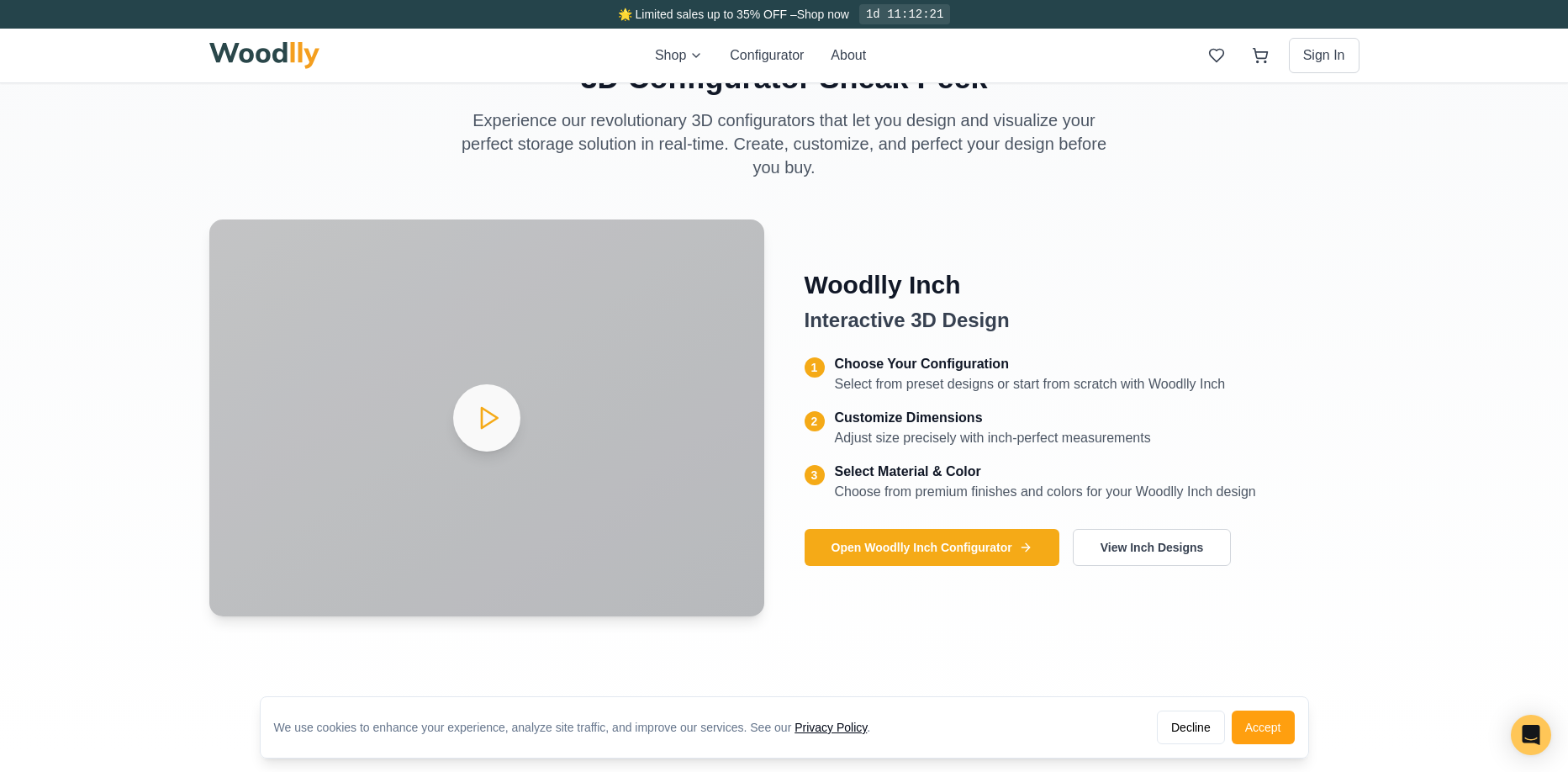
scroll to position [710, 0]
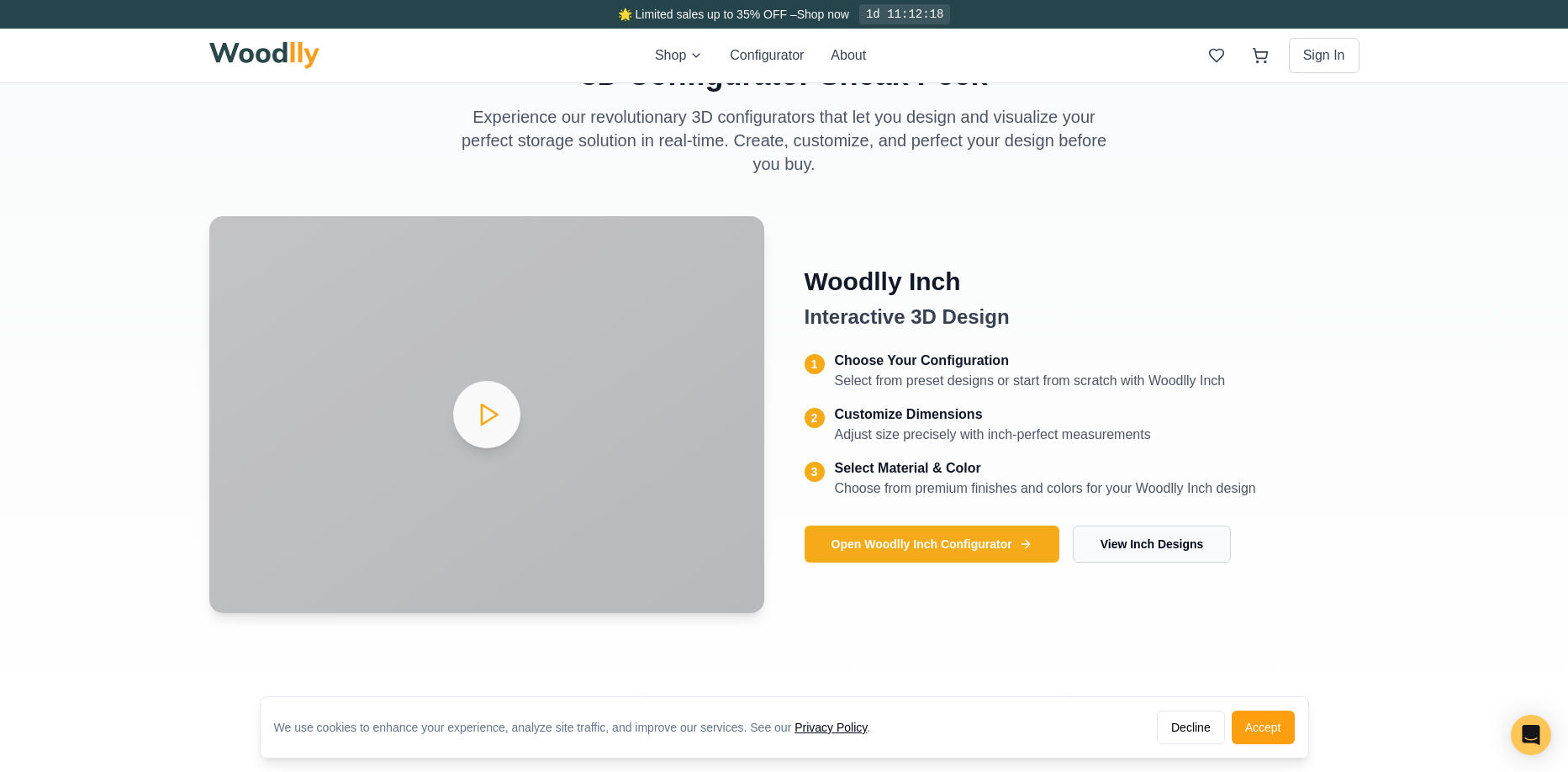
click at [1194, 537] on button "View Inch Designs" at bounding box center [1152, 544] width 158 height 37
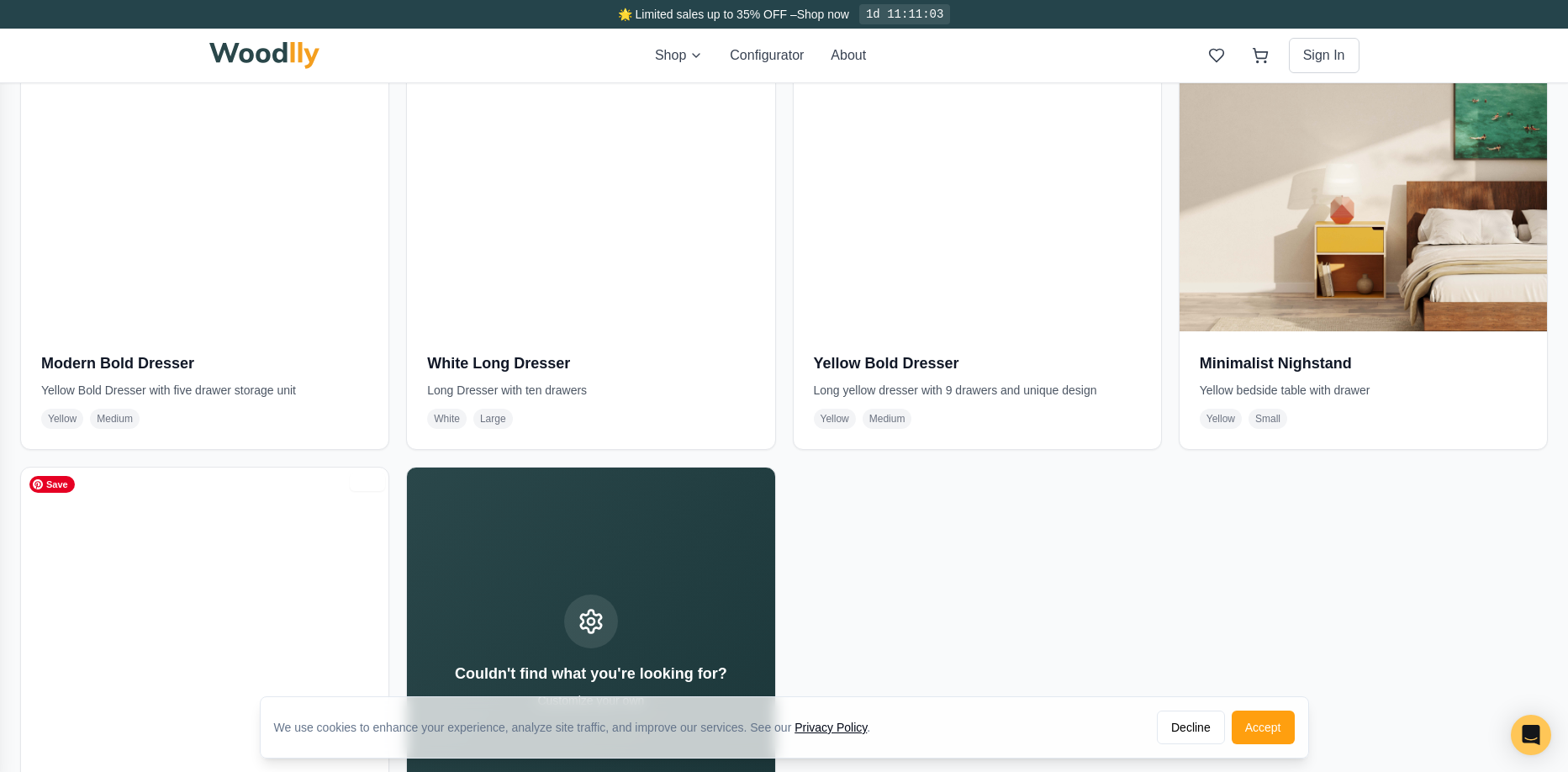
scroll to position [6590, 0]
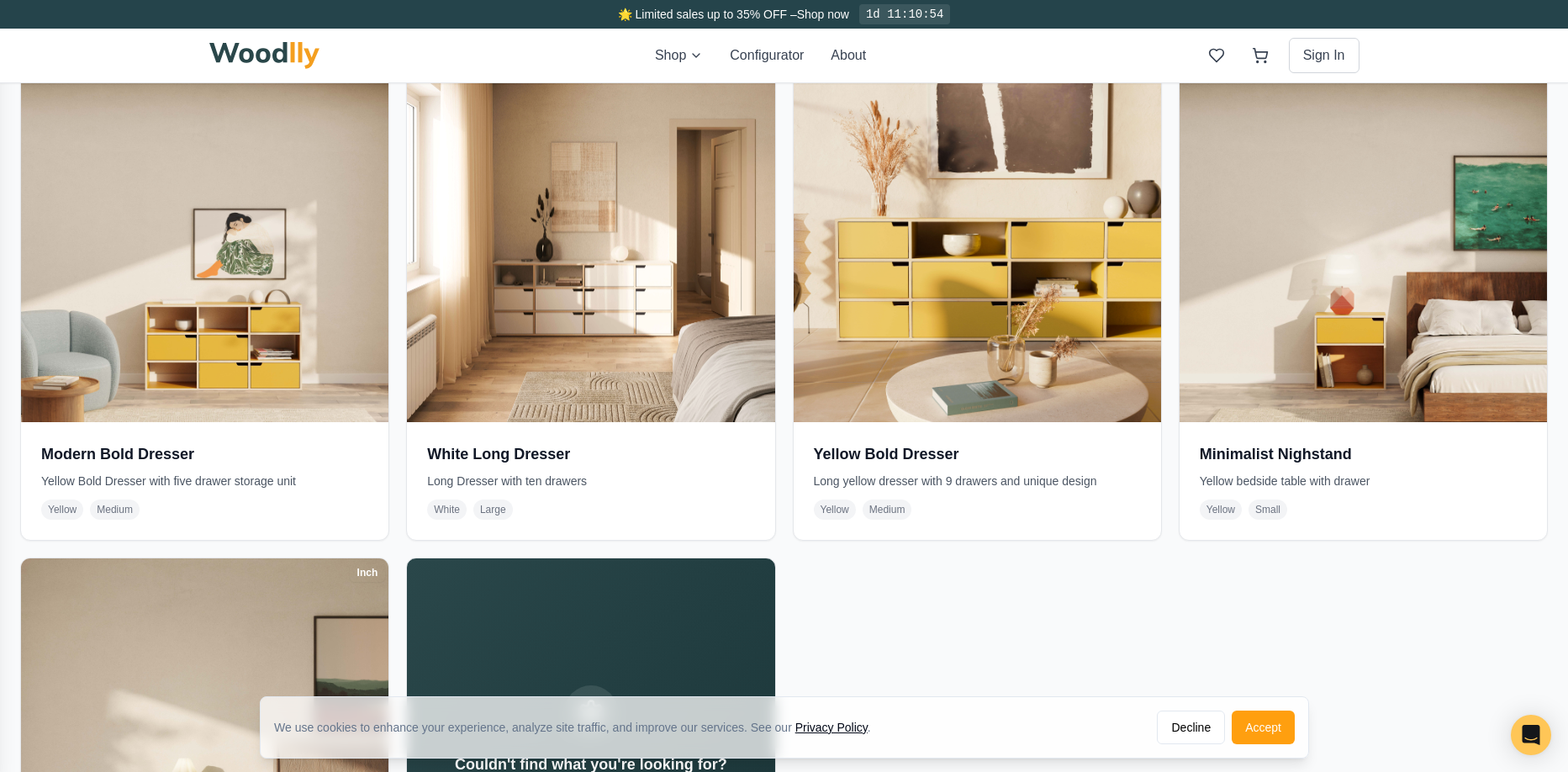
click at [267, 81] on div "Shop Configurator About Sign In" at bounding box center [784, 55] width 1150 height 54
click at [268, 58] on img at bounding box center [265, 56] width 111 height 27
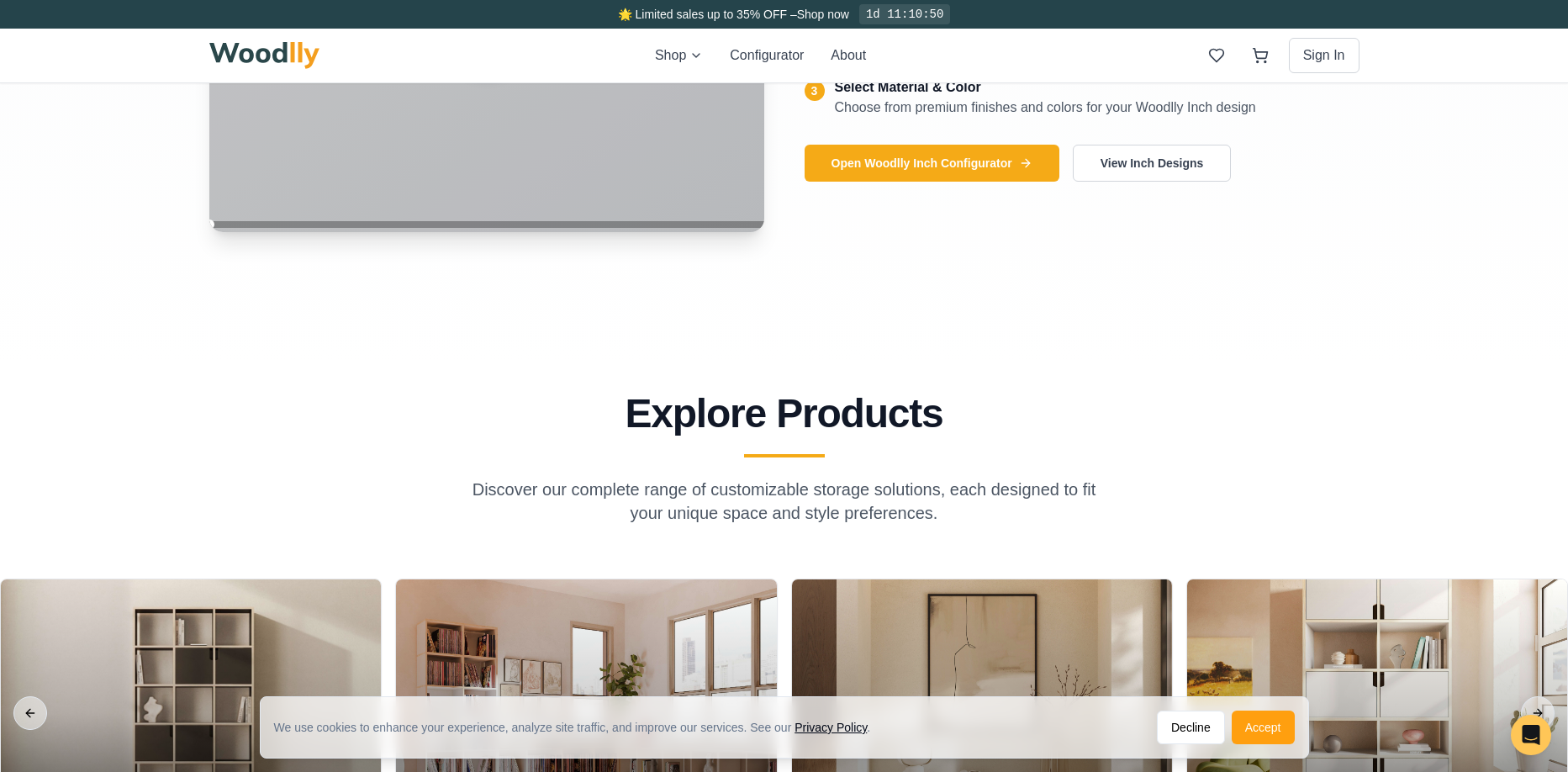
scroll to position [776, 0]
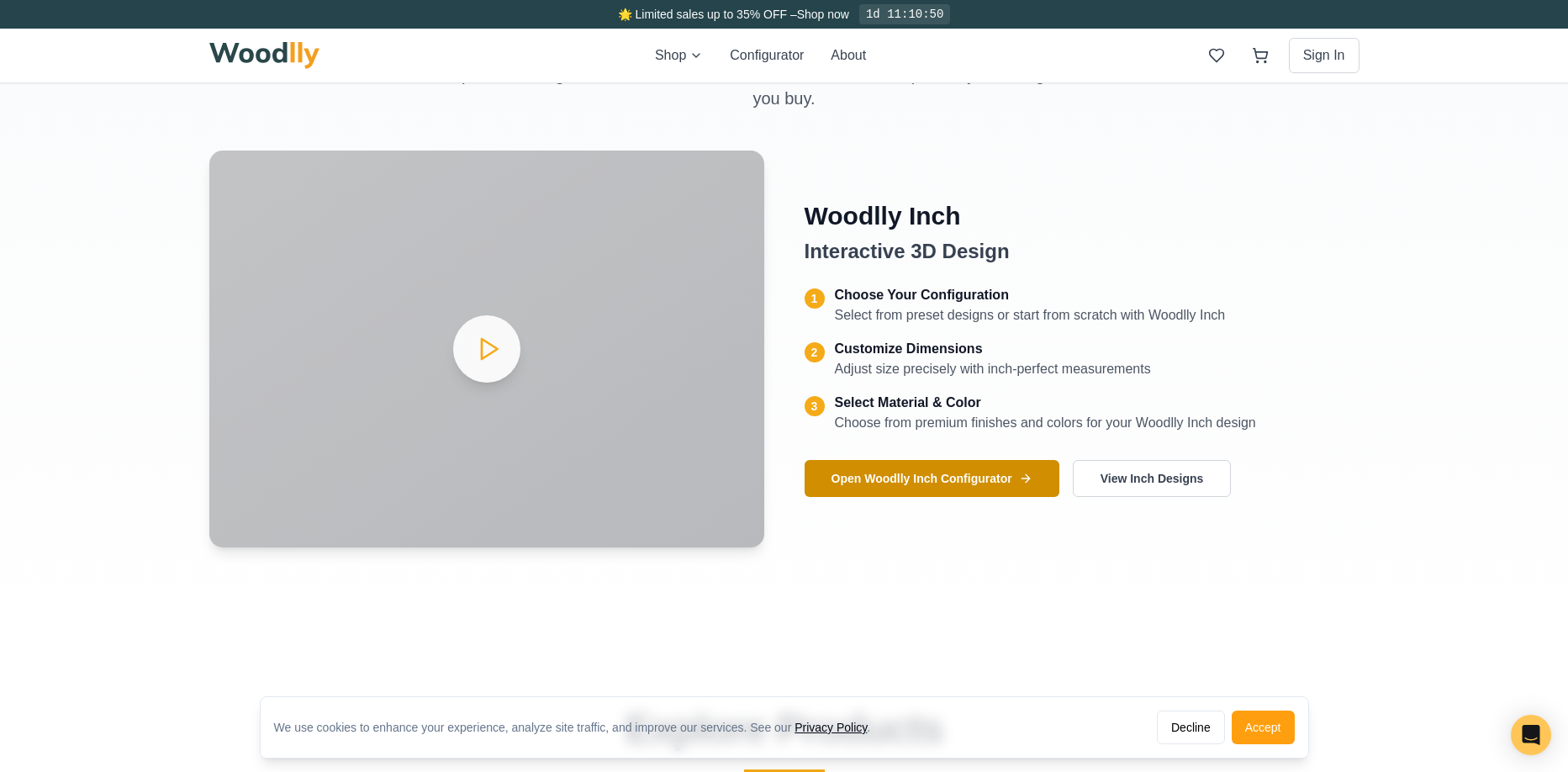
click at [932, 481] on button "Open Woodlly Inch Configurator" at bounding box center [932, 478] width 255 height 37
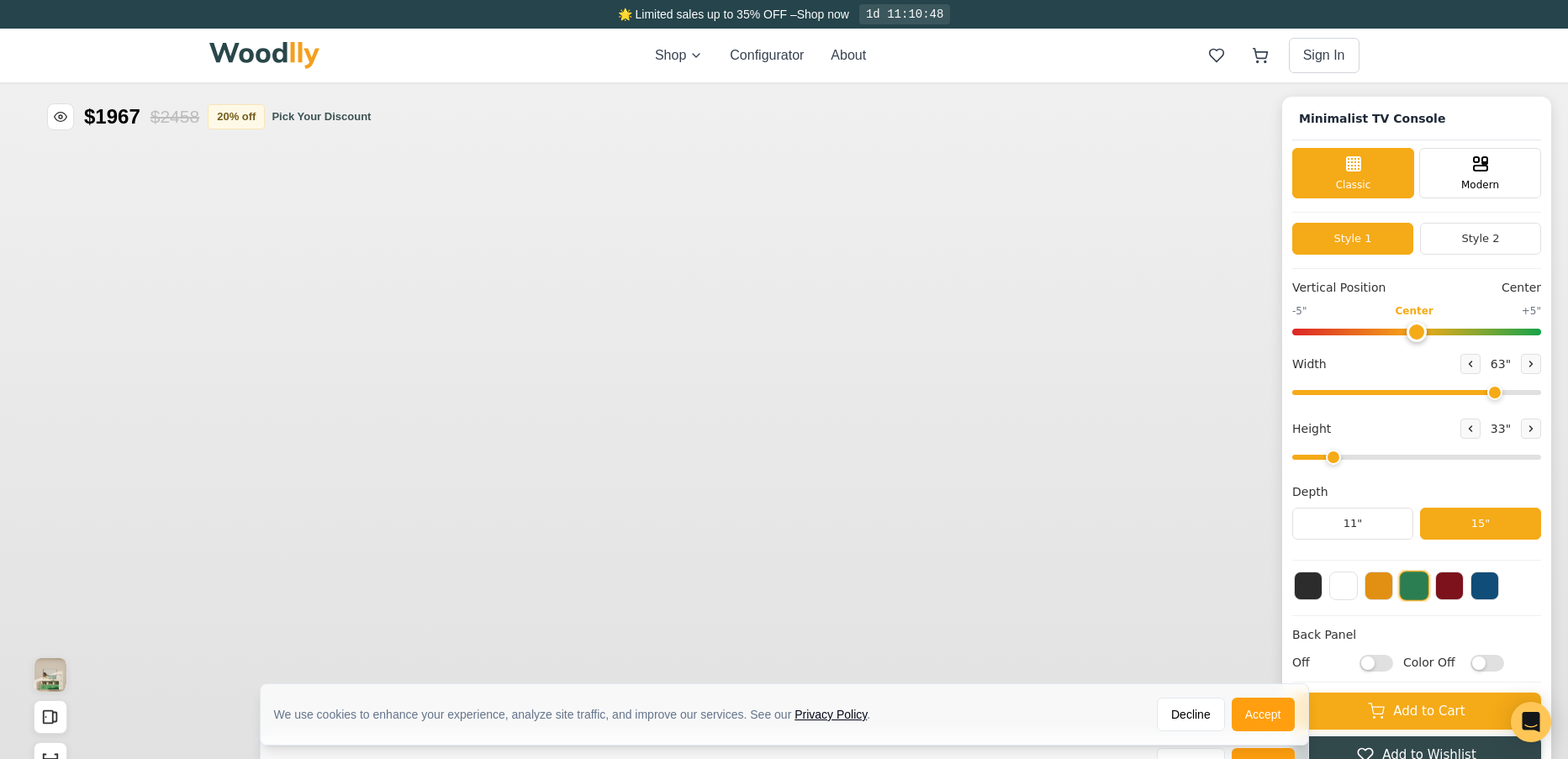
type input "63"
type input "2"
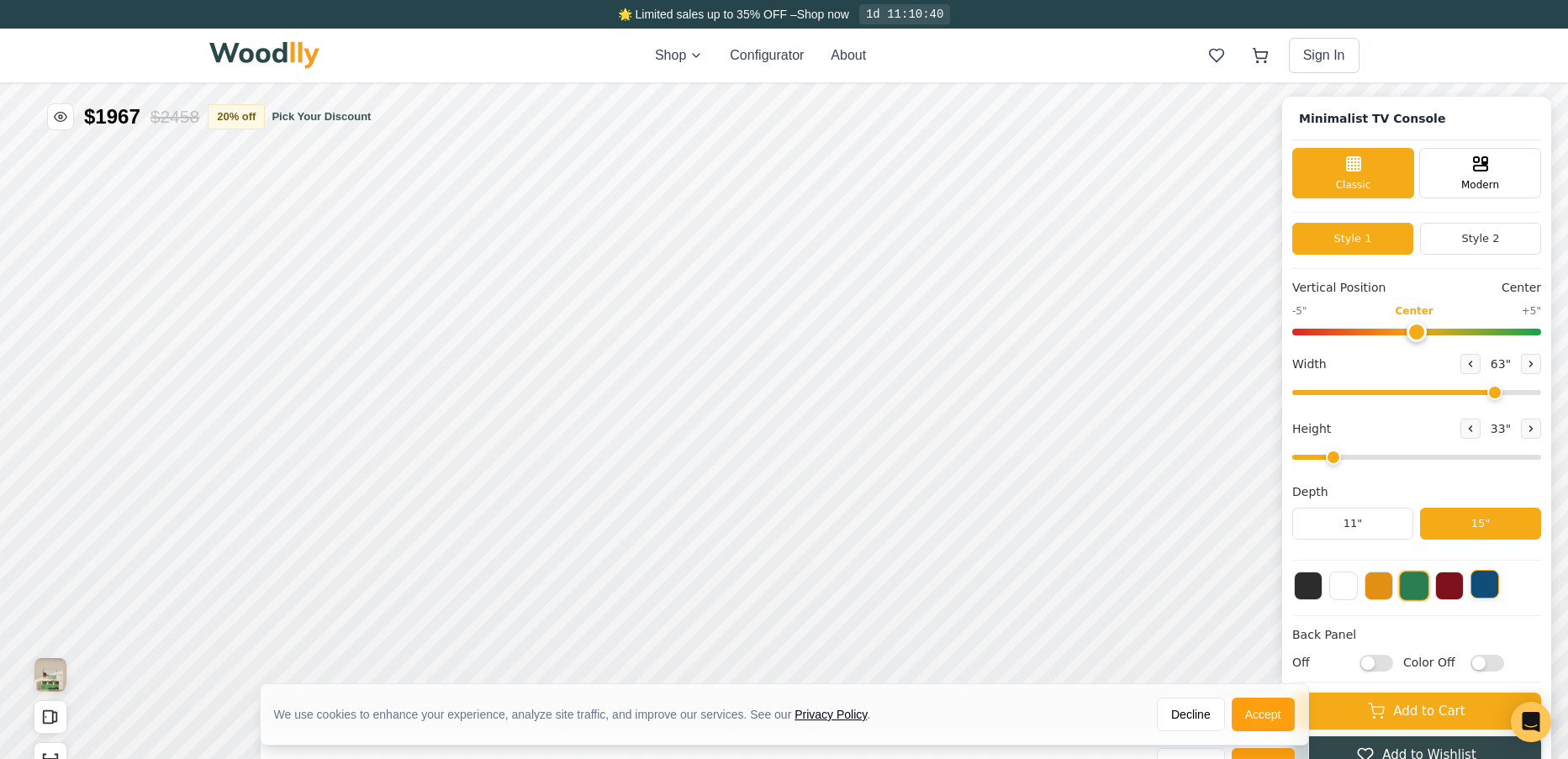
click at [1499, 586] on button at bounding box center [1485, 584] width 28 height 28
click at [1453, 588] on button at bounding box center [1449, 584] width 28 height 28
click at [1314, 594] on button at bounding box center [1309, 584] width 28 height 28
click at [1428, 584] on button at bounding box center [1414, 584] width 28 height 28
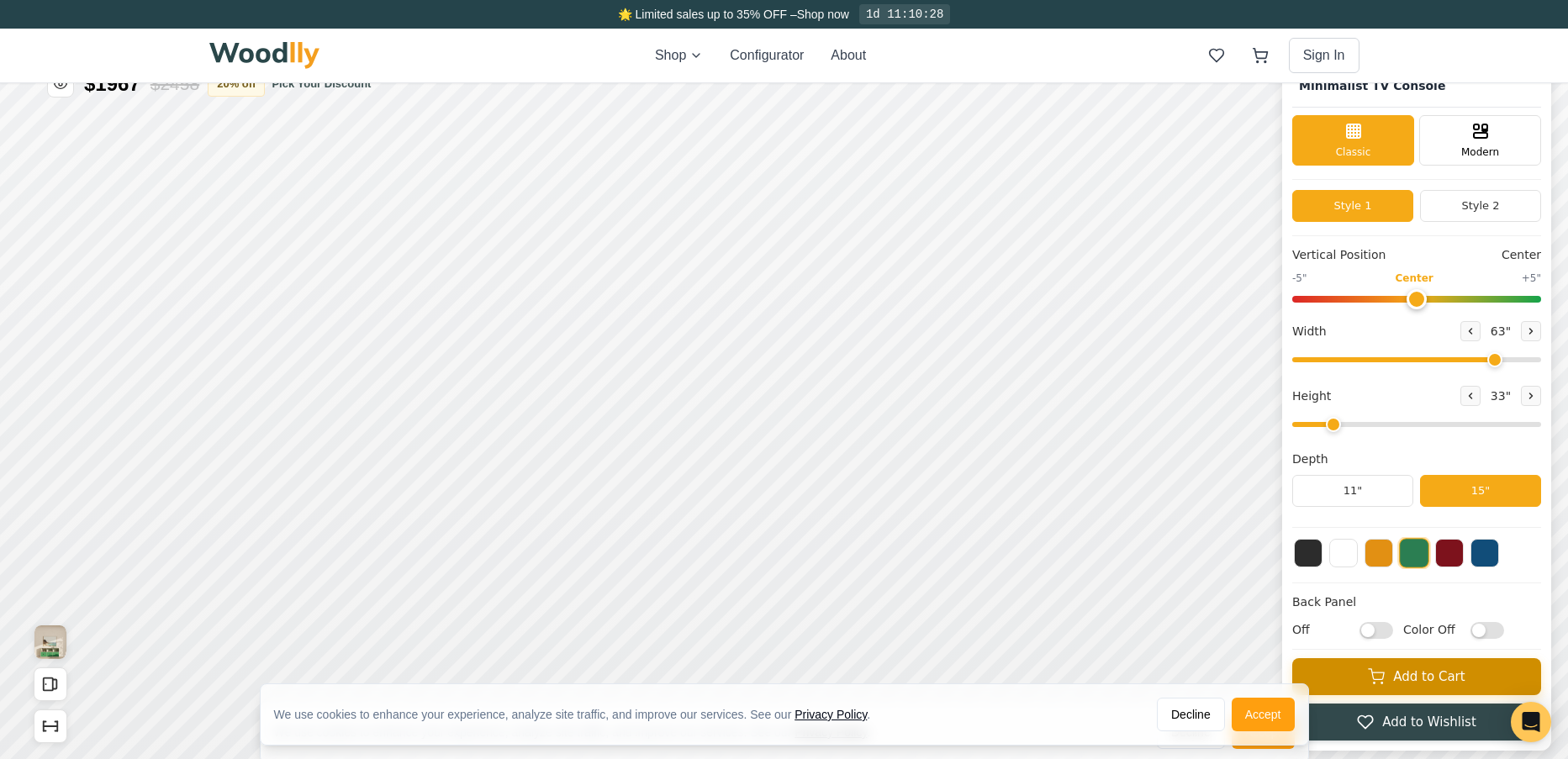
scroll to position [35, 0]
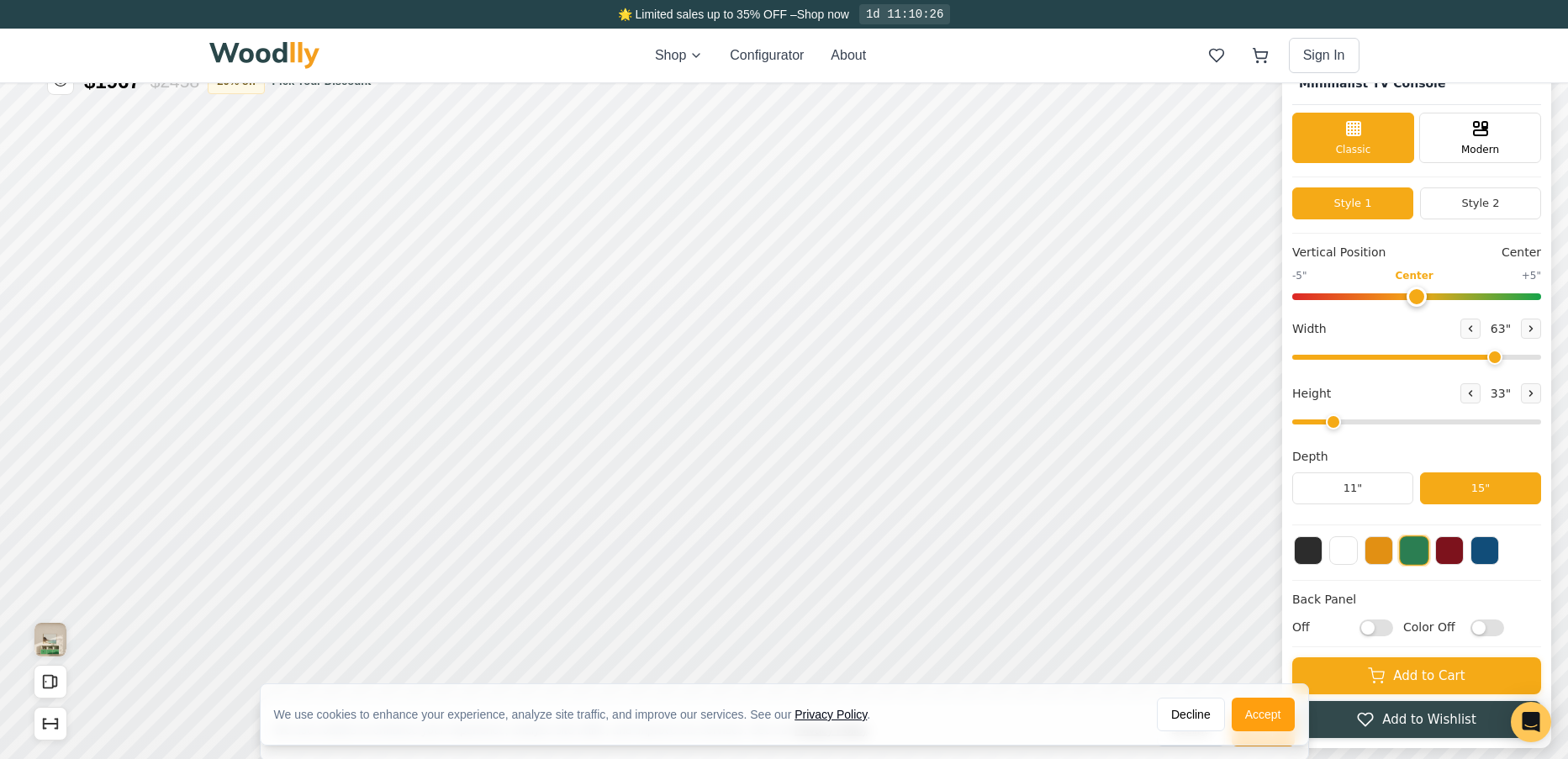
click at [1380, 623] on input "Off" at bounding box center [1376, 628] width 34 height 17
checkbox input "true"
click at [1495, 632] on input "Color Off" at bounding box center [1488, 628] width 34 height 17
click at [1504, 629] on input "Color On" at bounding box center [1488, 628] width 34 height 17
checkbox input "false"
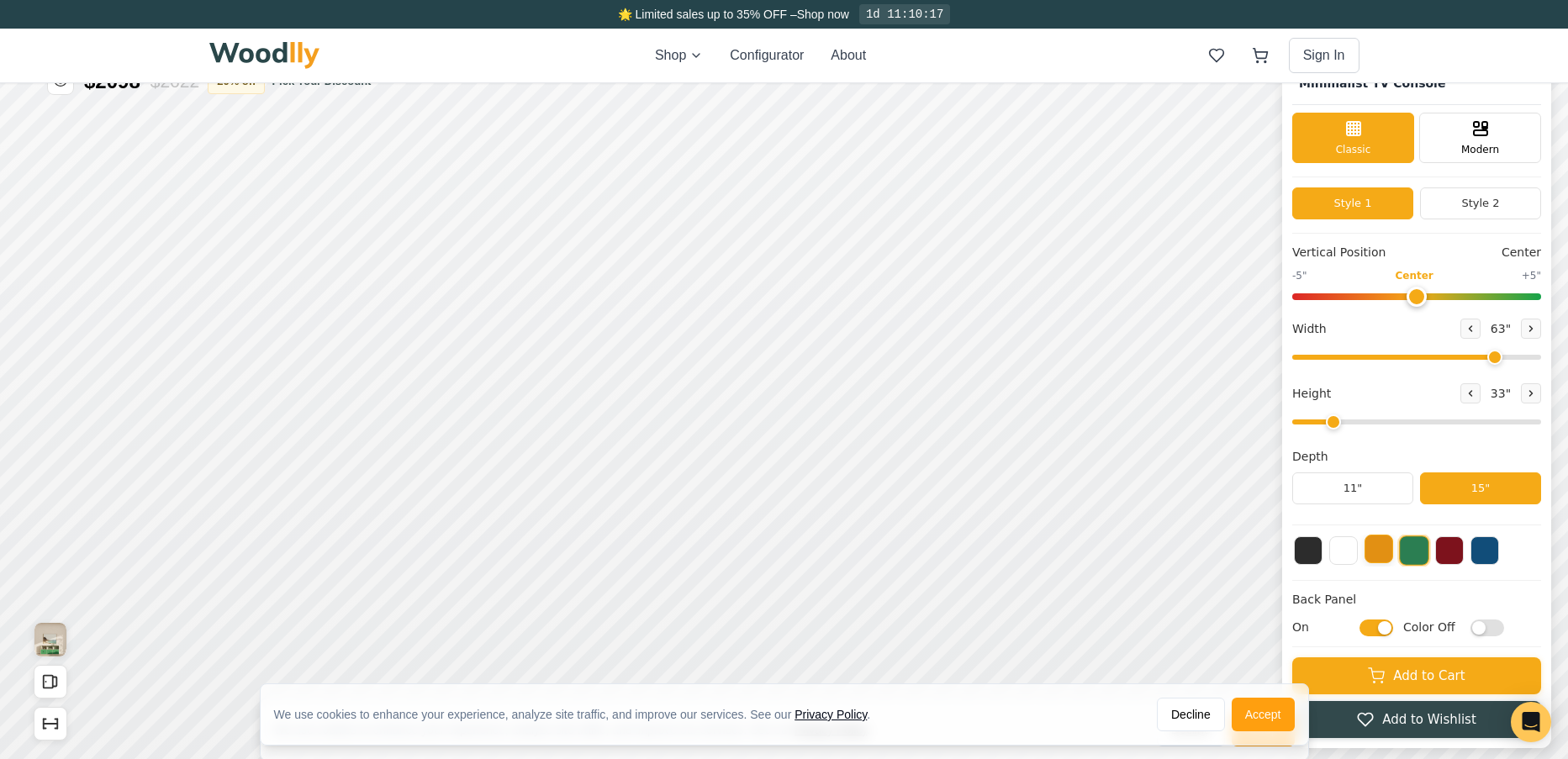
click at [1382, 554] on button at bounding box center [1378, 549] width 28 height 28
click at [1499, 560] on button at bounding box center [1485, 549] width 28 height 28
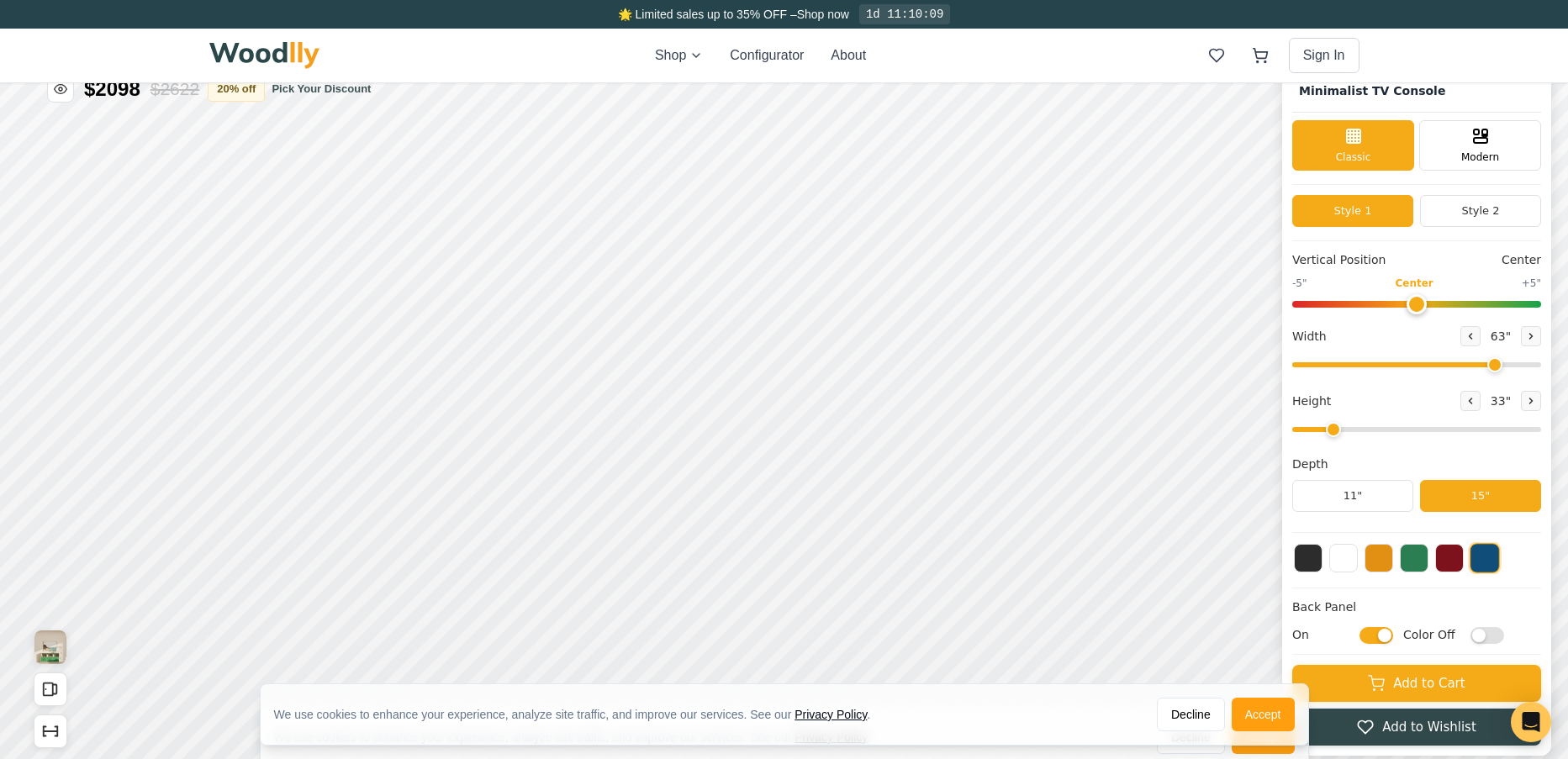
scroll to position [0, 0]
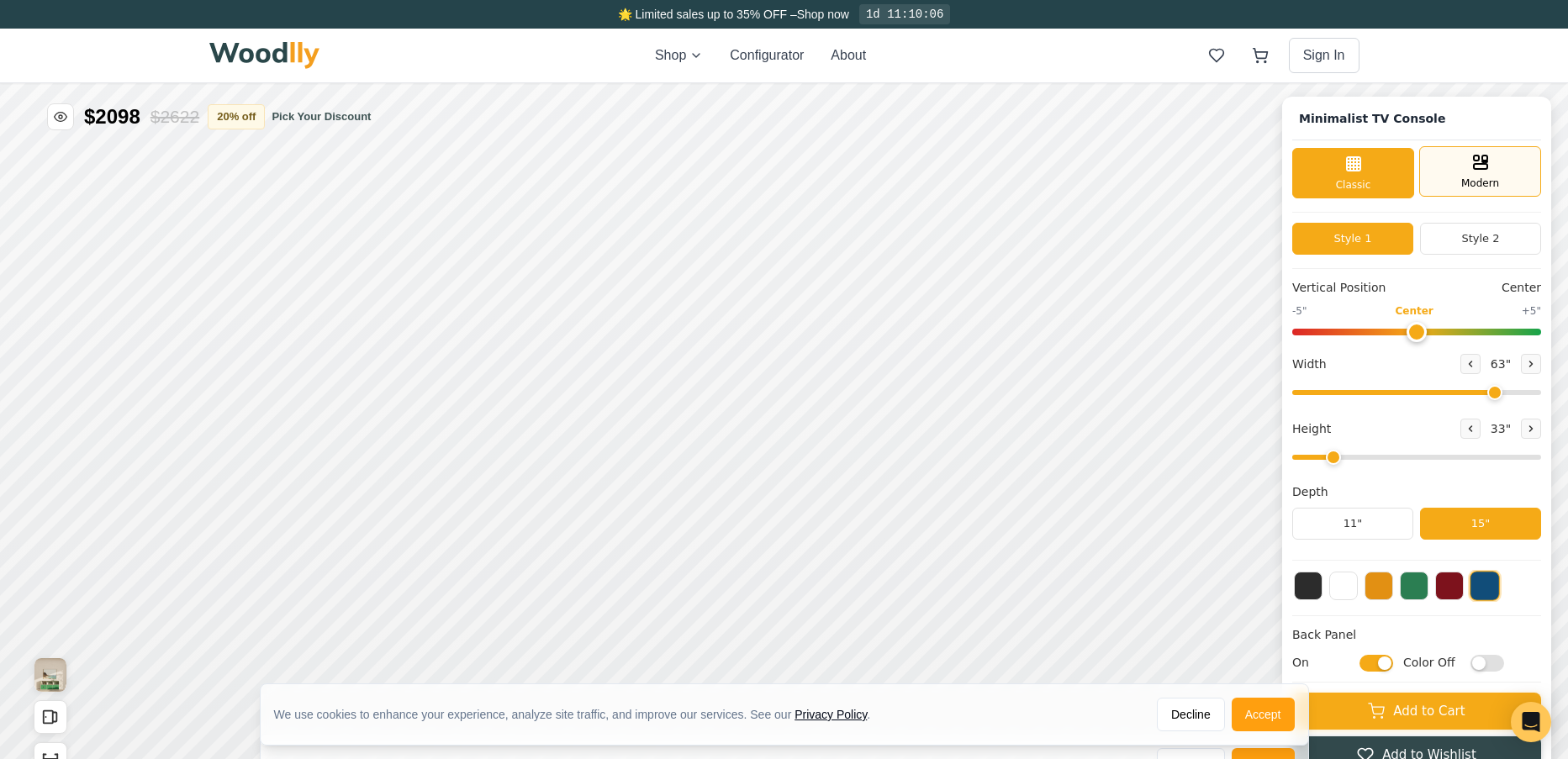
click at [1484, 173] on div "Modern" at bounding box center [1479, 171] width 122 height 50
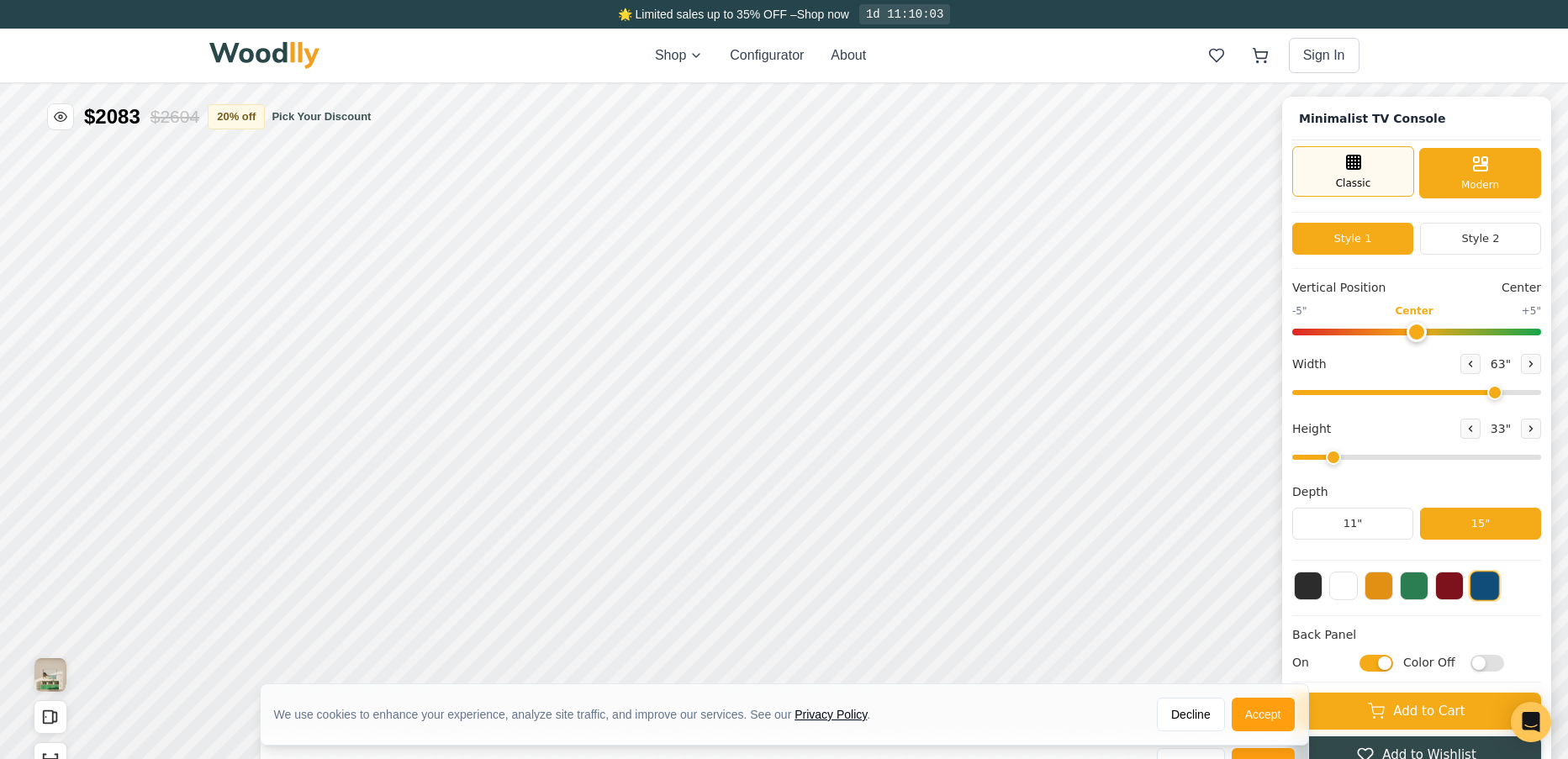
click at [1372, 175] on span "Classic" at bounding box center [1353, 183] width 35 height 15
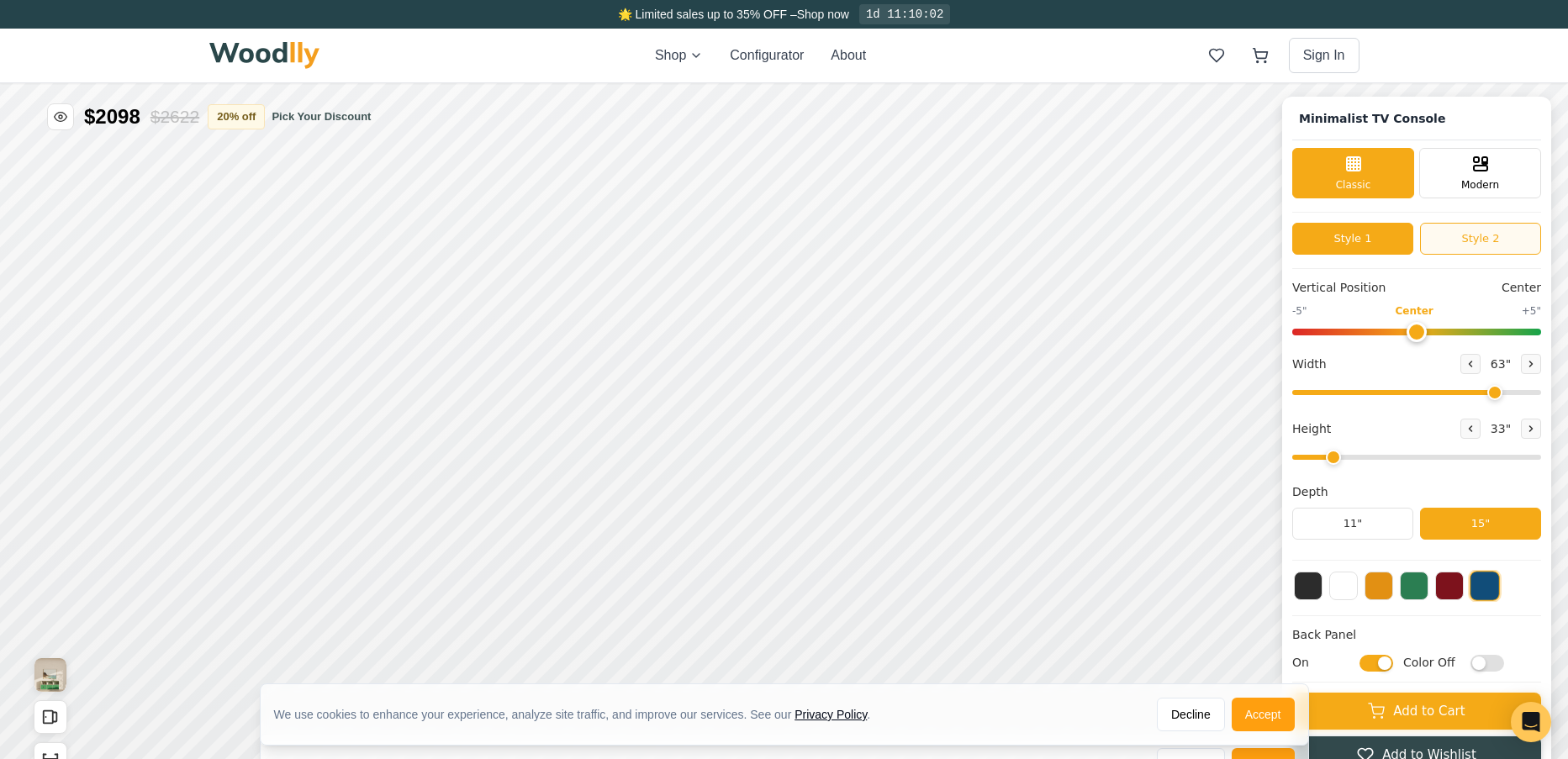
click at [1468, 236] on button "Style 2" at bounding box center [1480, 239] width 121 height 32
click at [1363, 236] on button "Style 1" at bounding box center [1353, 239] width 121 height 32
click at [1490, 243] on button "Style 2" at bounding box center [1480, 239] width 121 height 32
click at [1378, 250] on button "Style 1" at bounding box center [1353, 239] width 121 height 32
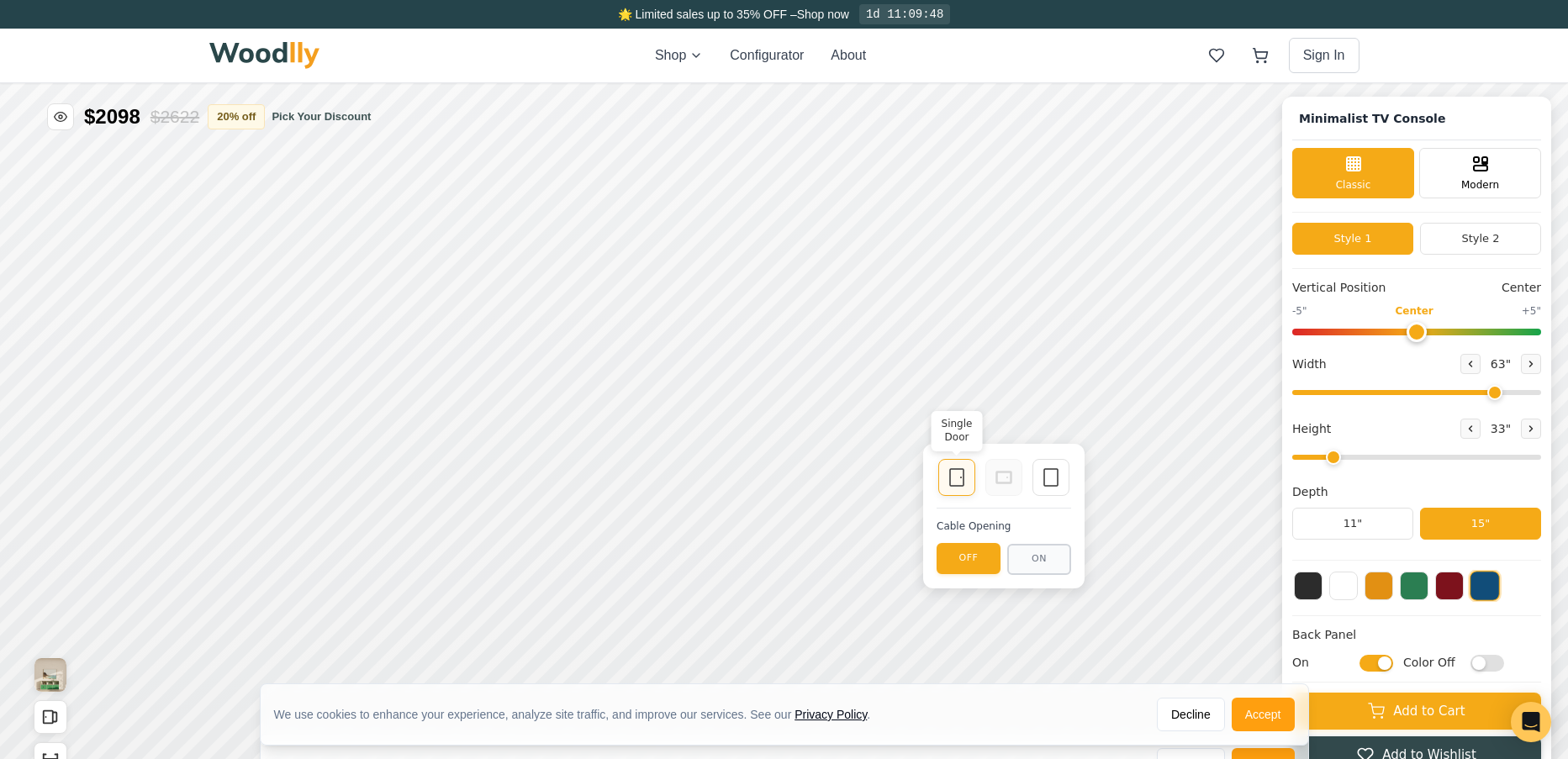
click at [954, 470] on icon at bounding box center [957, 477] width 20 height 20
click at [1280, 714] on button "Accept" at bounding box center [1263, 715] width 63 height 34
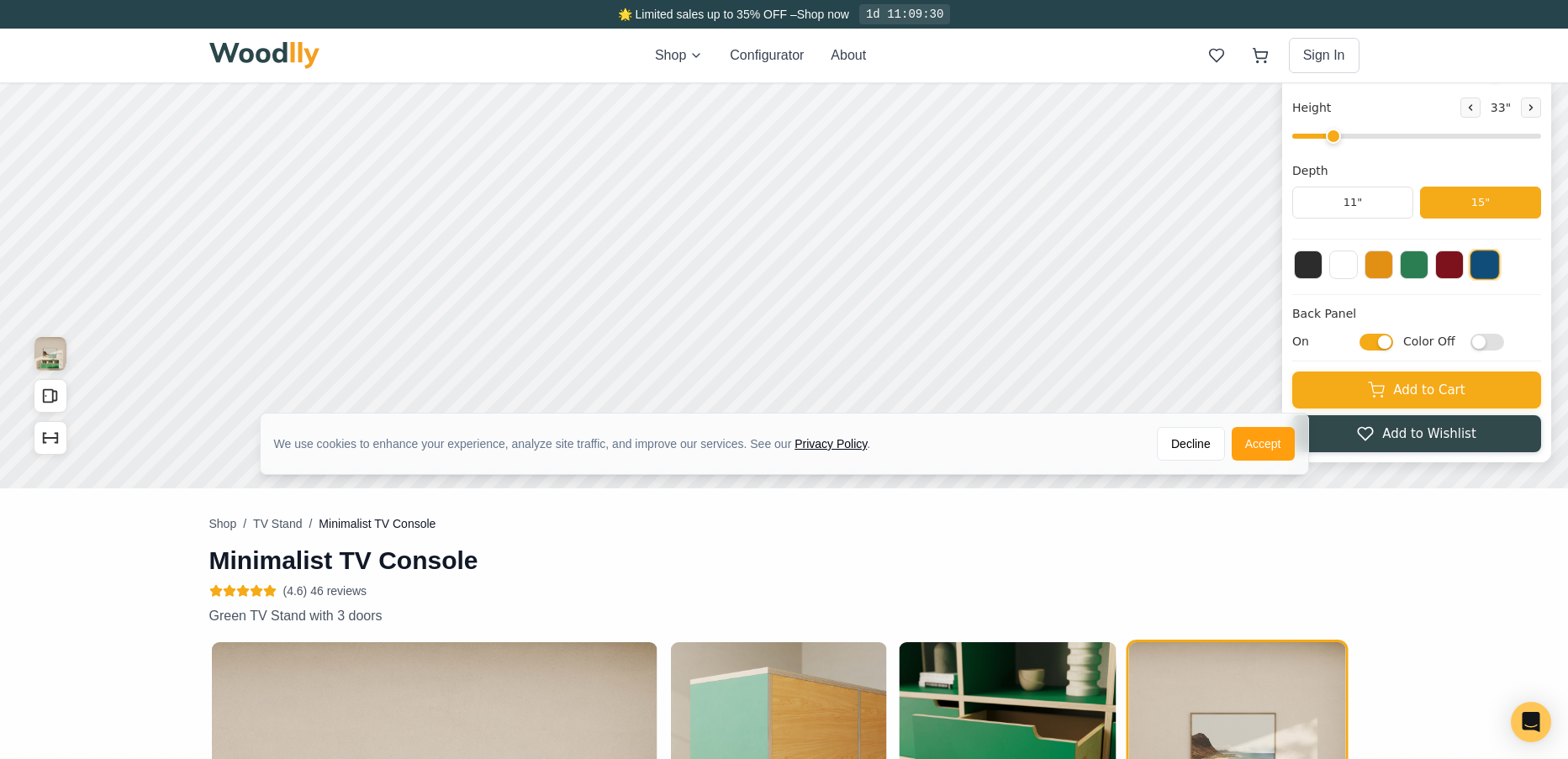
scroll to position [4, 0]
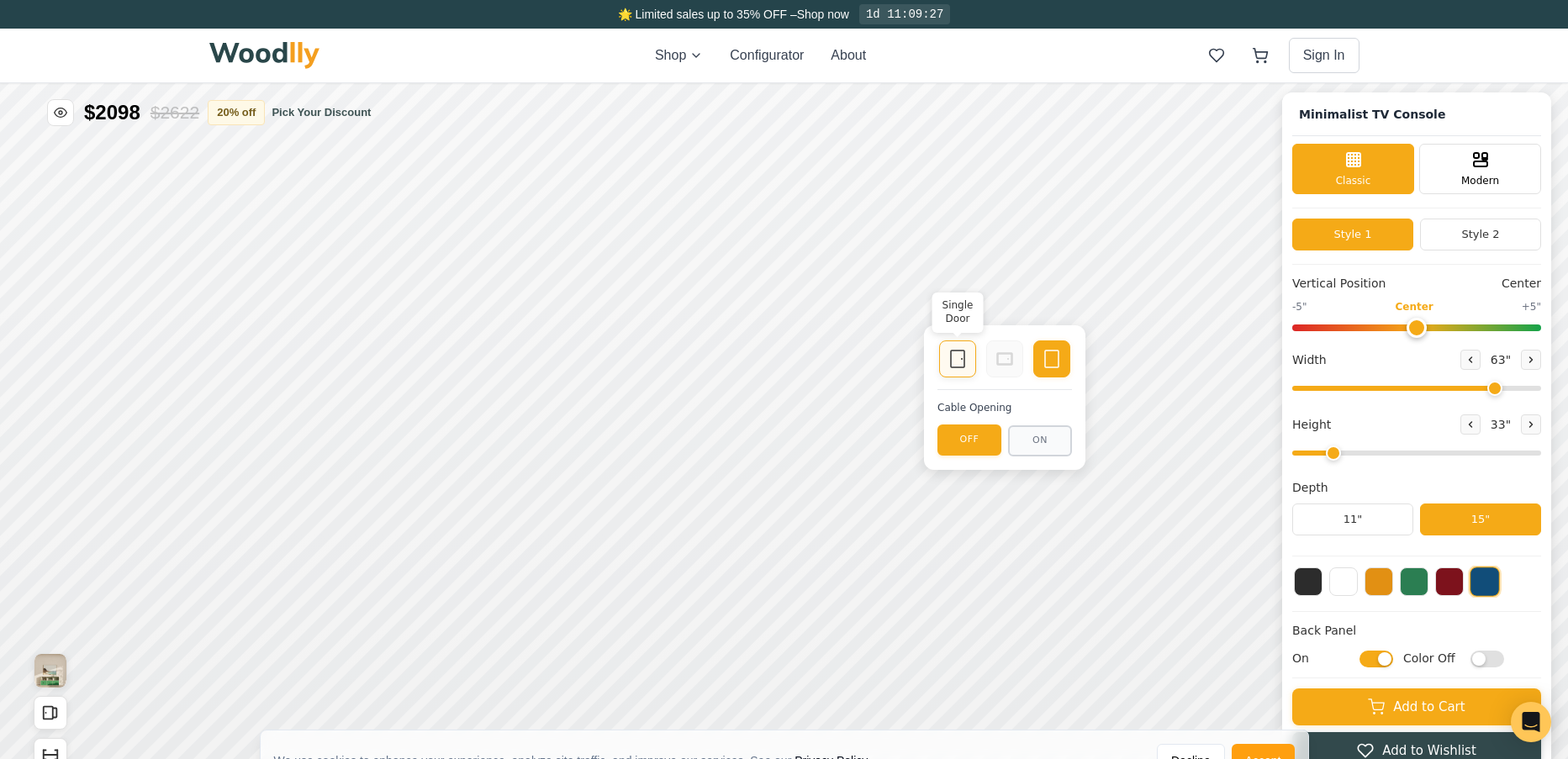
click at [970, 359] on div "Single Door" at bounding box center [958, 358] width 37 height 37
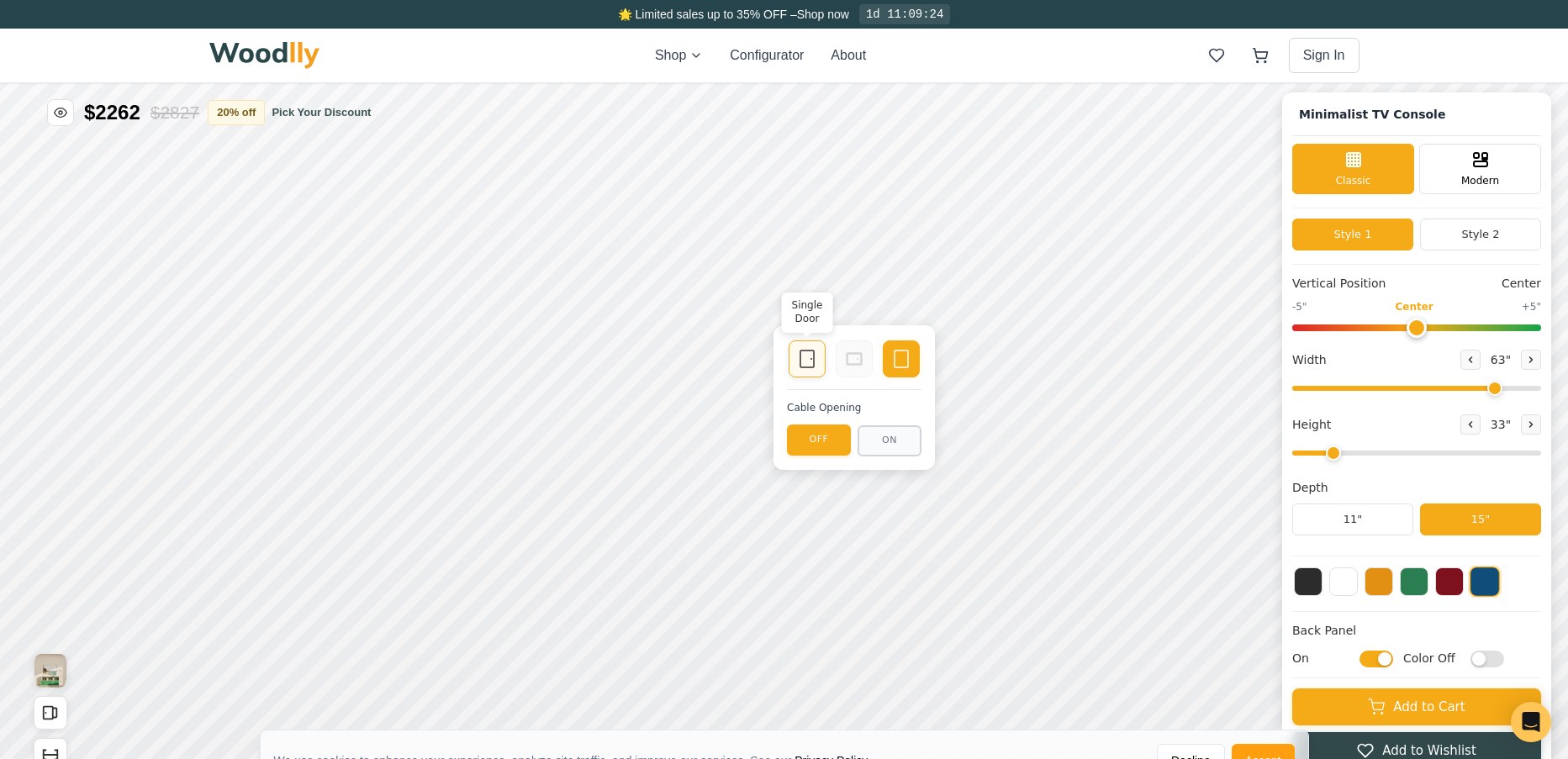
click at [805, 358] on icon at bounding box center [807, 358] width 20 height 20
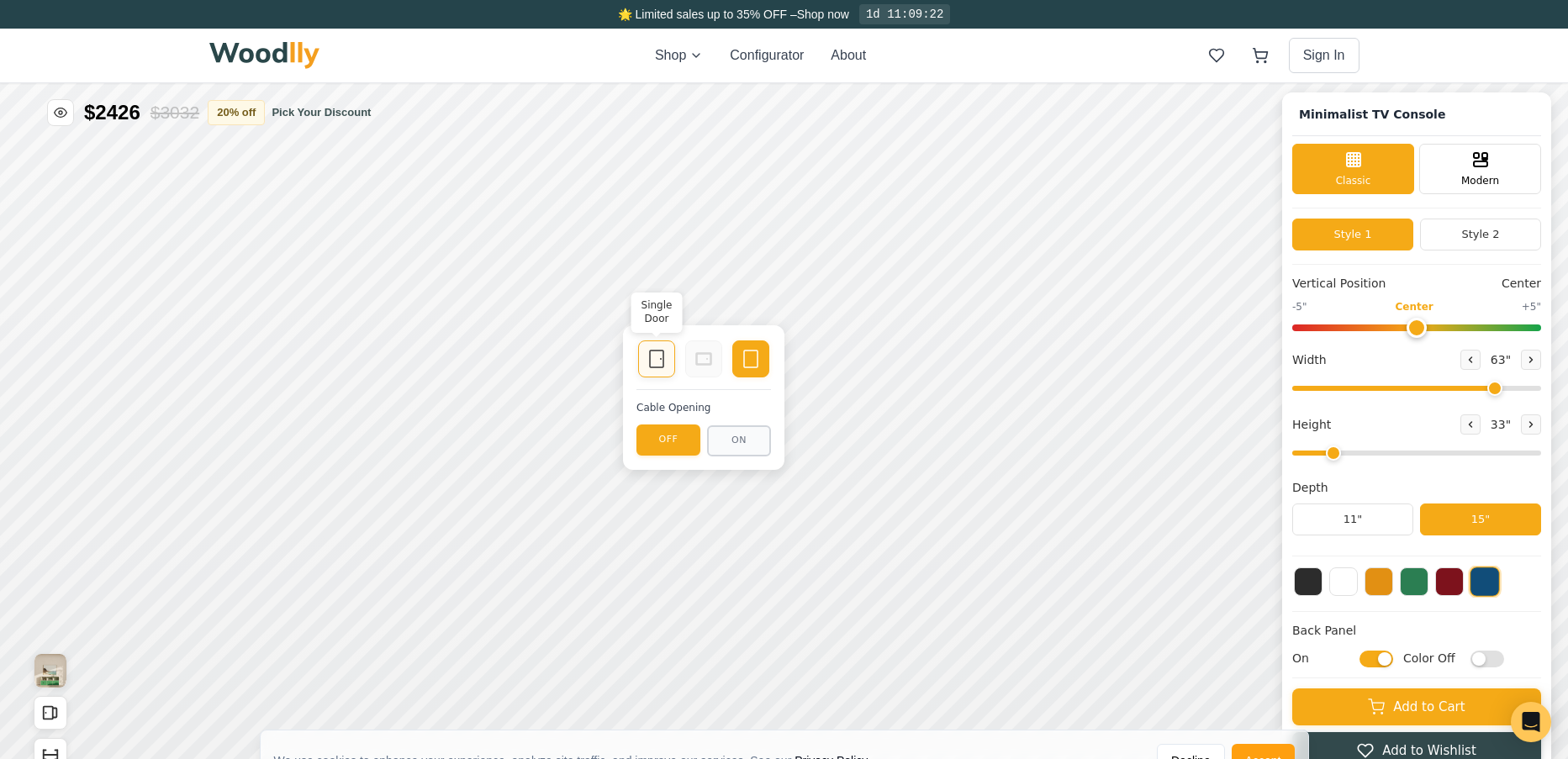
click at [664, 352] on icon at bounding box center [656, 358] width 20 height 20
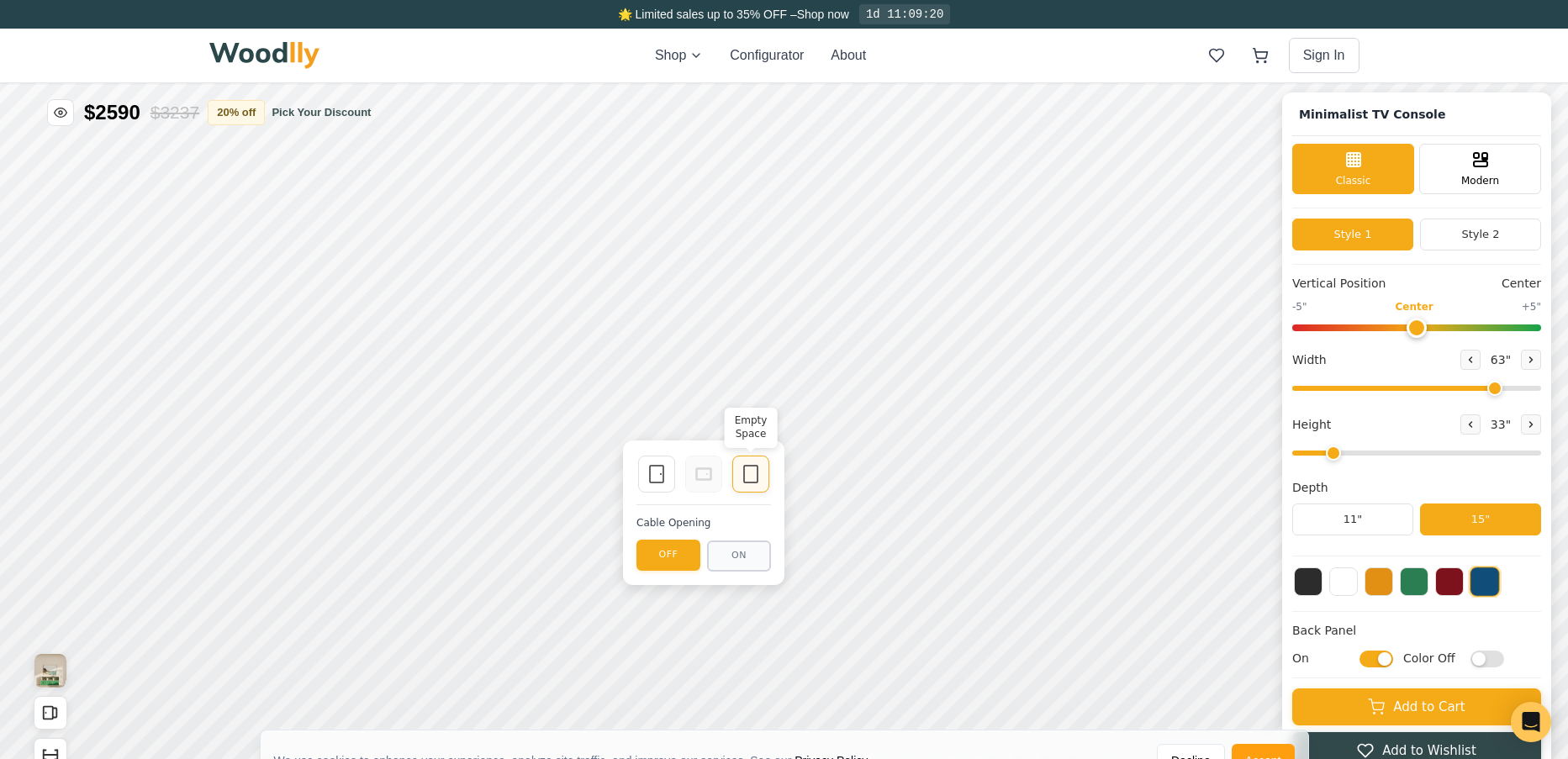
click at [762, 468] on div "Empty Space" at bounding box center [750, 473] width 37 height 37
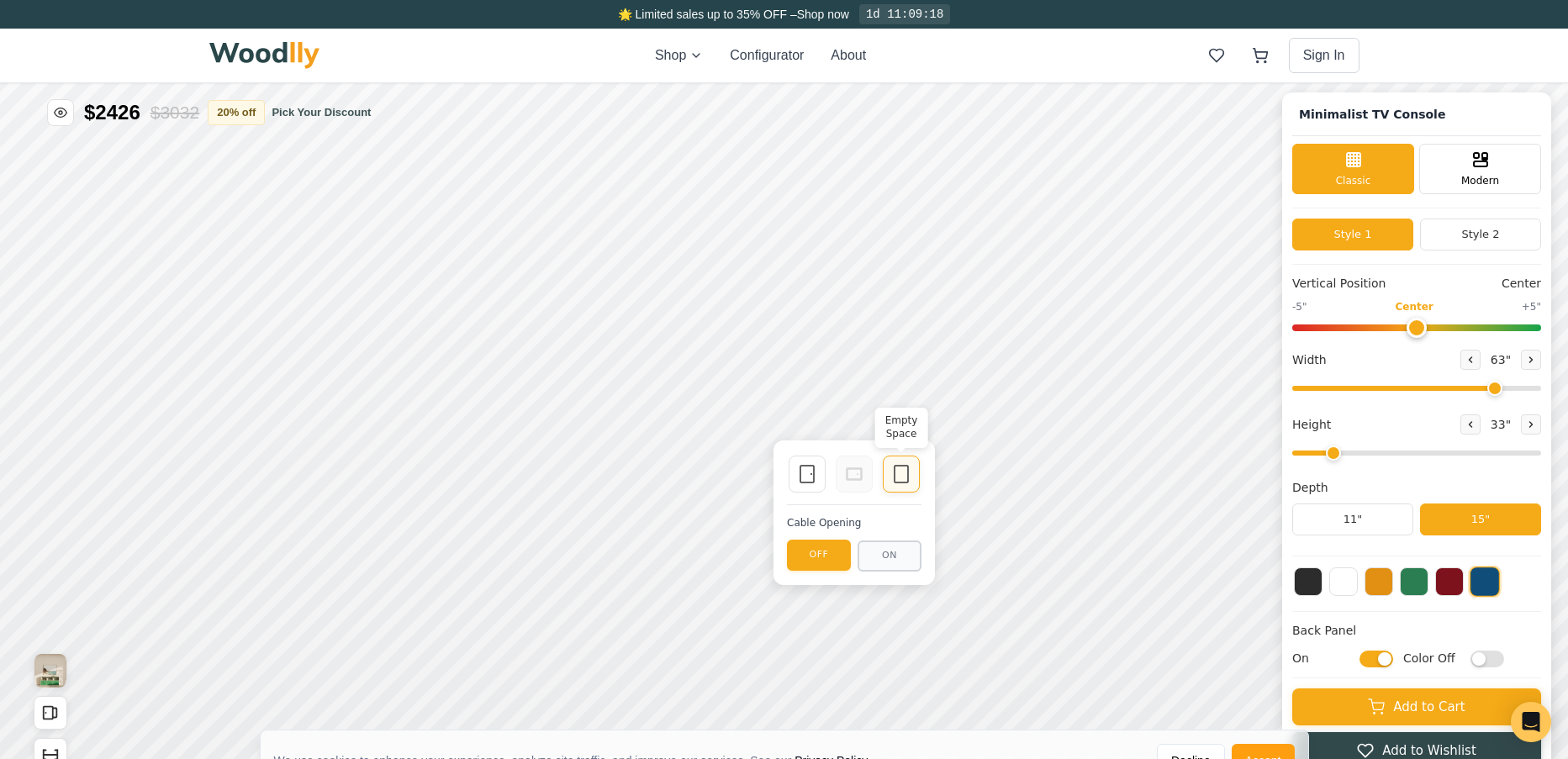
click at [905, 475] on icon at bounding box center [901, 473] width 20 height 20
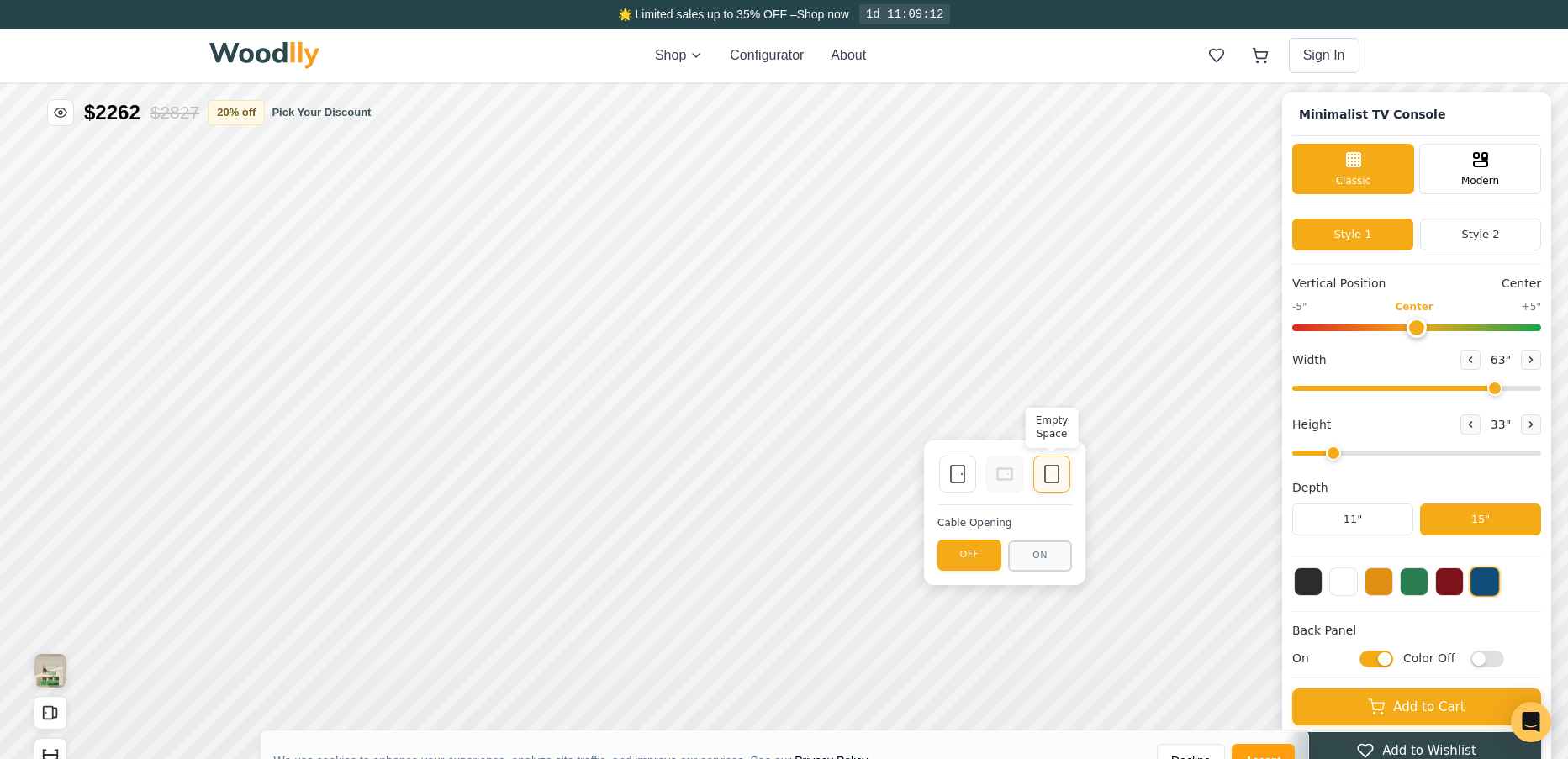
click at [1058, 479] on rect at bounding box center [1052, 474] width 13 height 17
type input "2"
drag, startPoint x: 1344, startPoint y: 452, endPoint x: 1357, endPoint y: 453, distance: 13.0
click at [1357, 453] on input "range" at bounding box center [1417, 453] width 249 height 5
drag, startPoint x: 1508, startPoint y: 386, endPoint x: 1566, endPoint y: 402, distance: 60.2
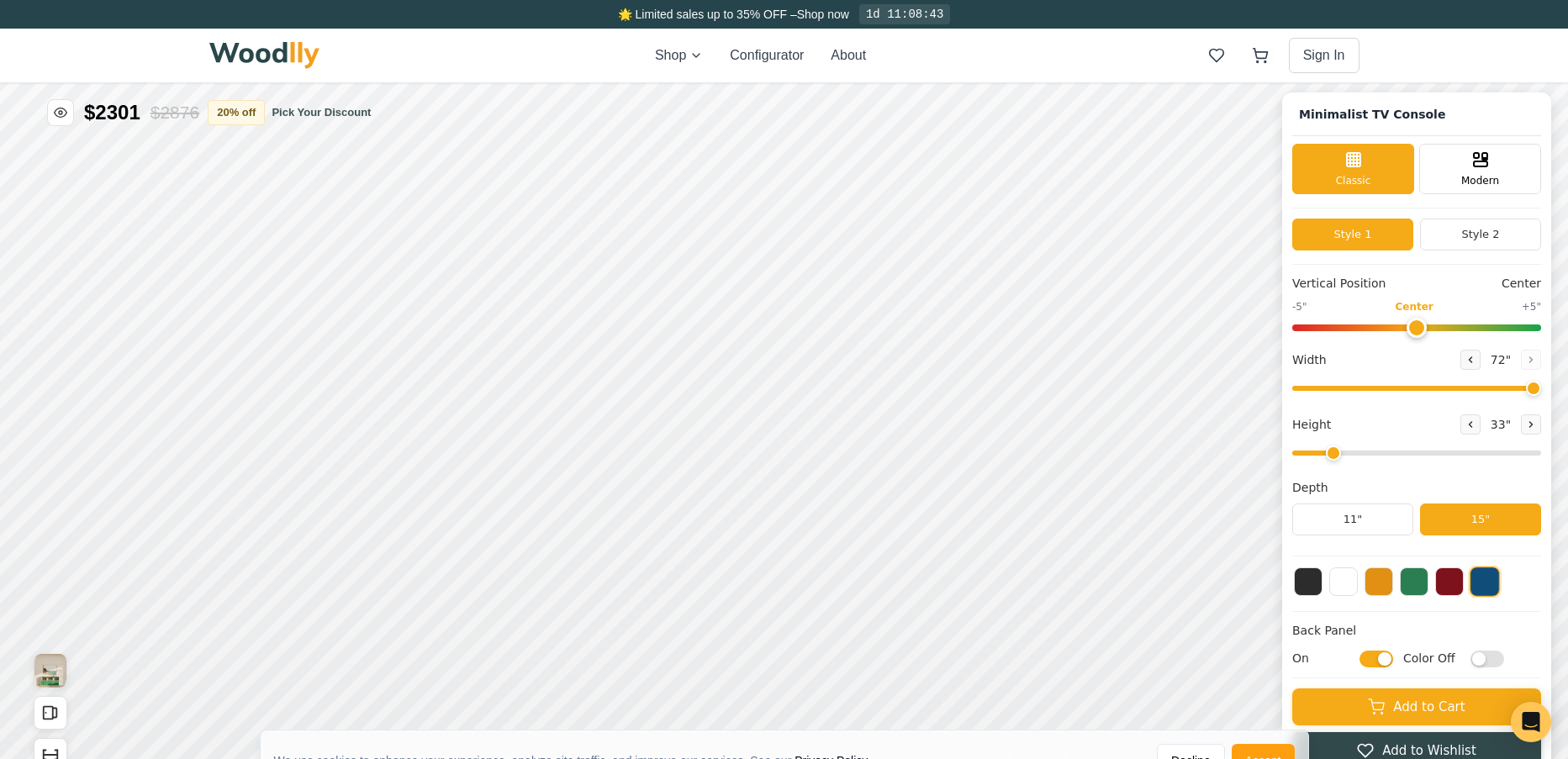
type input "72"
click at [1542, 390] on input "range" at bounding box center [1417, 388] width 249 height 5
click at [997, 360] on icon at bounding box center [1002, 358] width 20 height 20
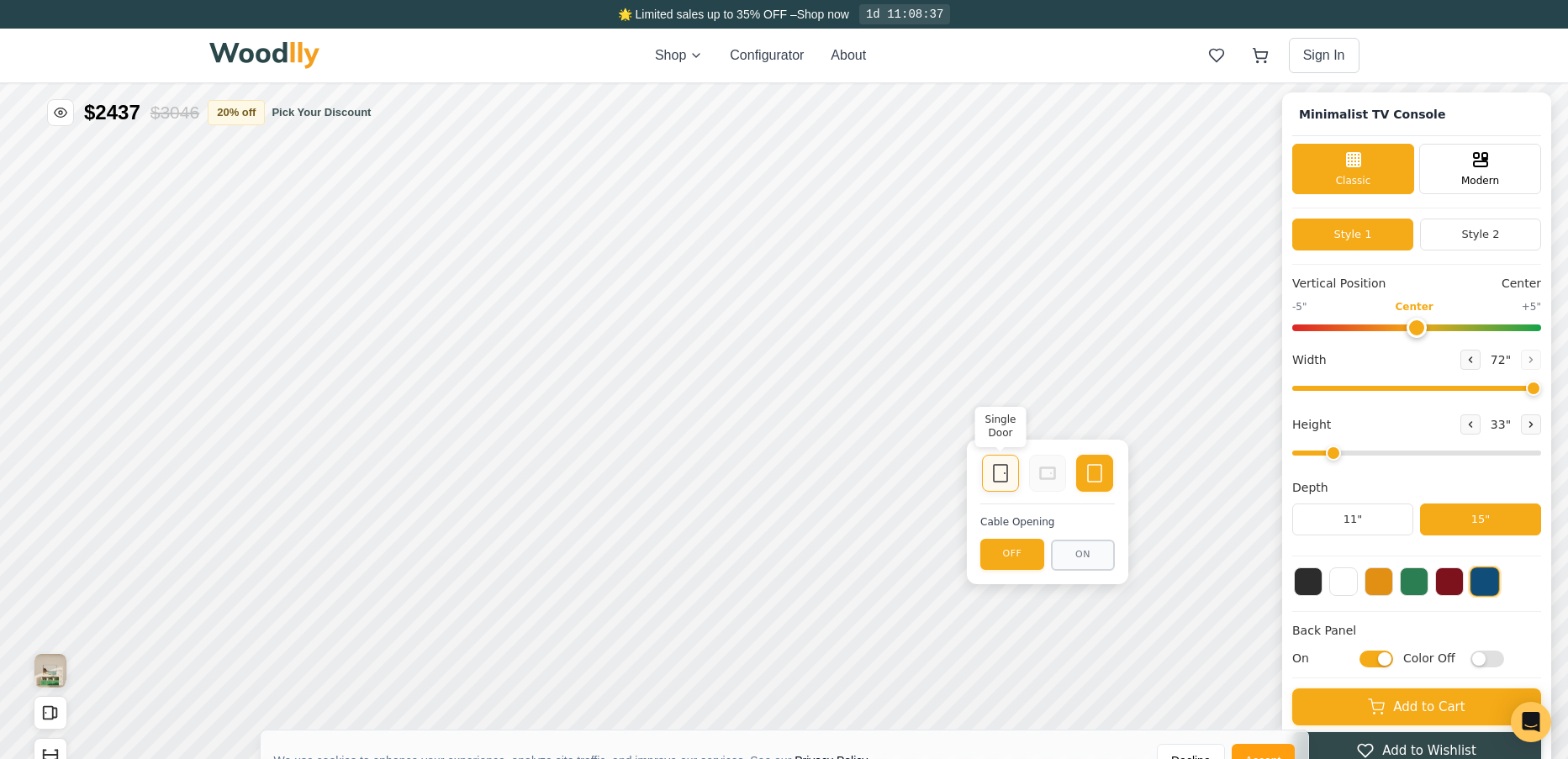
click at [992, 468] on icon at bounding box center [1000, 472] width 20 height 20
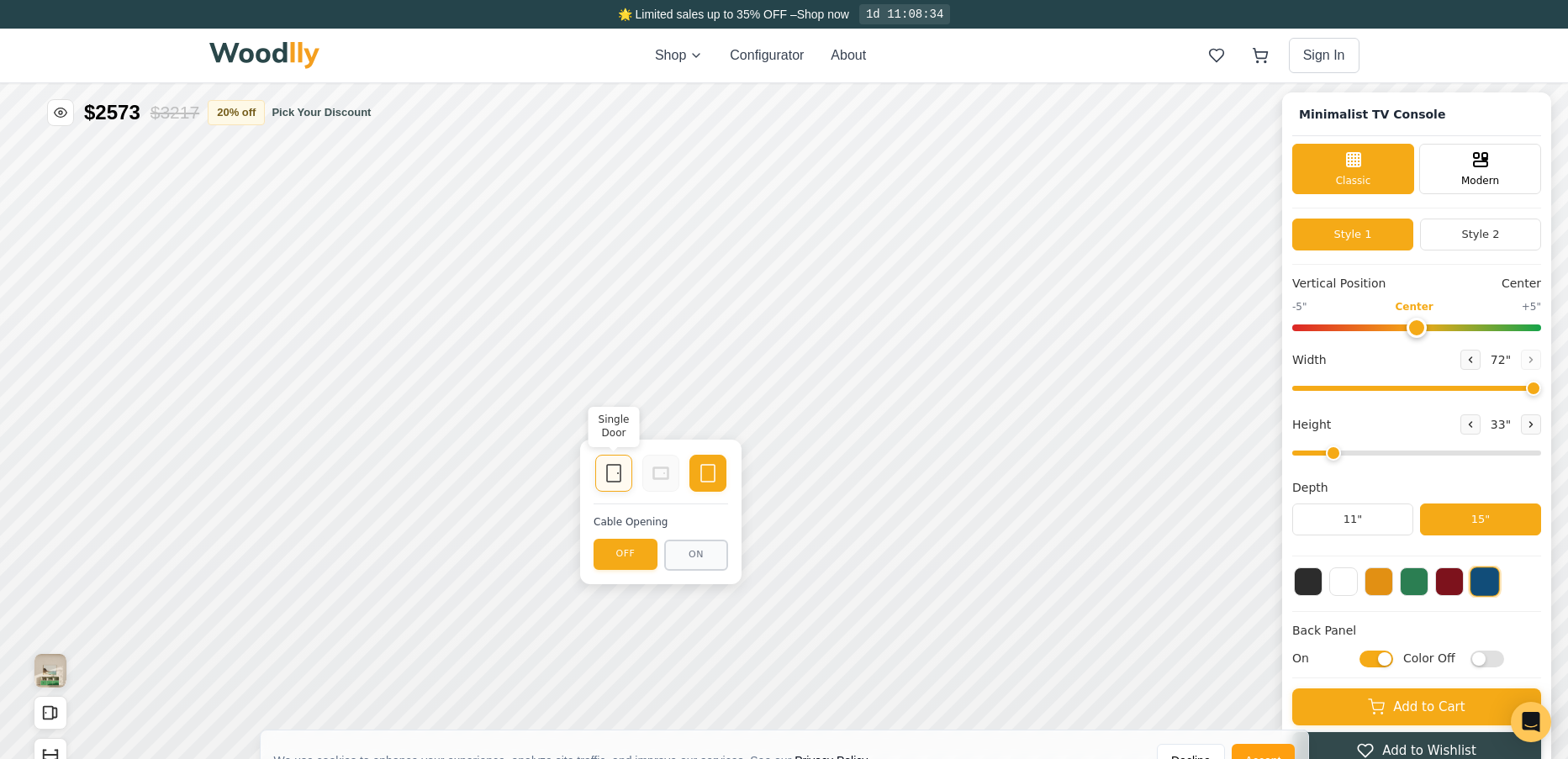
click at [602, 482] on div "Single Door" at bounding box center [613, 472] width 37 height 37
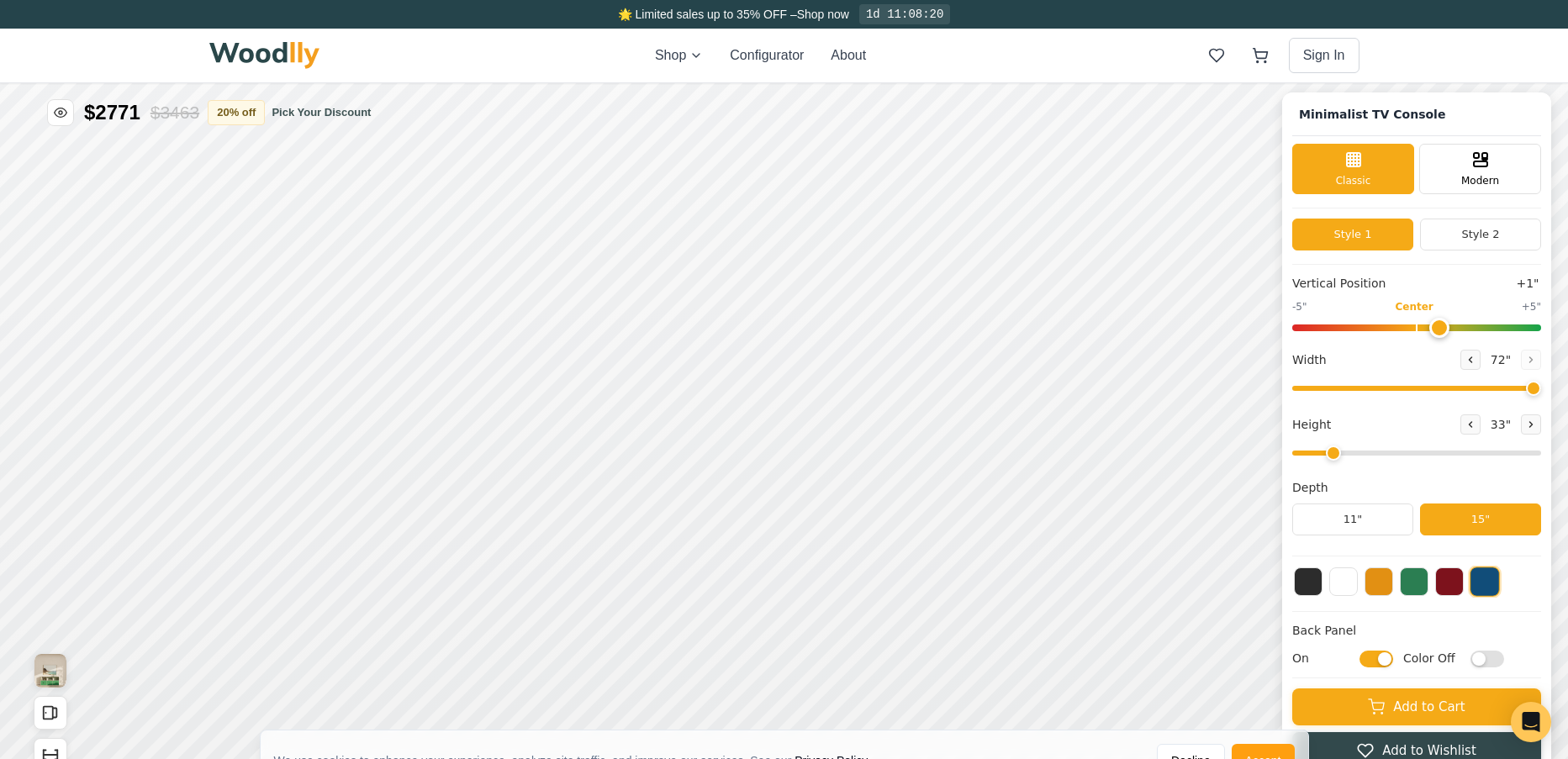
type input "0"
drag, startPoint x: 1426, startPoint y: 328, endPoint x: 1435, endPoint y: 333, distance: 10.3
click at [1435, 331] on input "range" at bounding box center [1417, 327] width 249 height 7
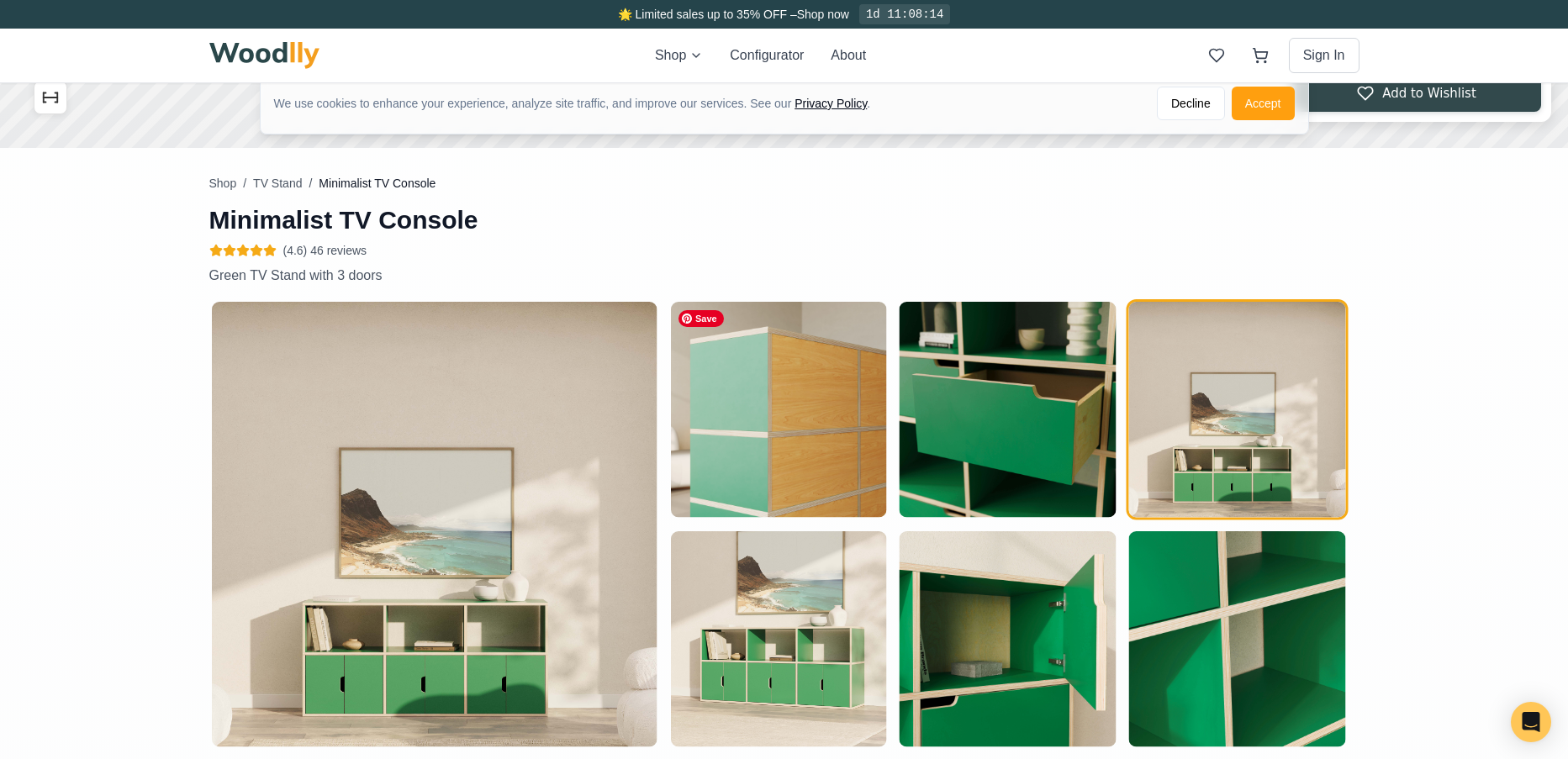
scroll to position [187, 0]
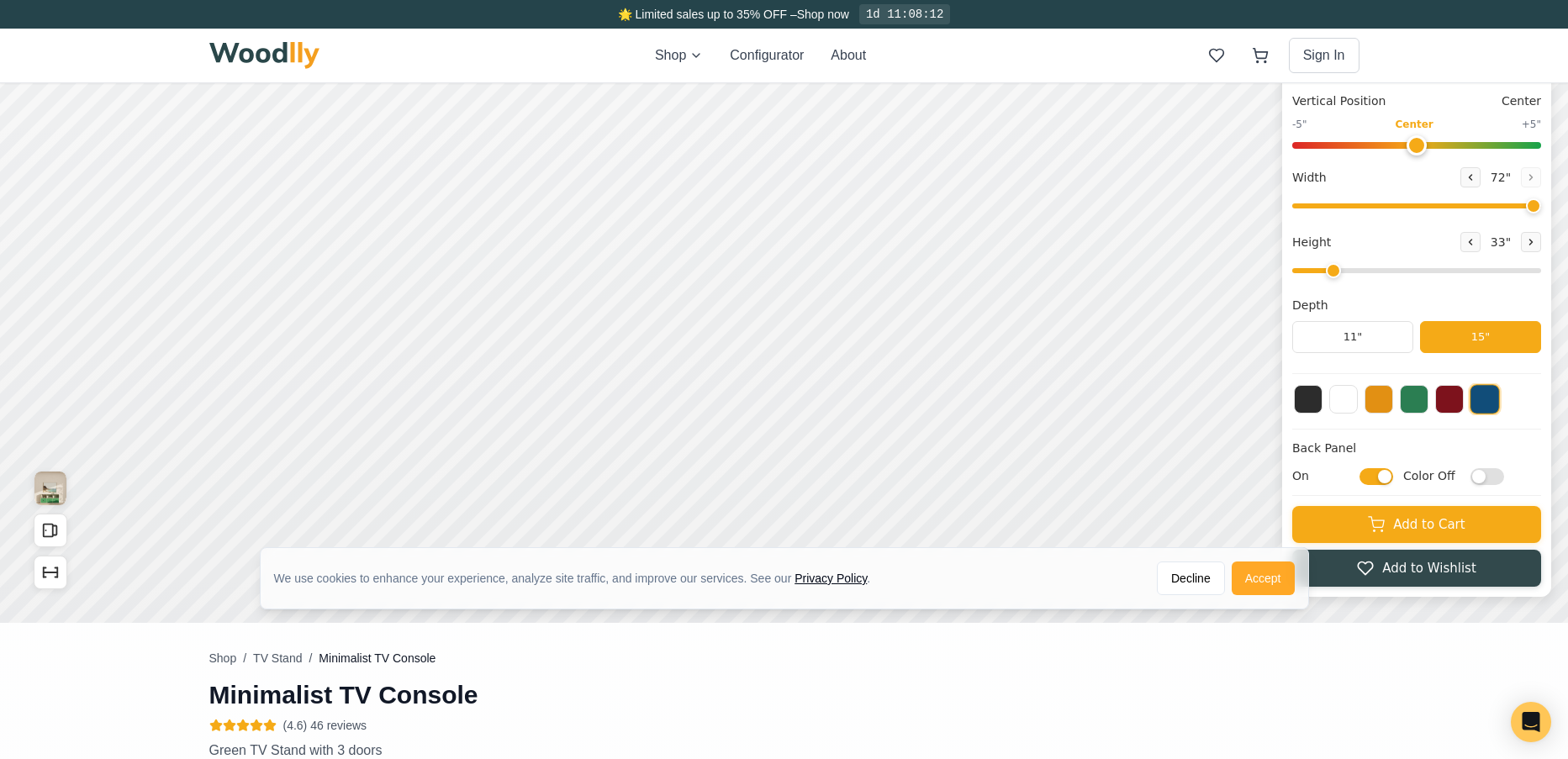
click at [1256, 571] on button "Accept" at bounding box center [1263, 578] width 63 height 34
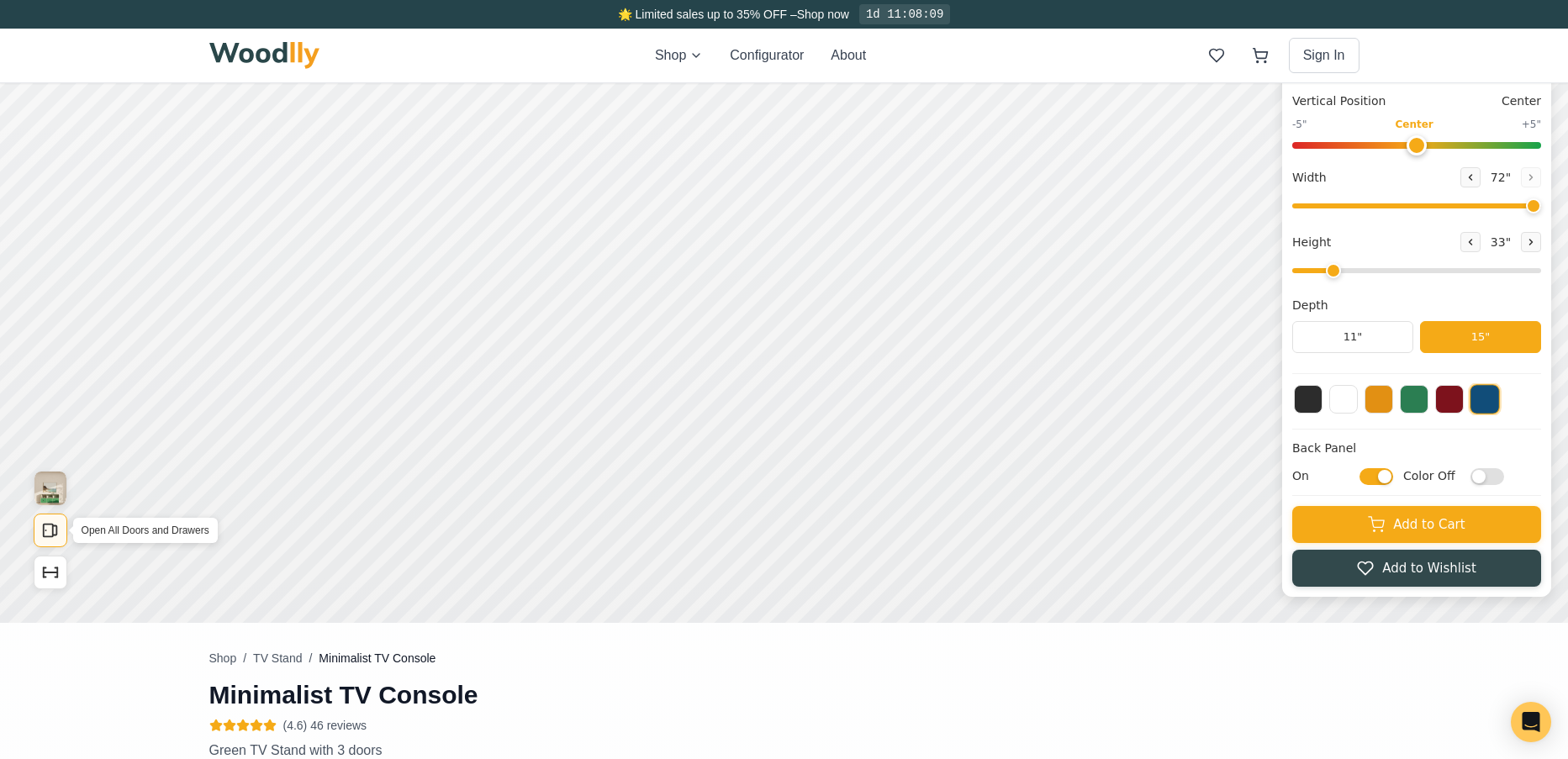
click at [48, 544] on button "Open All Doors and Drawers" at bounding box center [51, 531] width 34 height 34
click at [48, 544] on button "Close All Doors and Drawers" at bounding box center [51, 531] width 34 height 34
click at [45, 580] on icon "Show Dimensions" at bounding box center [51, 572] width 19 height 19
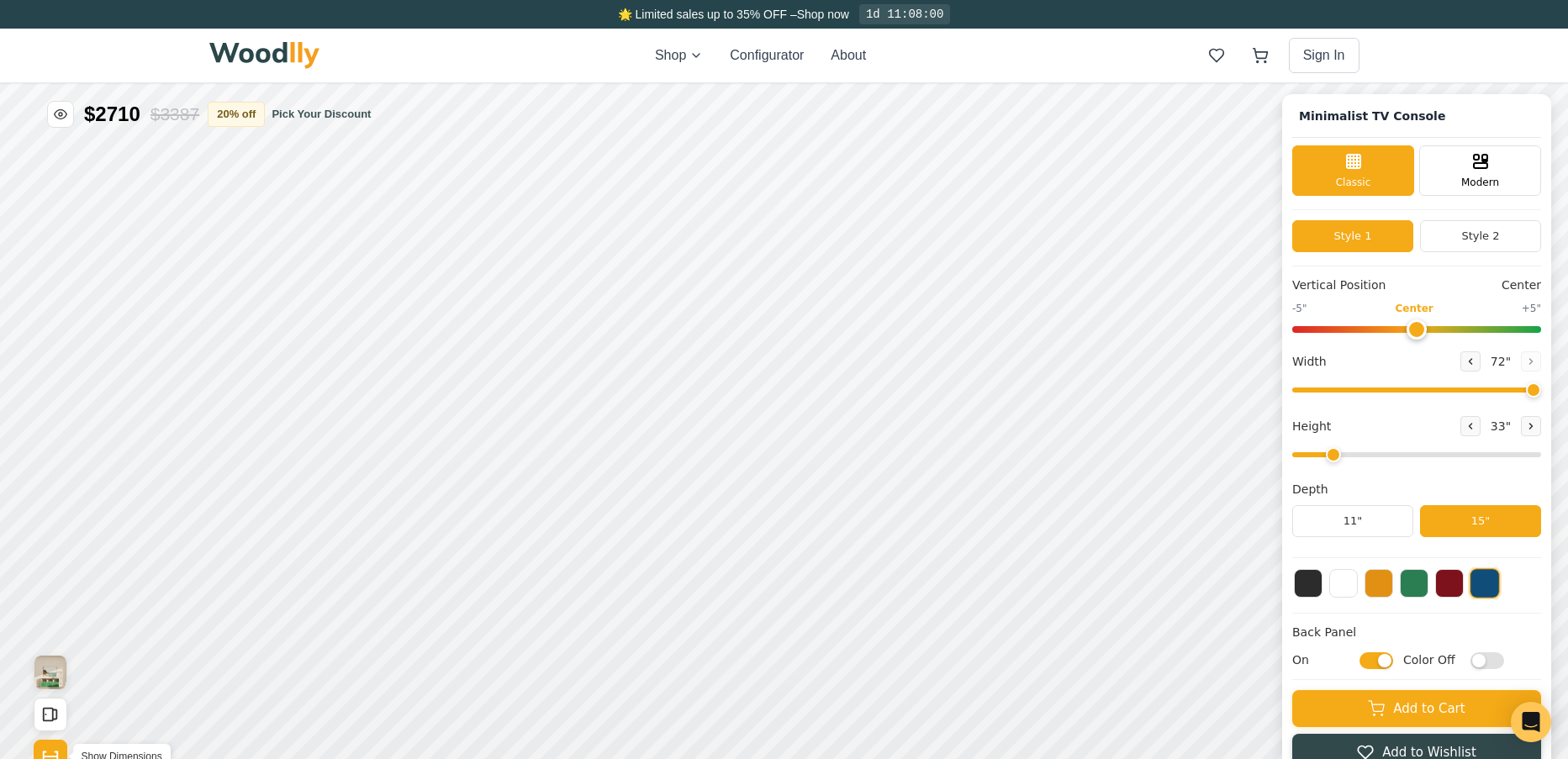
scroll to position [0, 0]
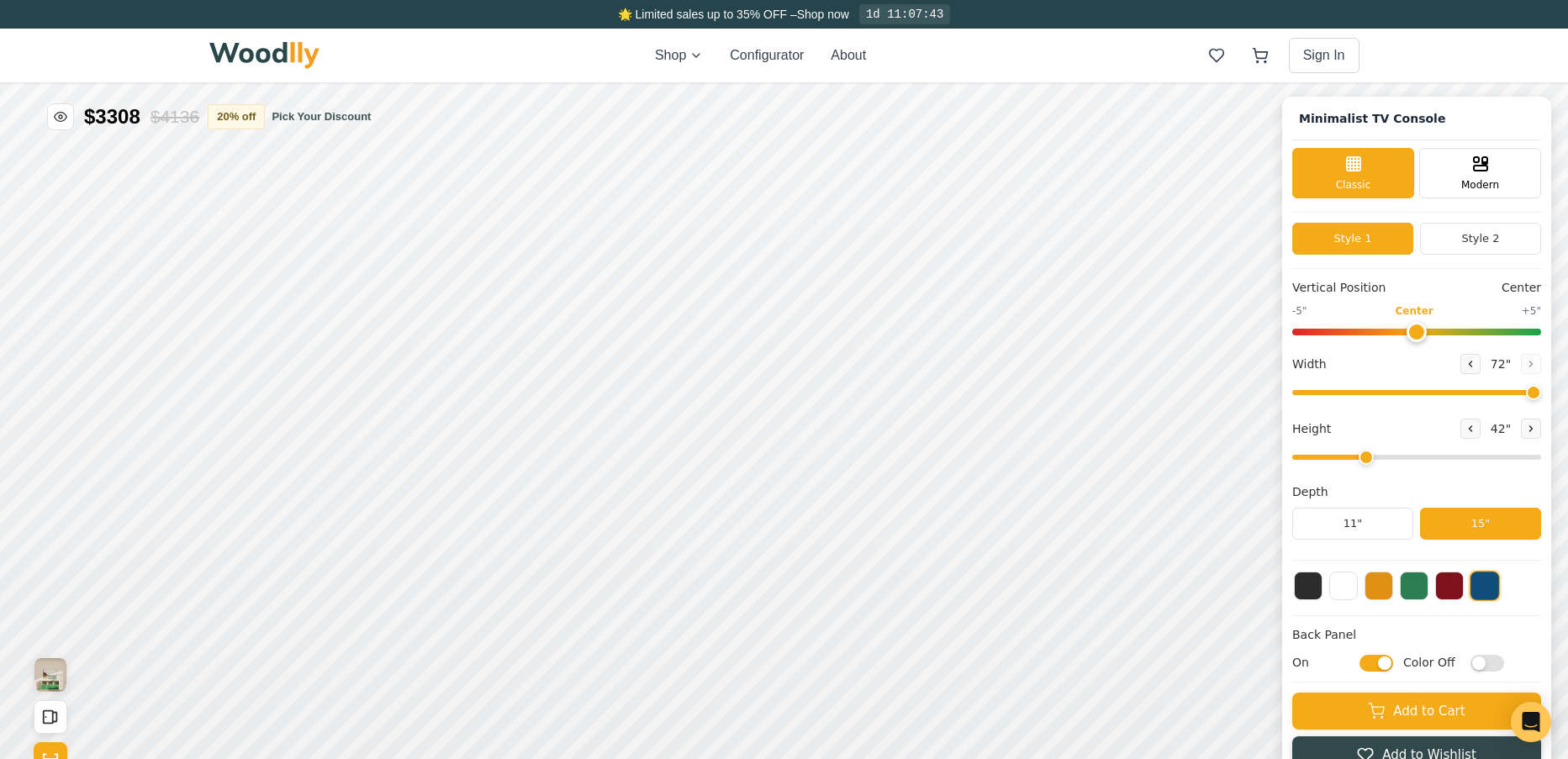
type input "2"
drag, startPoint x: 1346, startPoint y: 457, endPoint x: 1348, endPoint y: 473, distance: 16.1
click at [1348, 460] on input "range" at bounding box center [1417, 456] width 249 height 5
click at [1479, 239] on button "Style 2" at bounding box center [1480, 239] width 121 height 32
click at [1370, 233] on button "Style 1" at bounding box center [1353, 239] width 121 height 32
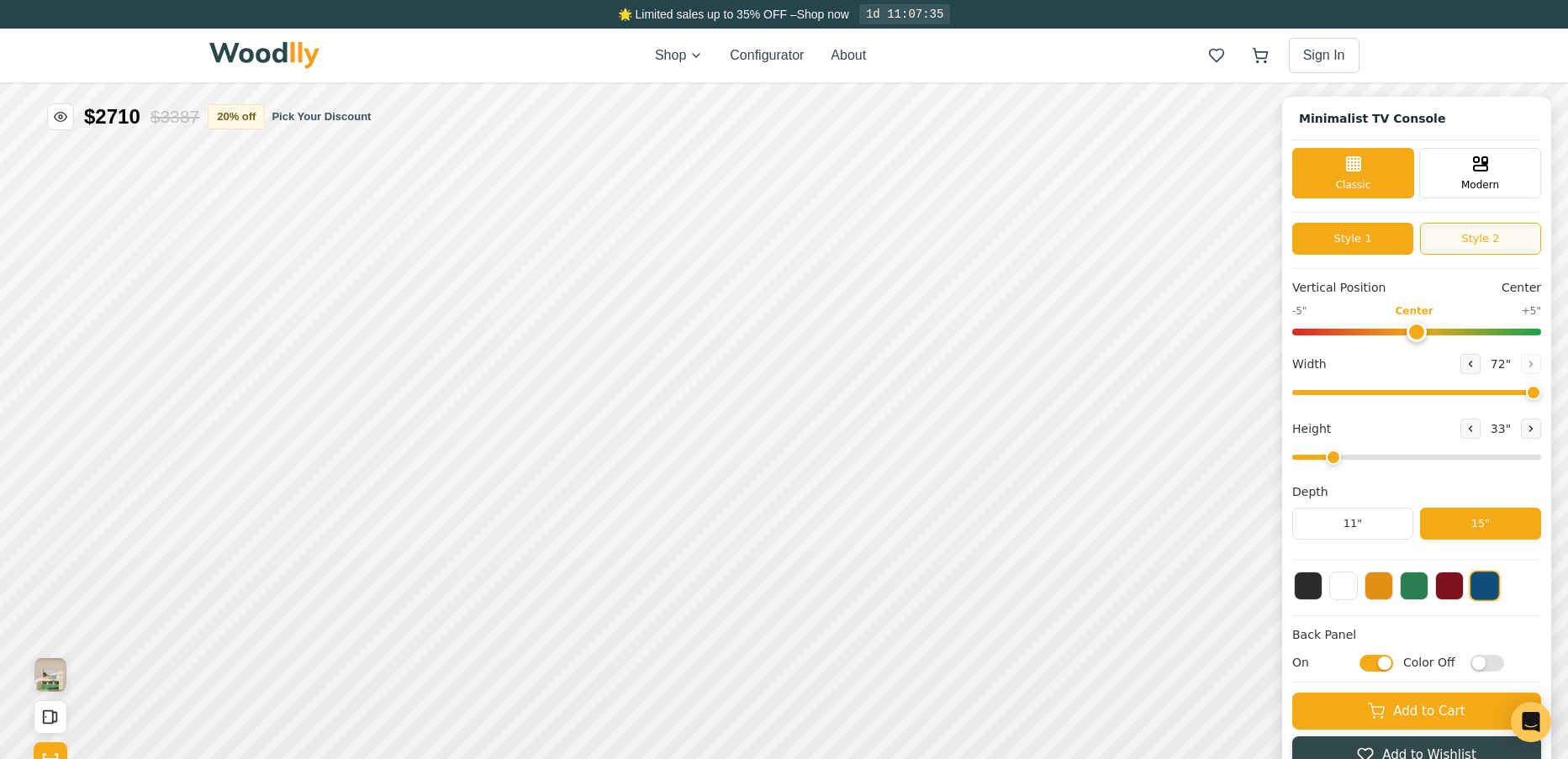
drag, startPoint x: 1519, startPoint y: 254, endPoint x: 1493, endPoint y: 241, distance: 29.1
click at [1508, 246] on button "Style 2" at bounding box center [1480, 239] width 121 height 32
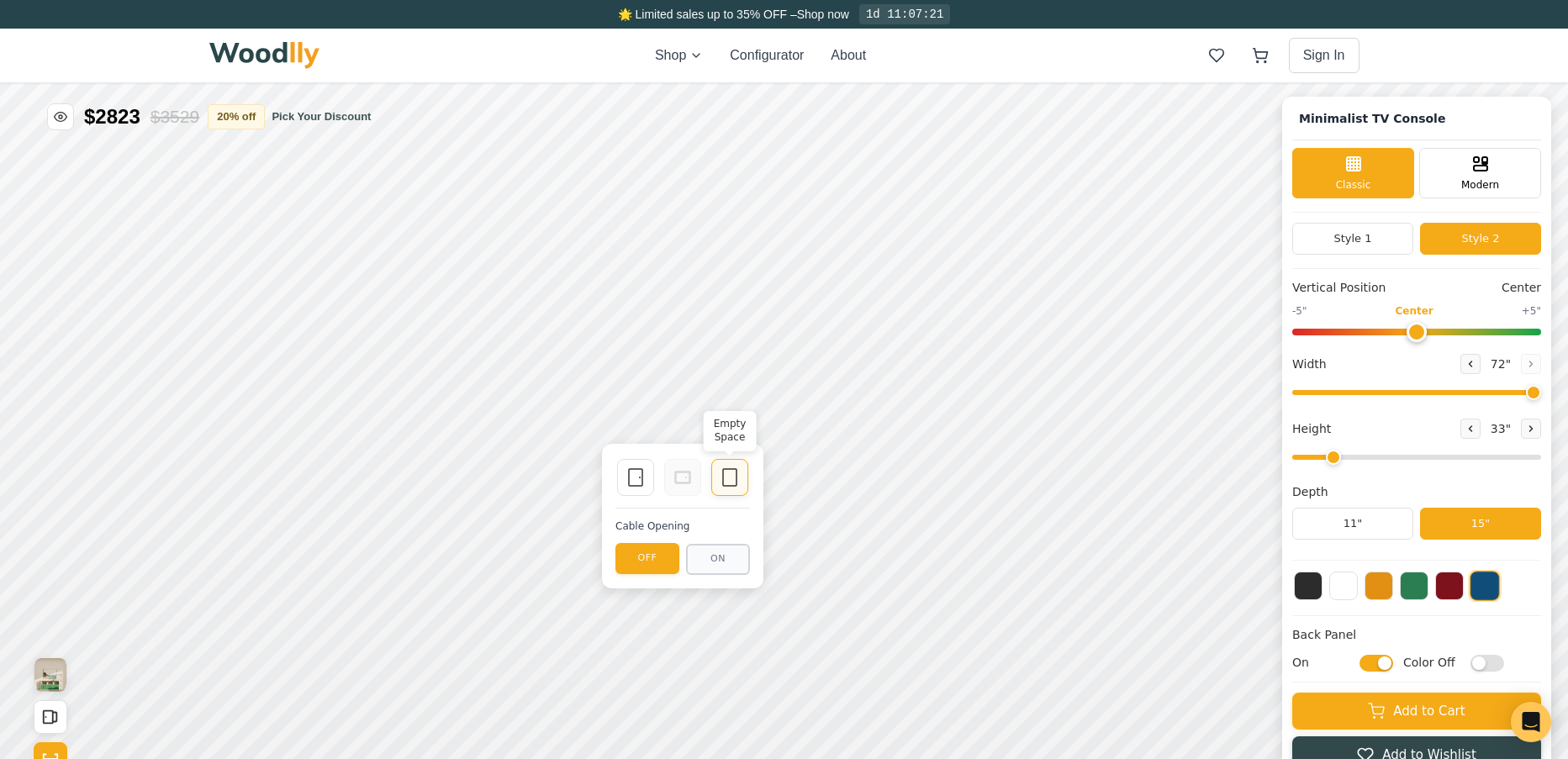
click at [738, 480] on icon at bounding box center [729, 477] width 20 height 20
drag, startPoint x: 1542, startPoint y: 393, endPoint x: 1671, endPoint y: 431, distance: 134.5
click at [1542, 395] on input "range" at bounding box center [1417, 392] width 249 height 5
click at [717, 566] on button "ON" at bounding box center [716, 563] width 64 height 31
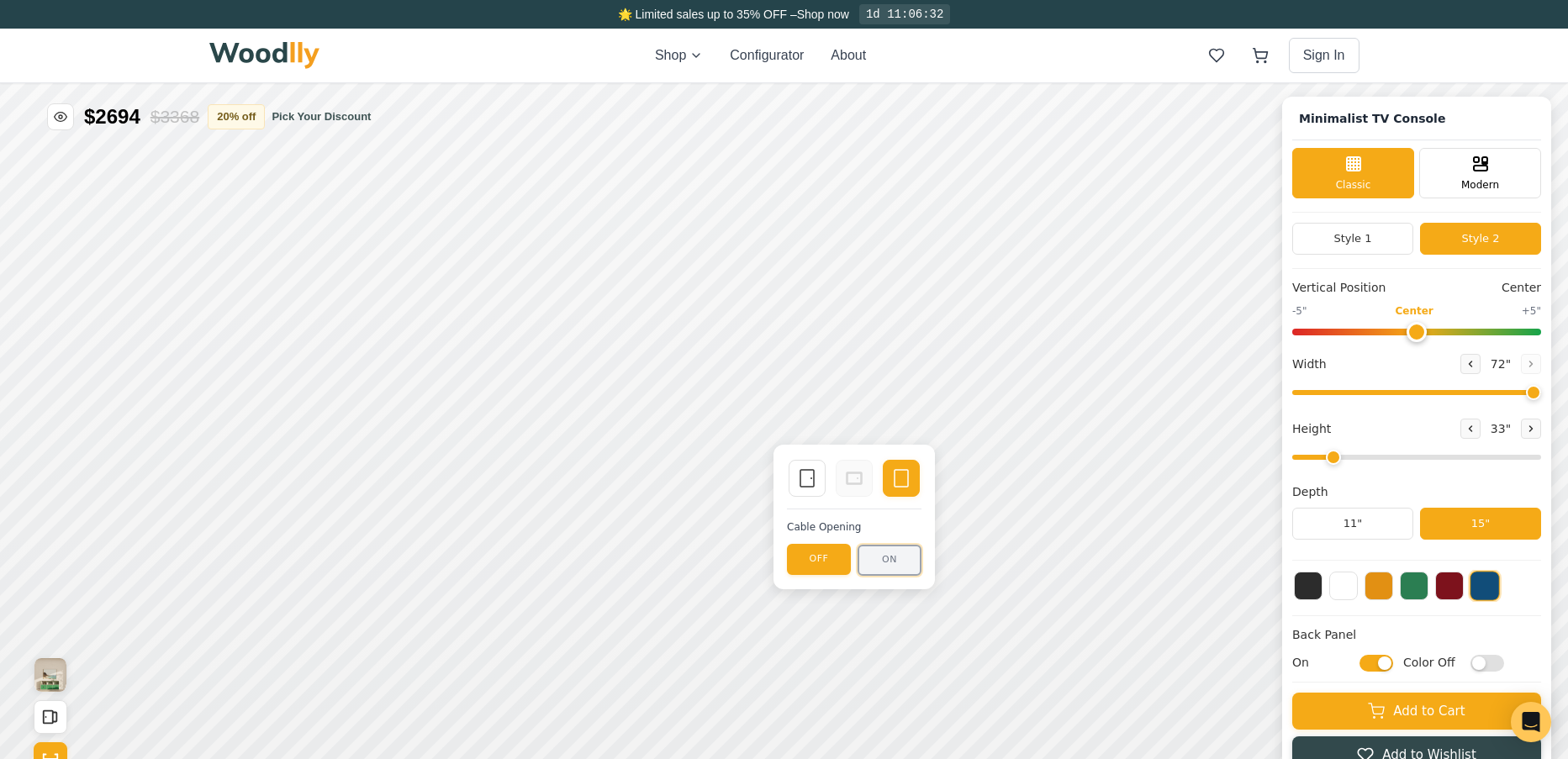
click at [919, 563] on button "ON" at bounding box center [890, 560] width 64 height 31
click at [836, 553] on button "OFF" at bounding box center [819, 560] width 64 height 31
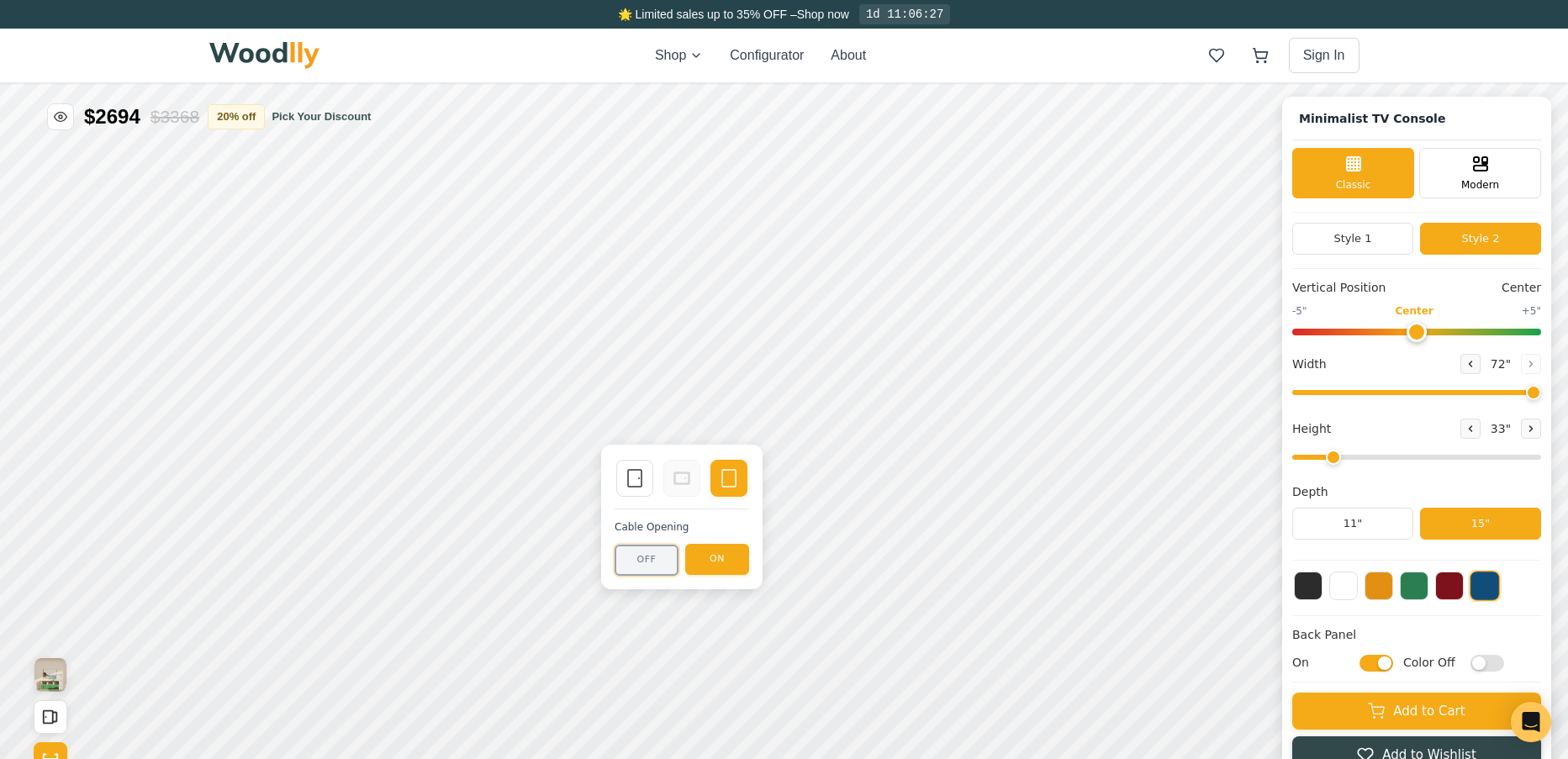
click at [642, 562] on button "OFF" at bounding box center [646, 560] width 64 height 31
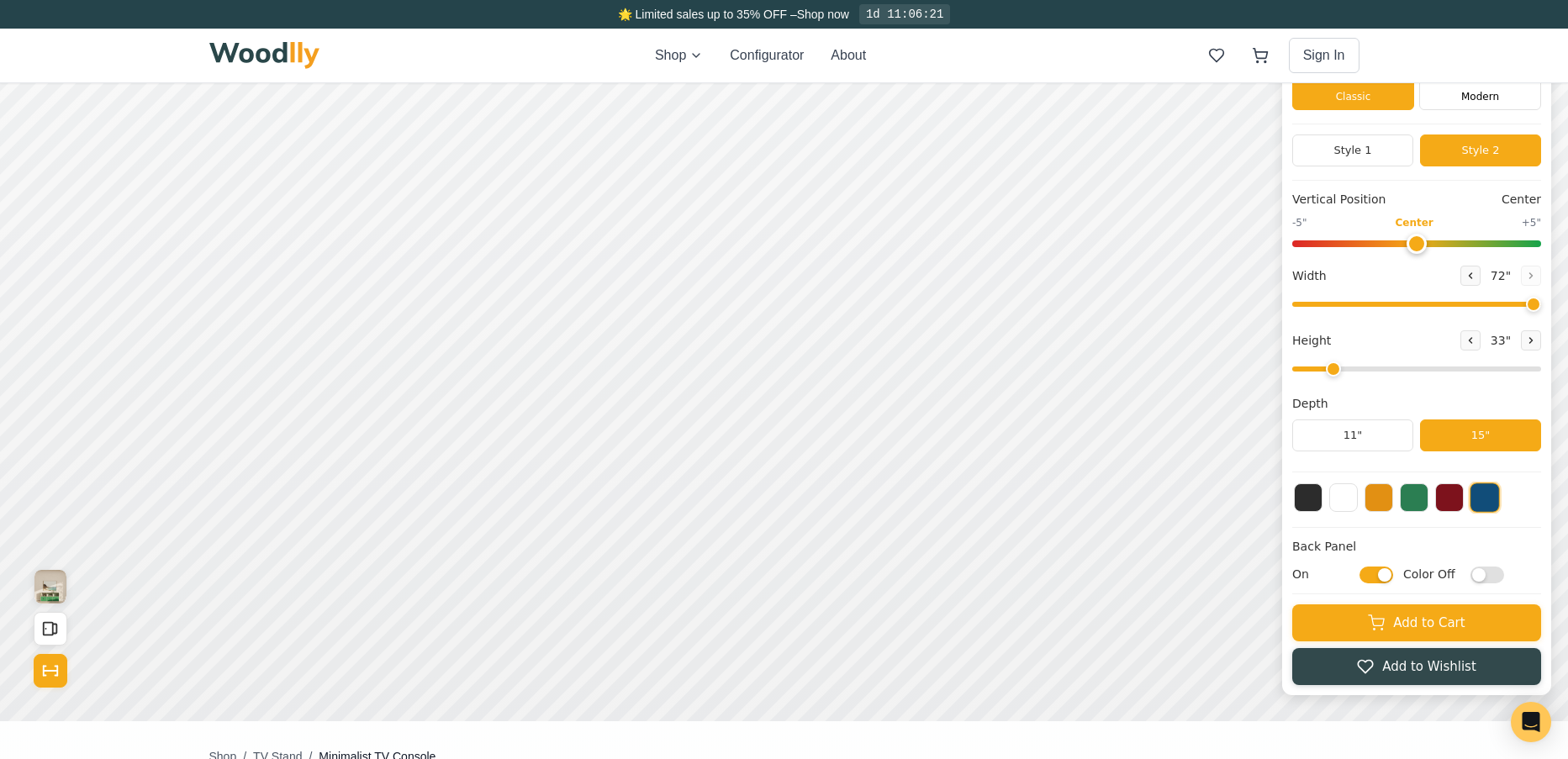
scroll to position [91, 0]
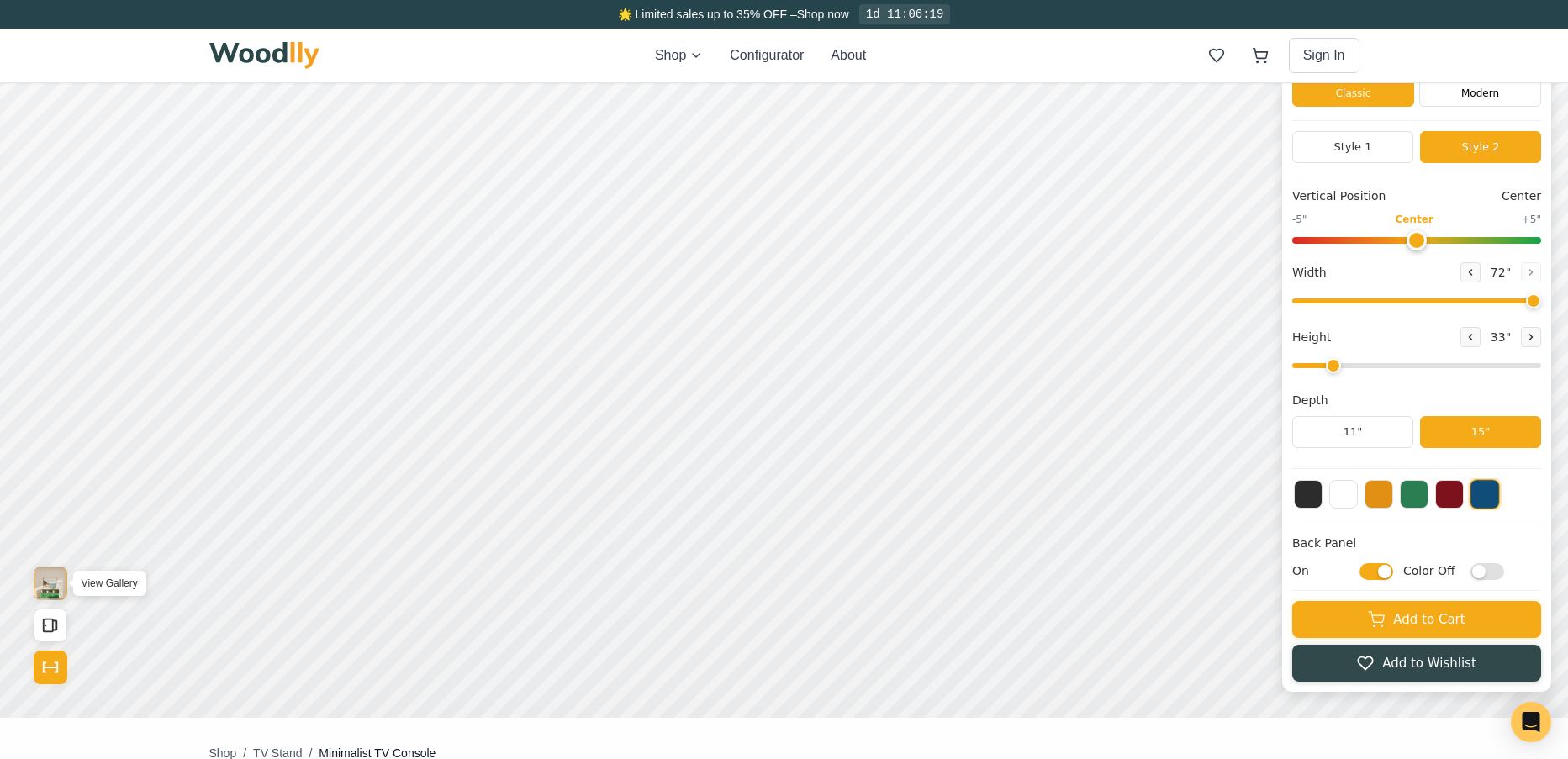
click at [55, 586] on img "View Gallery" at bounding box center [51, 584] width 32 height 34
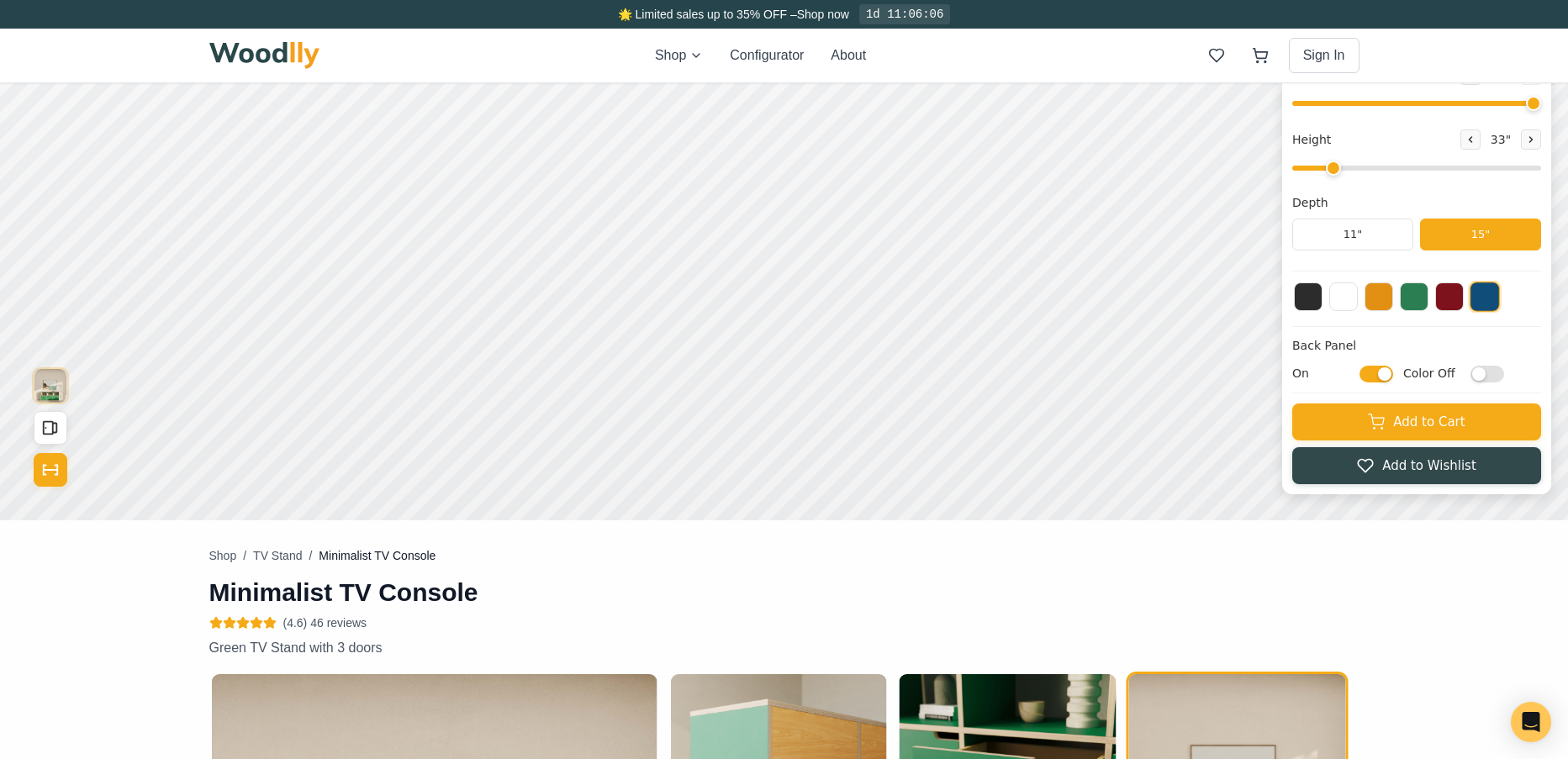
scroll to position [0, 0]
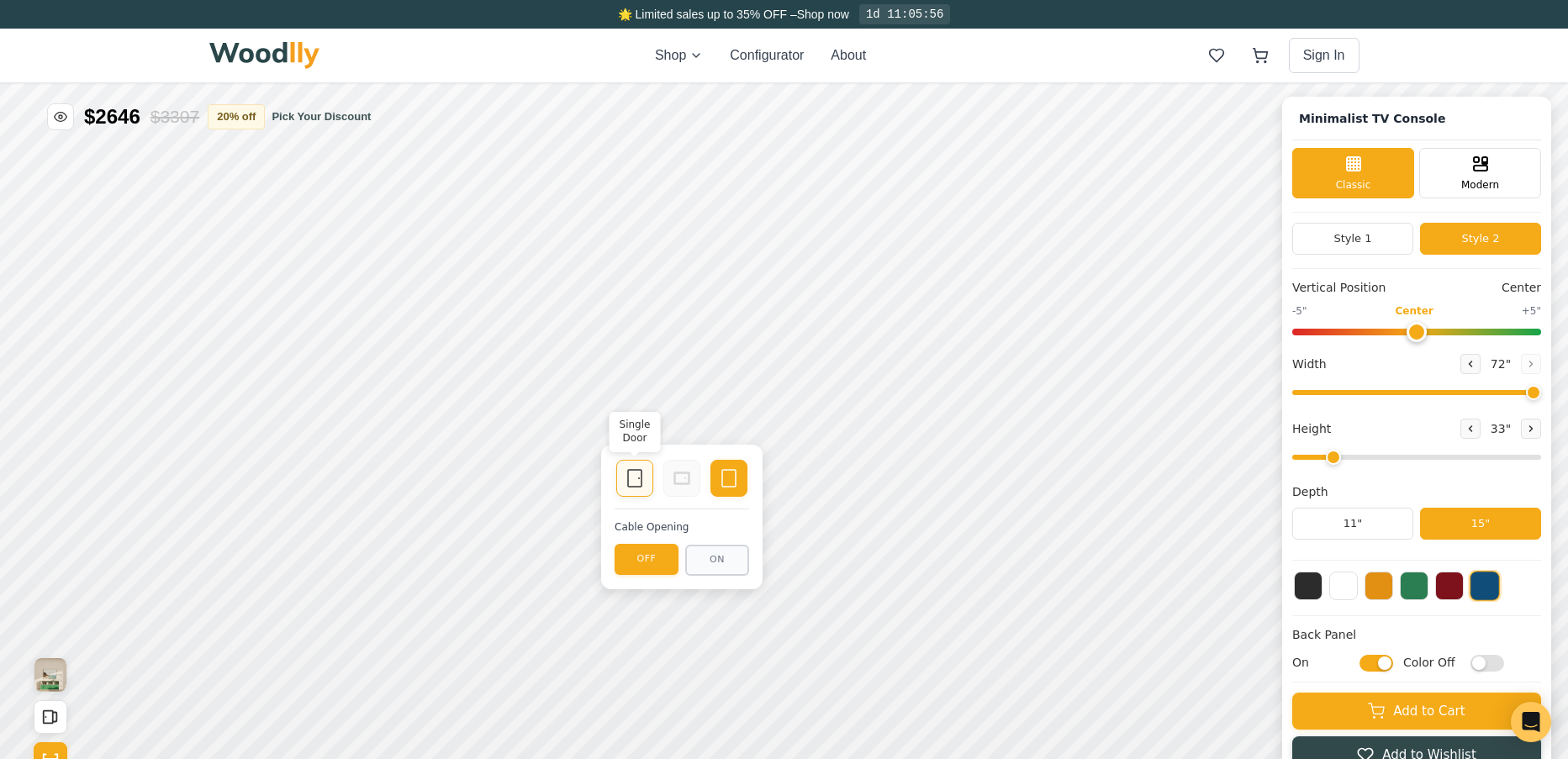
click at [628, 477] on rect at bounding box center [635, 478] width 13 height 17
click at [743, 487] on div "Empty Space" at bounding box center [728, 478] width 37 height 37
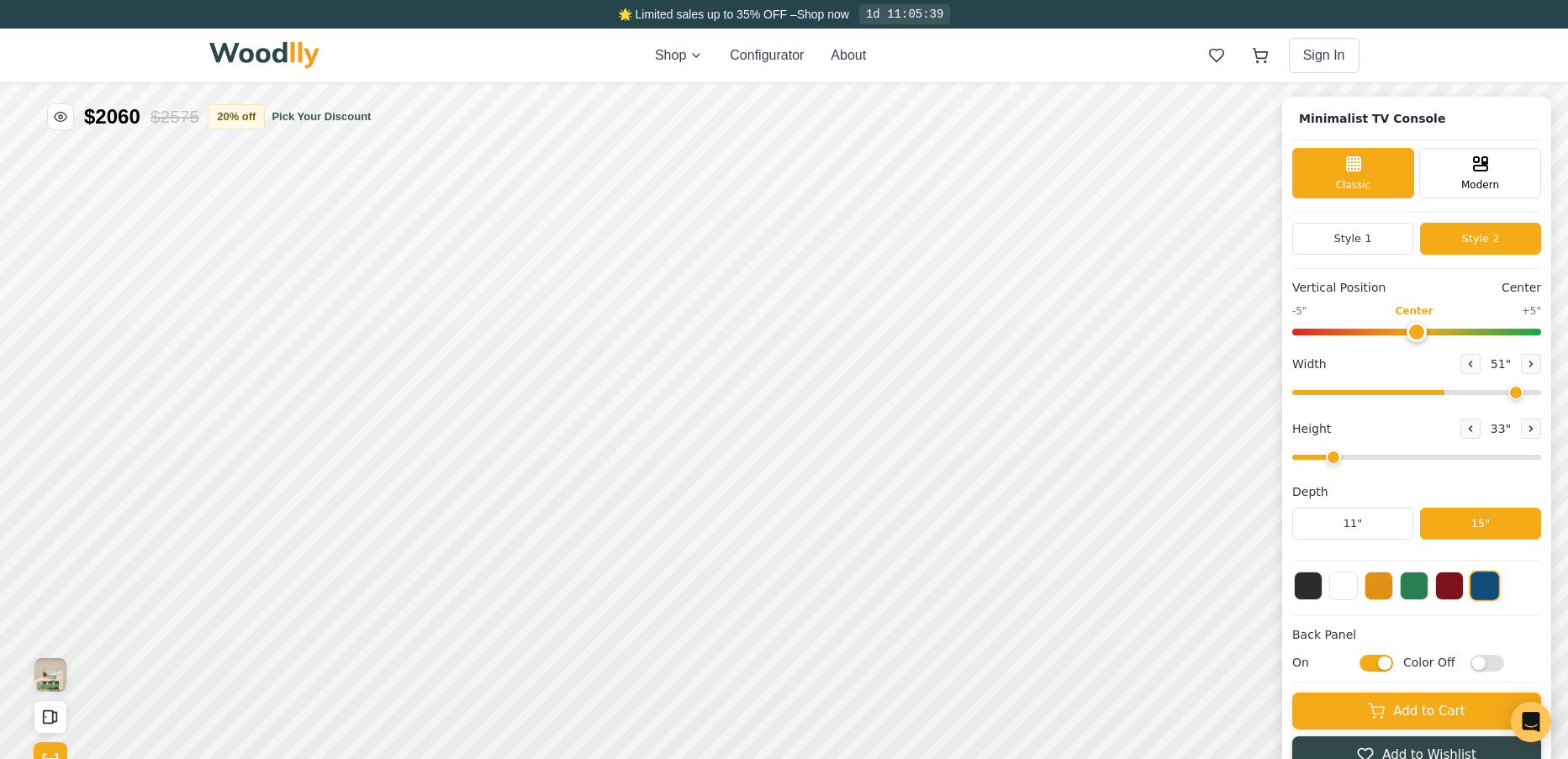
type input "72"
drag, startPoint x: 1543, startPoint y: 395, endPoint x: 1643, endPoint y: 417, distance: 102.4
click at [1542, 395] on input "range" at bounding box center [1417, 392] width 249 height 5
type input "0"
drag, startPoint x: 1431, startPoint y: 335, endPoint x: 1420, endPoint y: 340, distance: 12.1
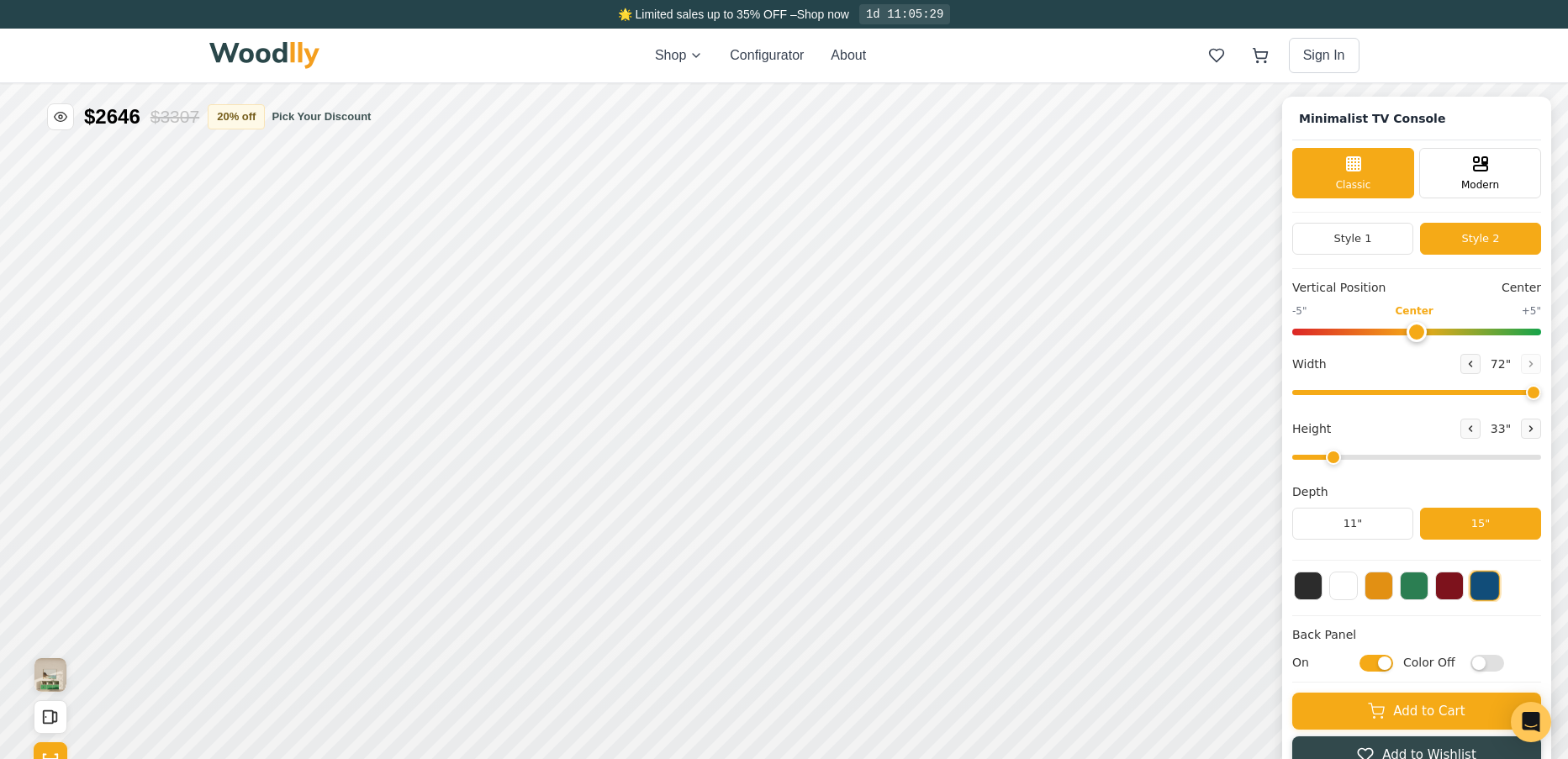
click at [1420, 336] on input "range" at bounding box center [1417, 331] width 249 height 7
click at [1356, 239] on button "Style 1" at bounding box center [1353, 239] width 121 height 32
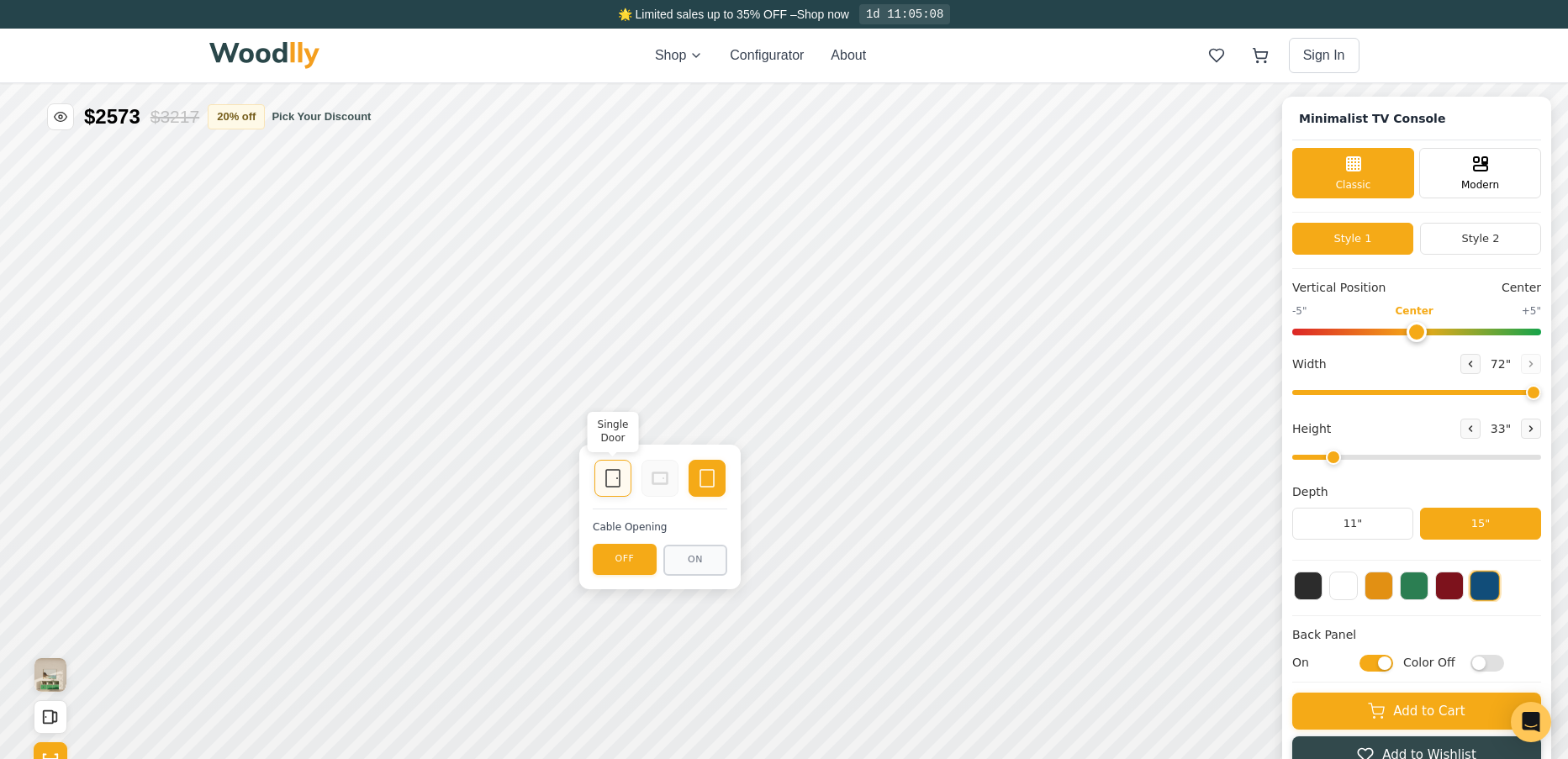
click at [621, 473] on icon at bounding box center [612, 477] width 20 height 20
click at [698, 485] on icon at bounding box center [707, 477] width 20 height 20
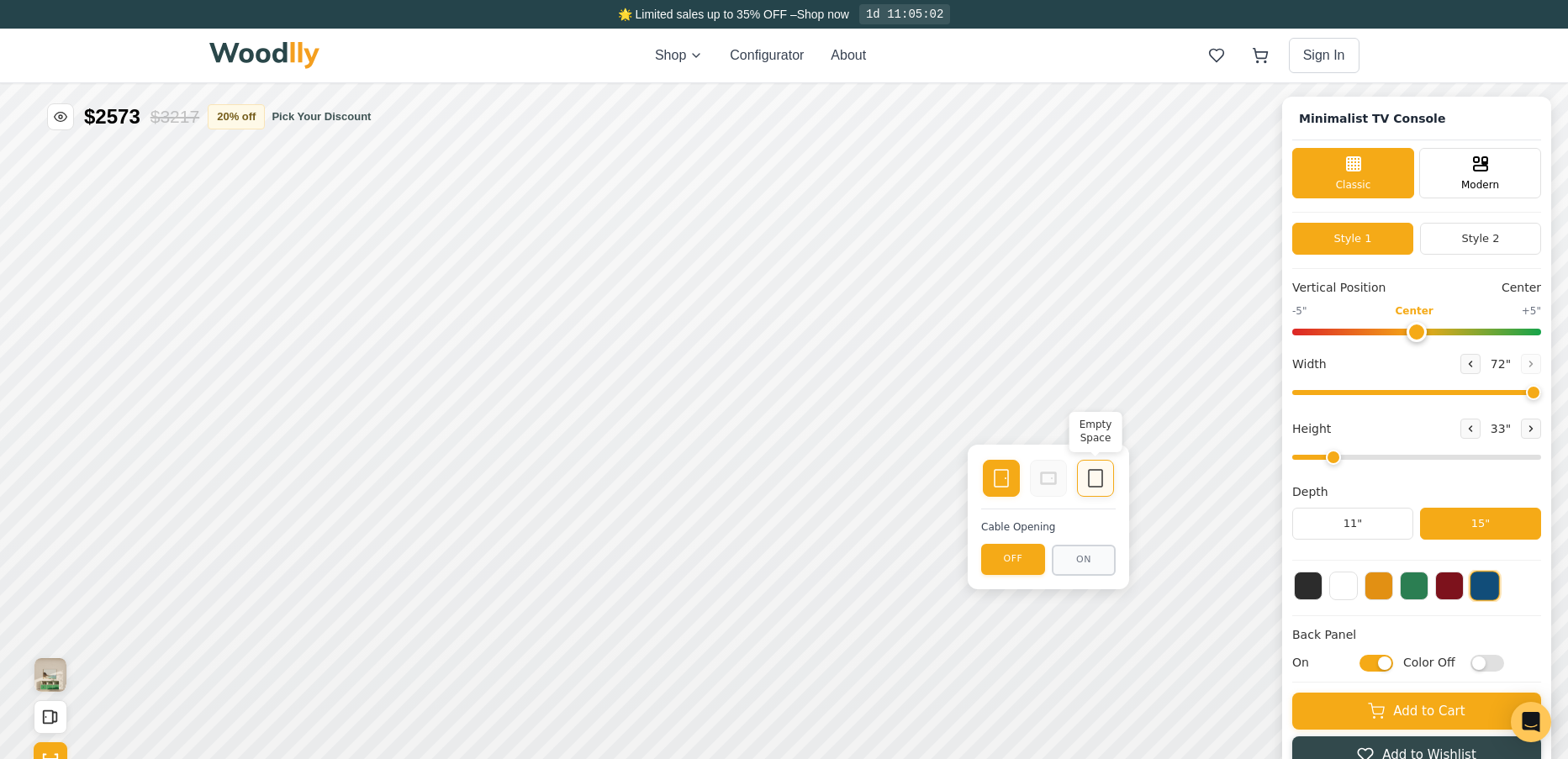
click at [1099, 485] on icon at bounding box center [1095, 477] width 20 height 20
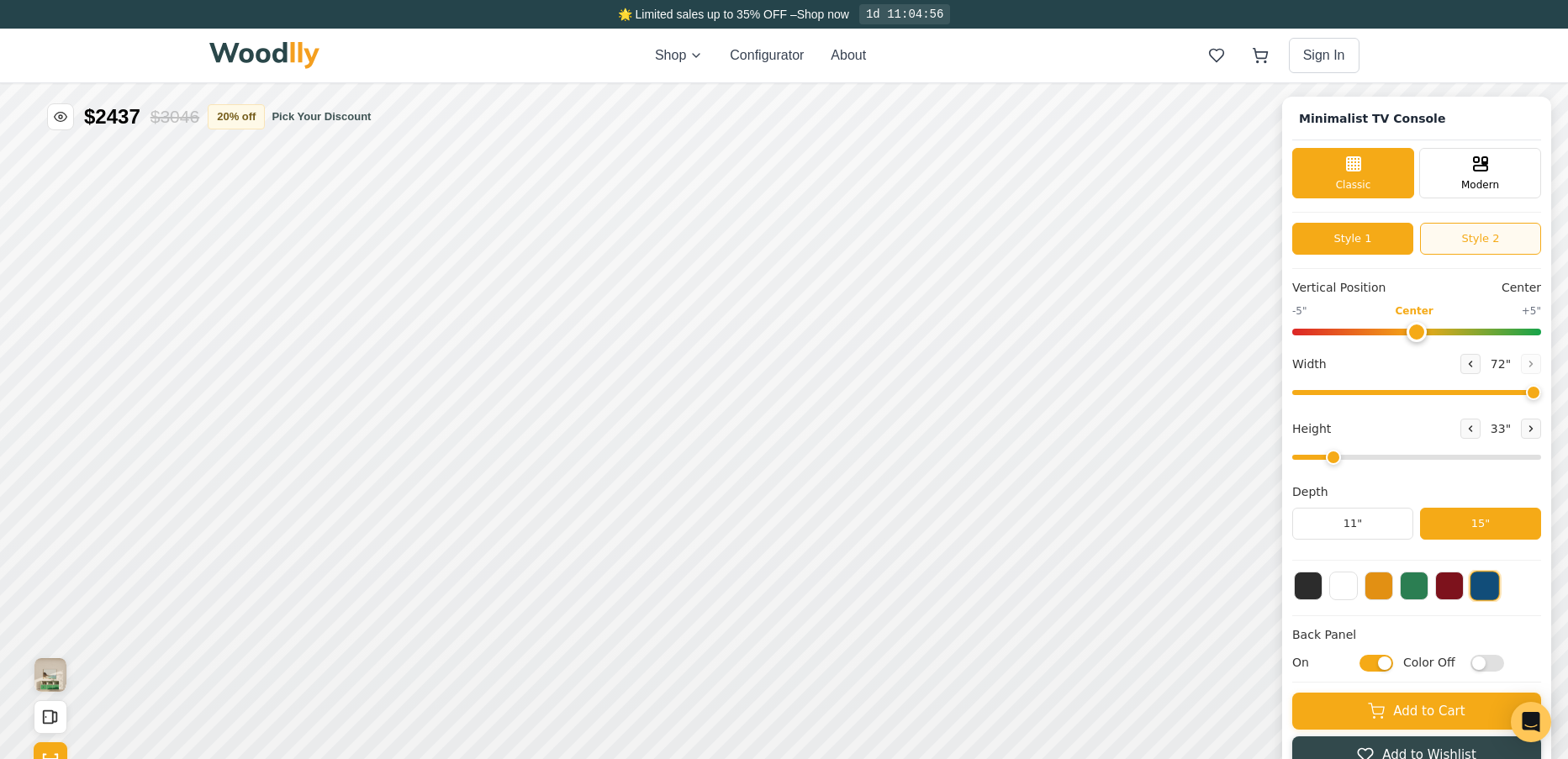
click at [1463, 241] on button "Style 2" at bounding box center [1480, 239] width 121 height 32
click at [1358, 249] on button "Style 1" at bounding box center [1353, 239] width 121 height 32
click at [1460, 583] on button at bounding box center [1449, 584] width 28 height 28
click at [1445, 586] on div at bounding box center [1417, 586] width 249 height 32
click at [1358, 584] on button at bounding box center [1343, 584] width 28 height 28
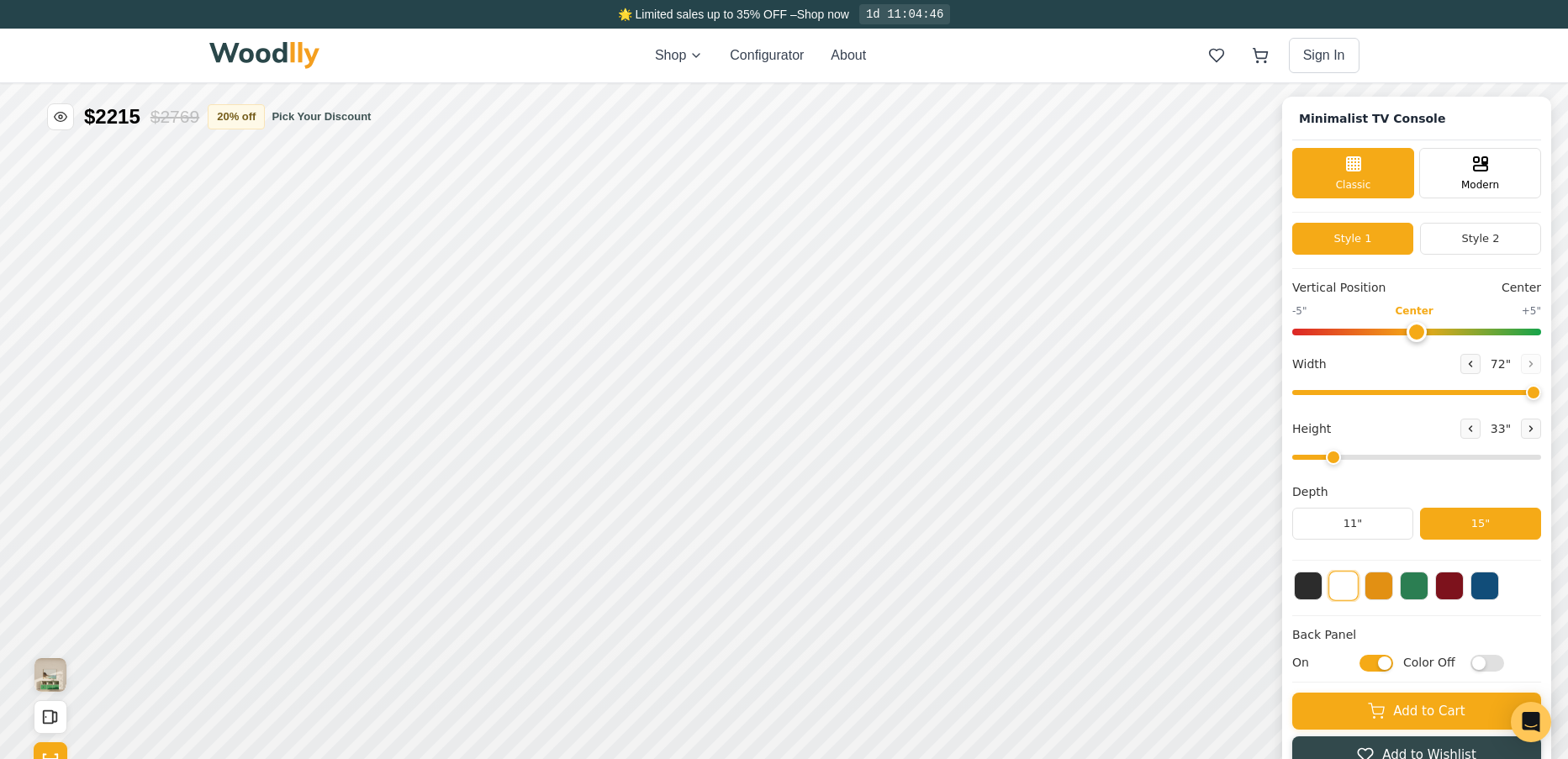
click at [1305, 592] on div at bounding box center [1417, 586] width 249 height 32
click at [1323, 594] on button at bounding box center [1309, 584] width 28 height 28
click at [1484, 586] on button at bounding box center [1485, 584] width 28 height 28
click at [1478, 239] on button "Style 2" at bounding box center [1480, 239] width 121 height 32
click at [1362, 238] on button "Style 1" at bounding box center [1353, 239] width 121 height 32
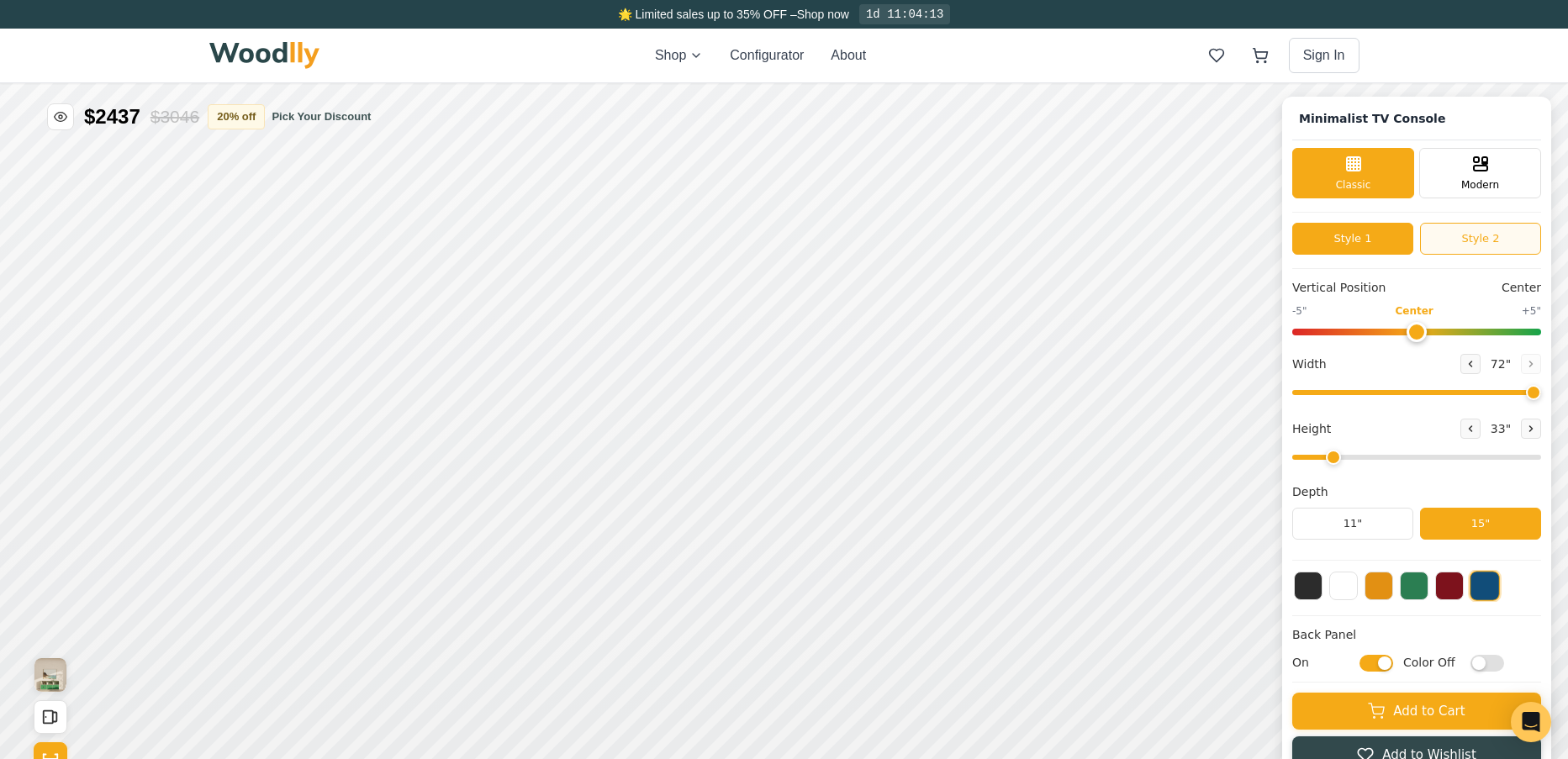
click at [1462, 236] on button "Style 2" at bounding box center [1480, 239] width 121 height 32
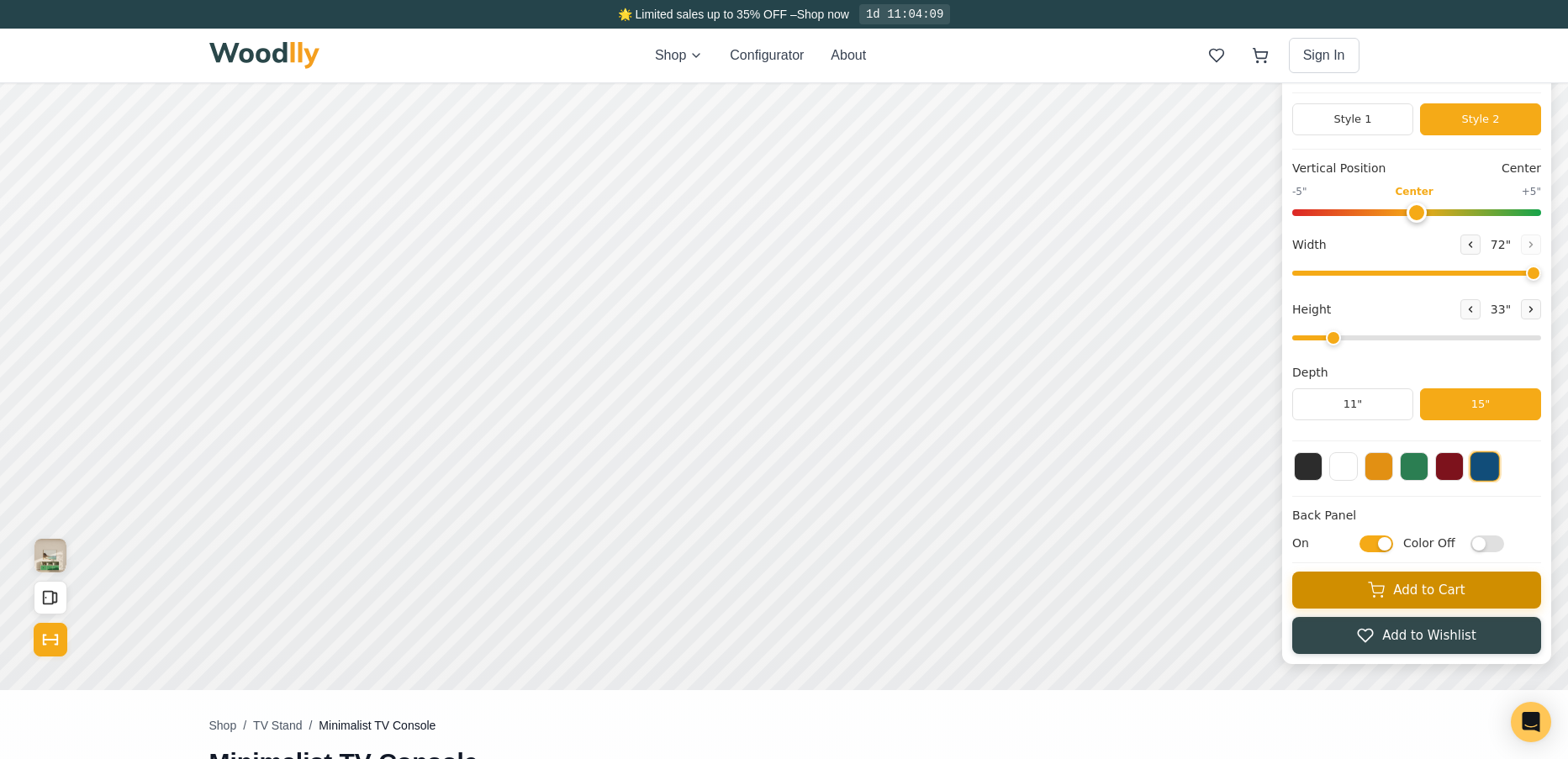
scroll to position [120, 0]
click at [1384, 586] on icon at bounding box center [1376, 587] width 15 height 11
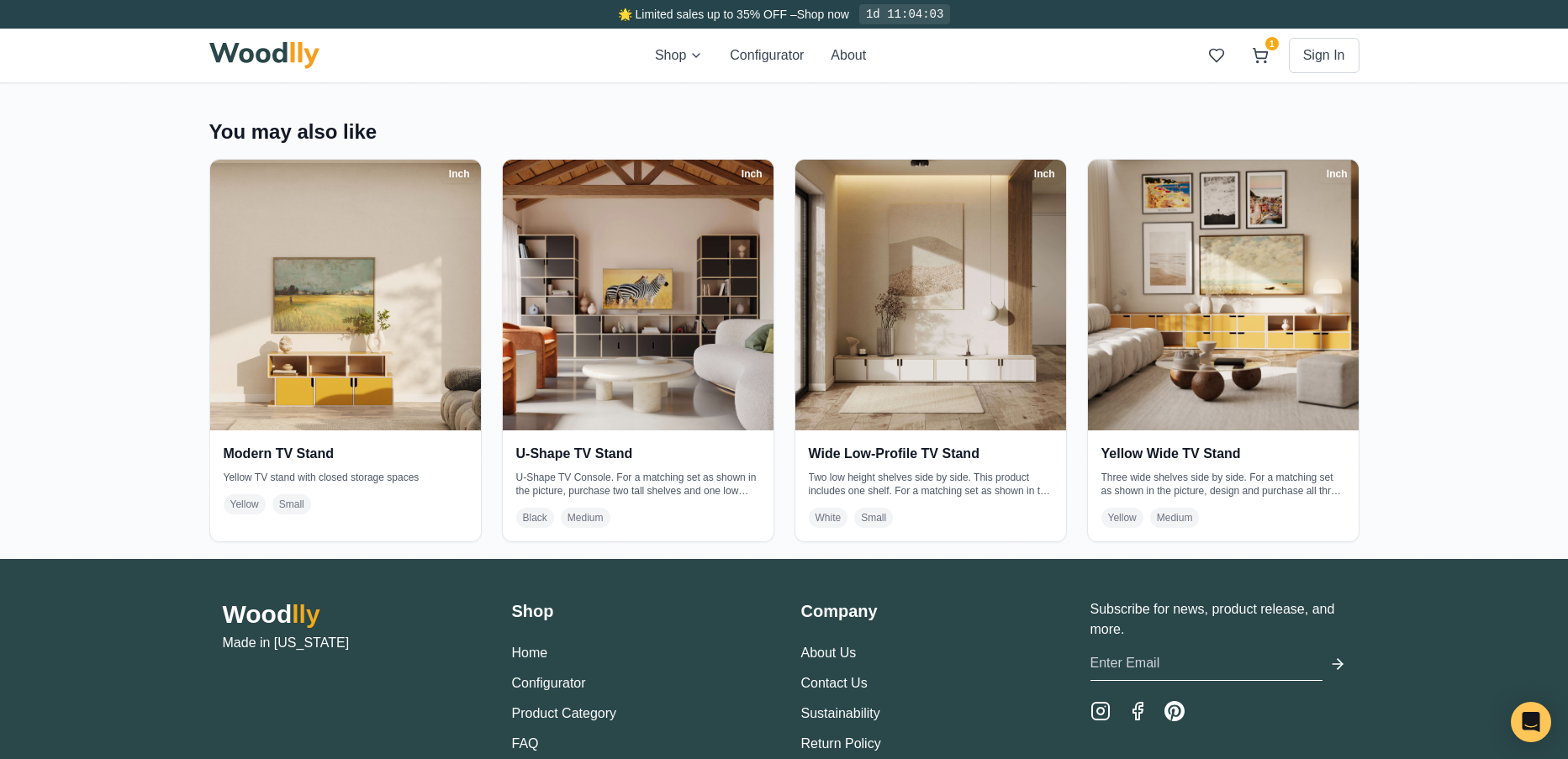
scroll to position [3275, 0]
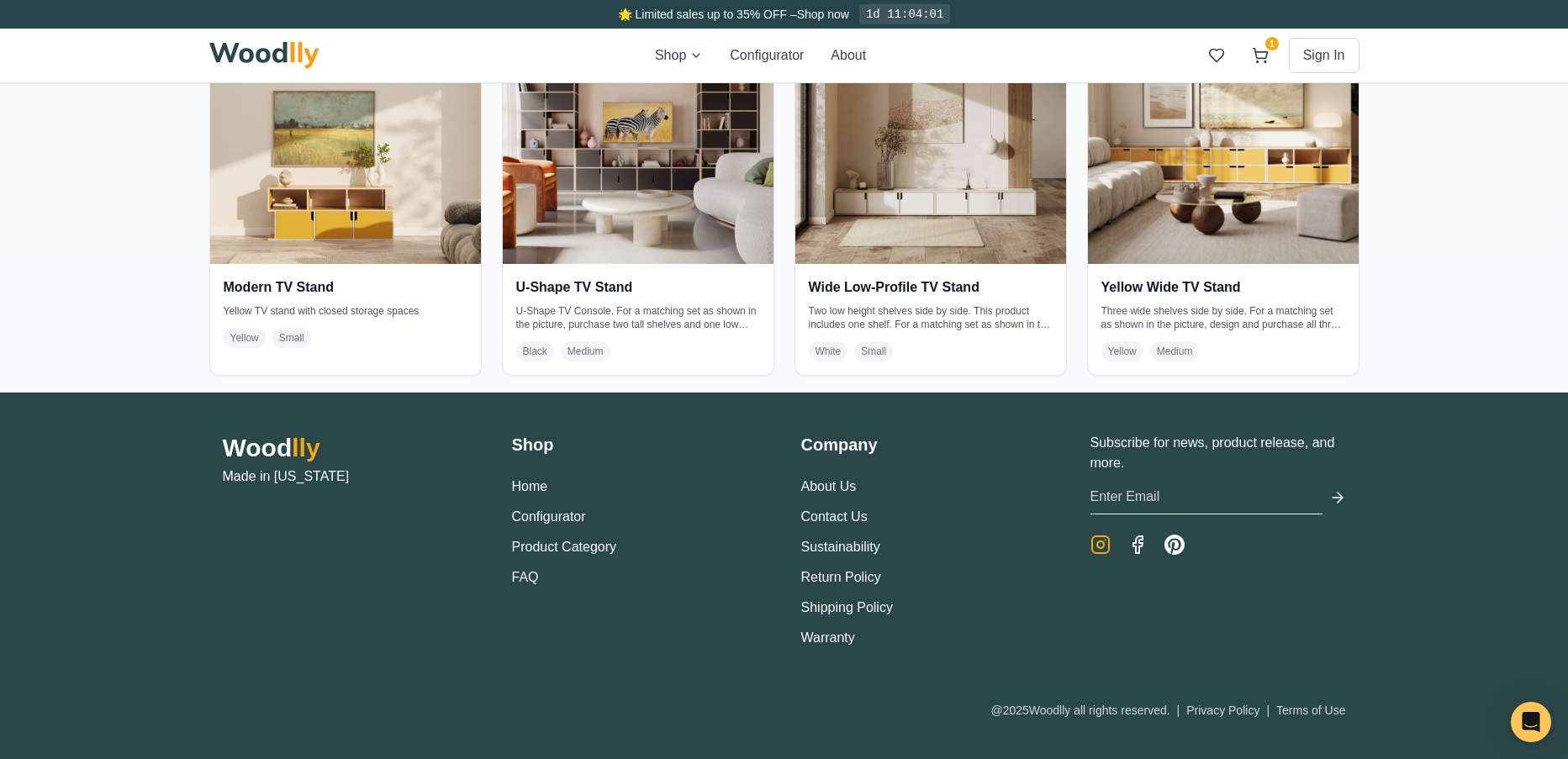
click at [1104, 553] on icon "Instagram" at bounding box center [1100, 544] width 20 height 20
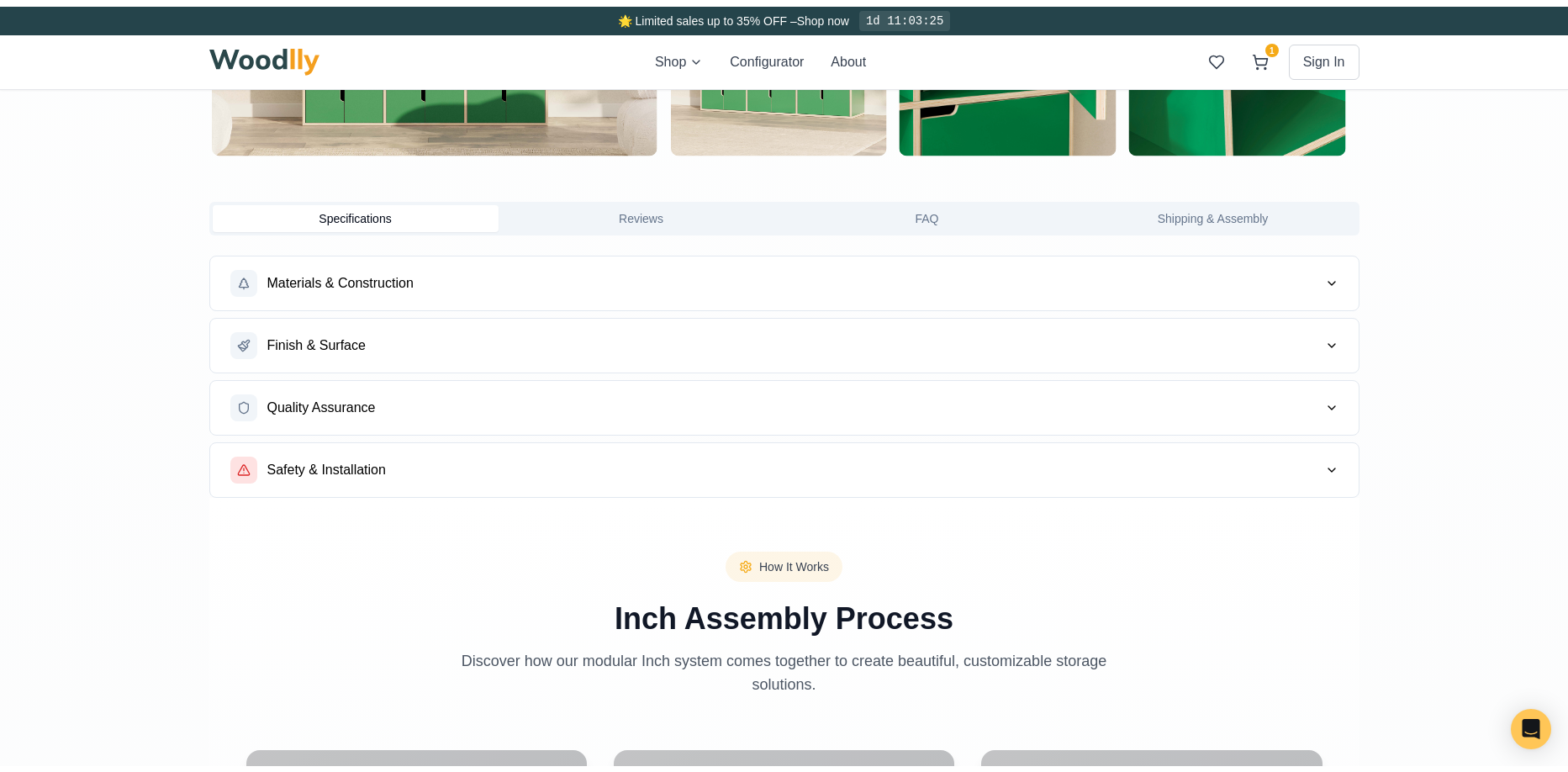
scroll to position [0, 0]
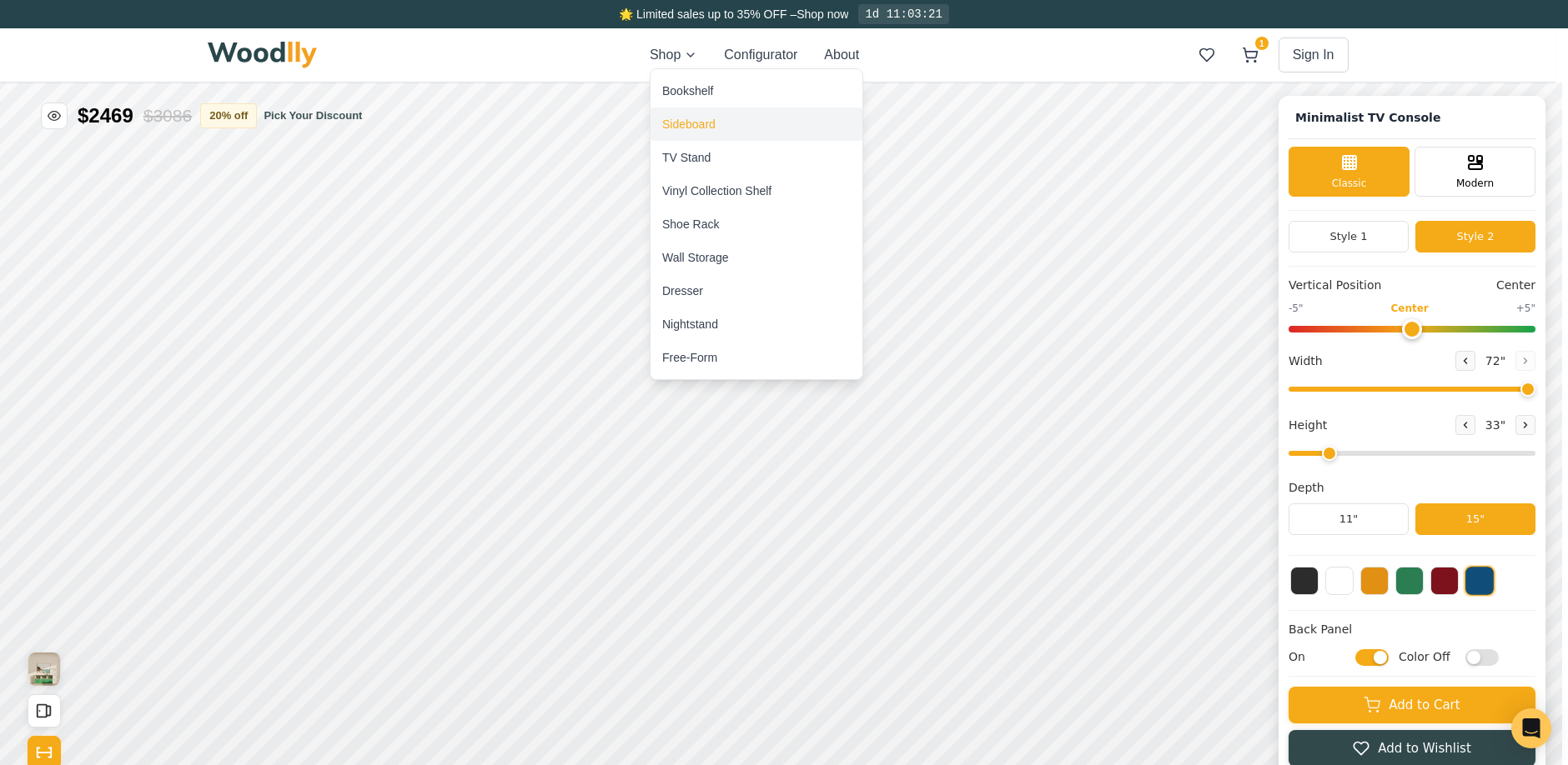
click at [685, 118] on div "Sideboard" at bounding box center [689, 124] width 53 height 17
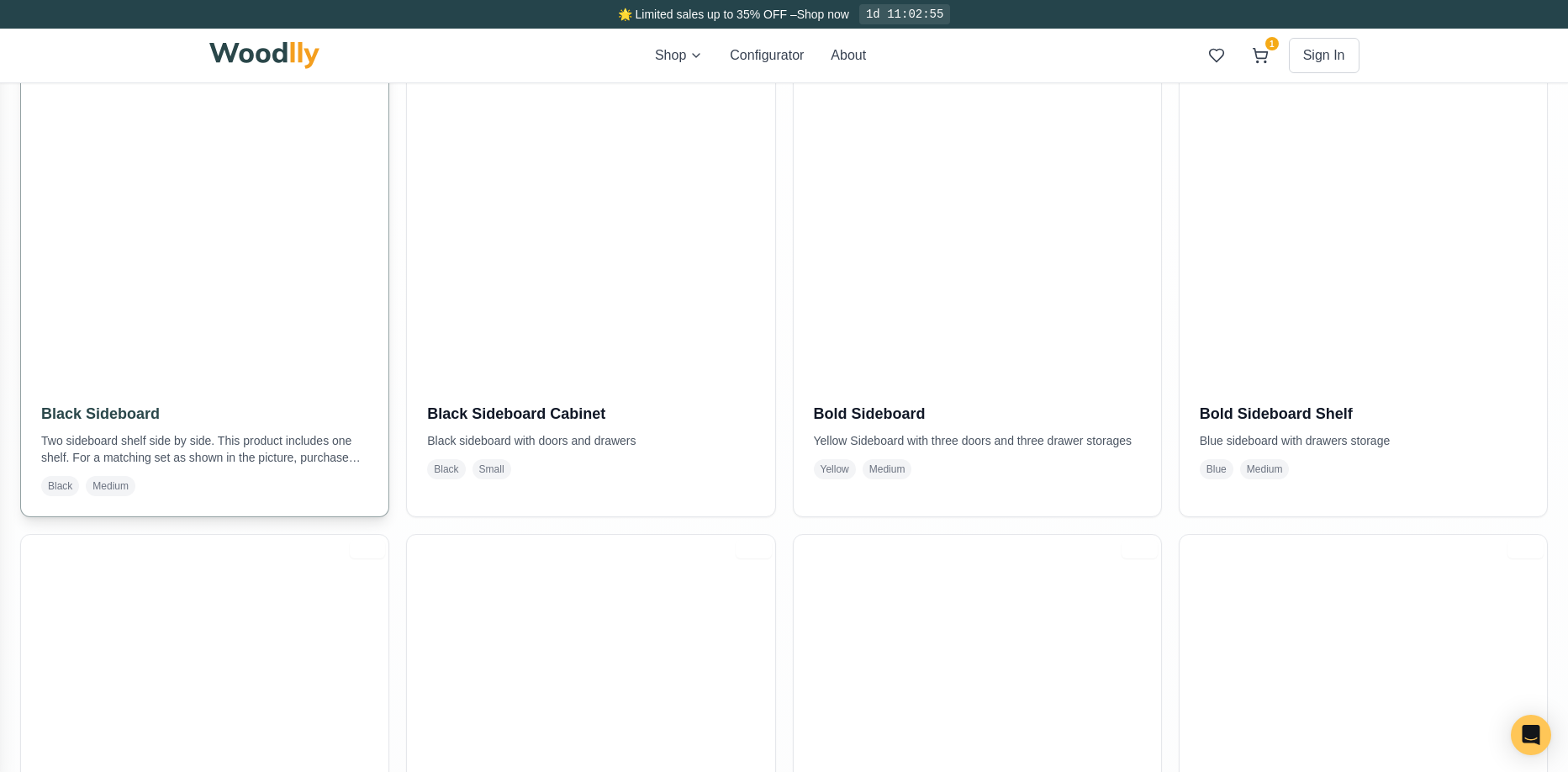
scroll to position [354, 0]
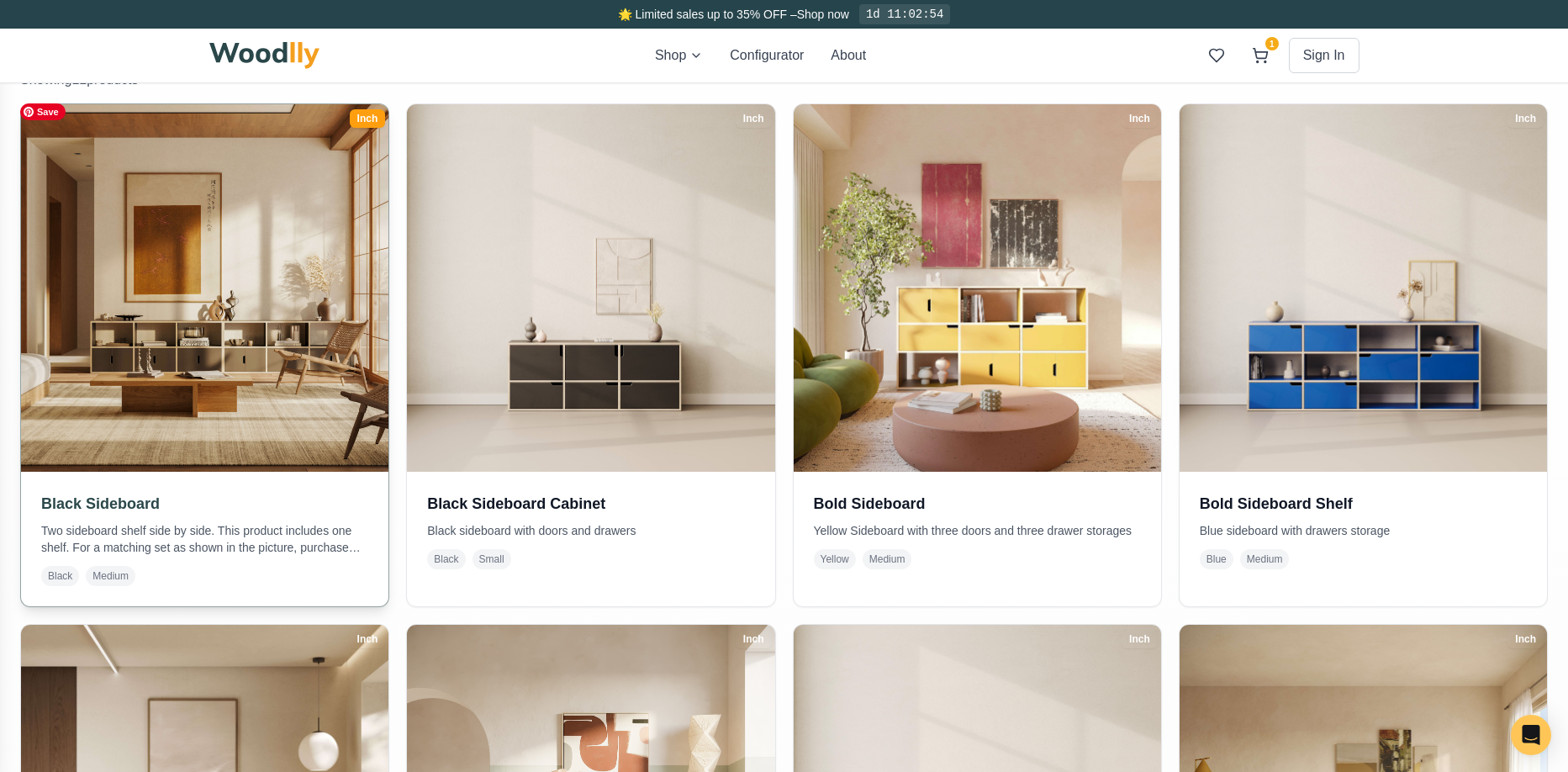
click at [242, 435] on img at bounding box center [204, 288] width 386 height 386
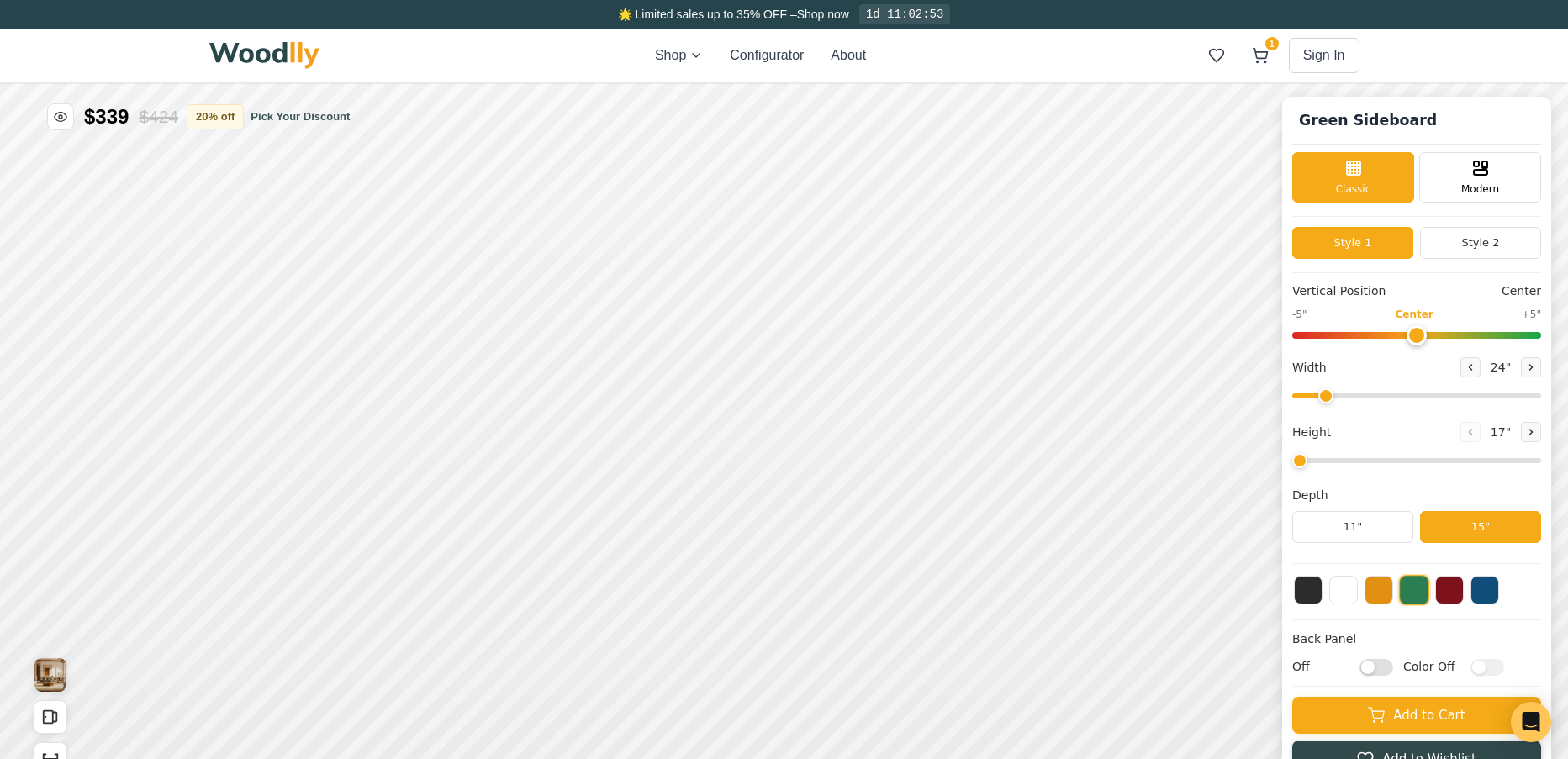
type input "56"
type input "2"
click at [1499, 587] on button at bounding box center [1485, 588] width 28 height 28
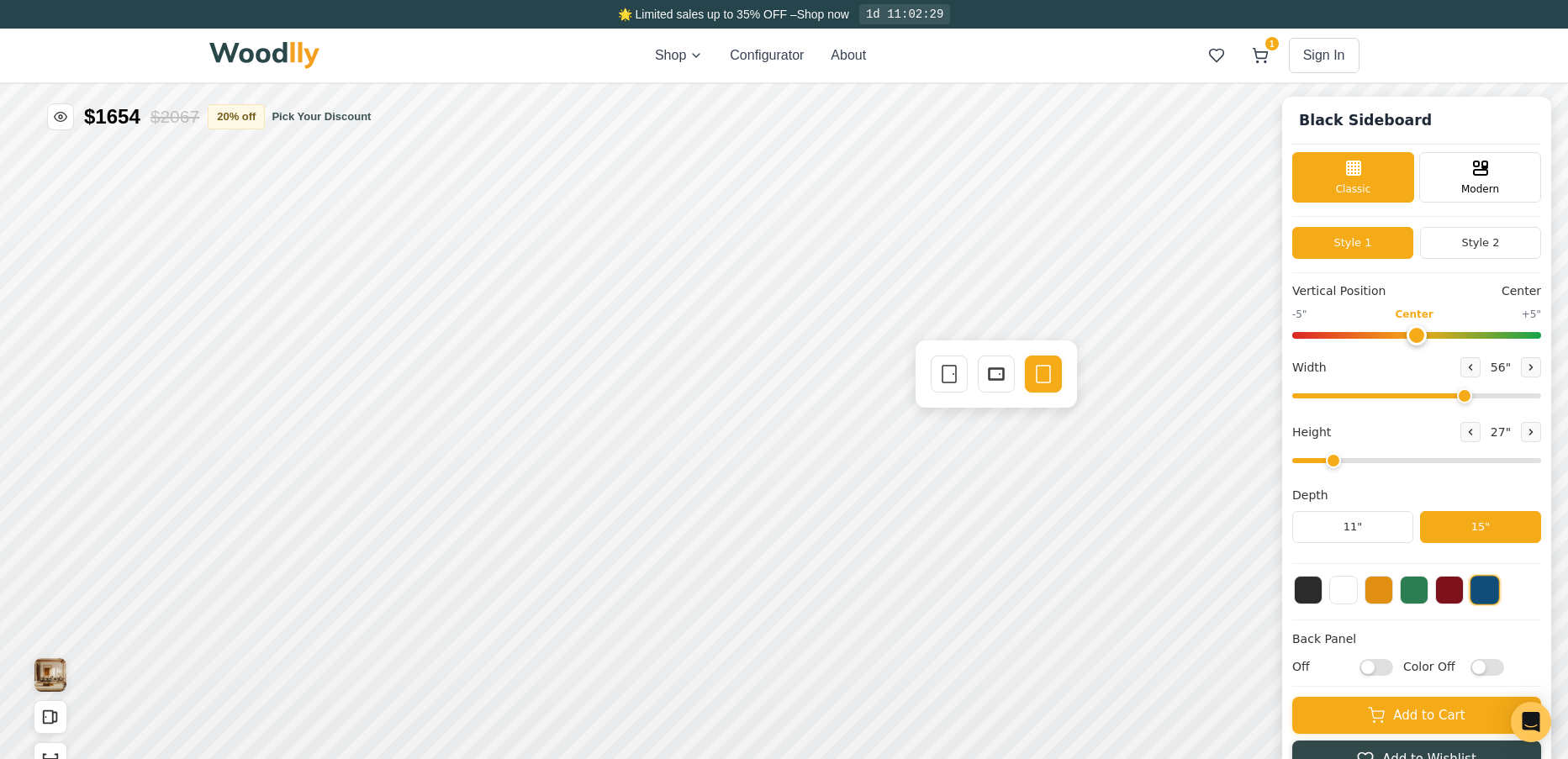
scroll to position [155, 0]
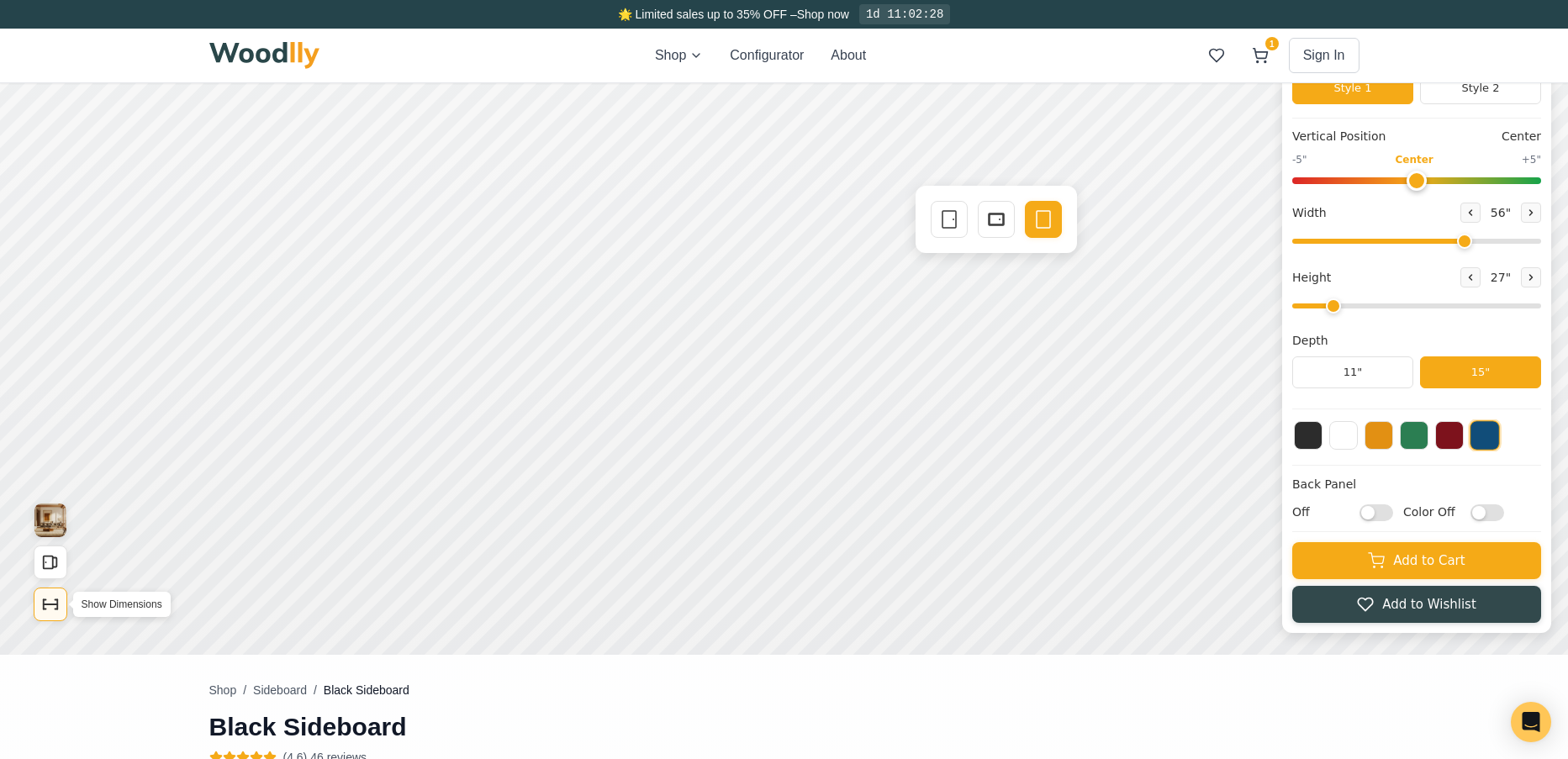
click at [47, 614] on button "Show Dimensions" at bounding box center [51, 604] width 34 height 34
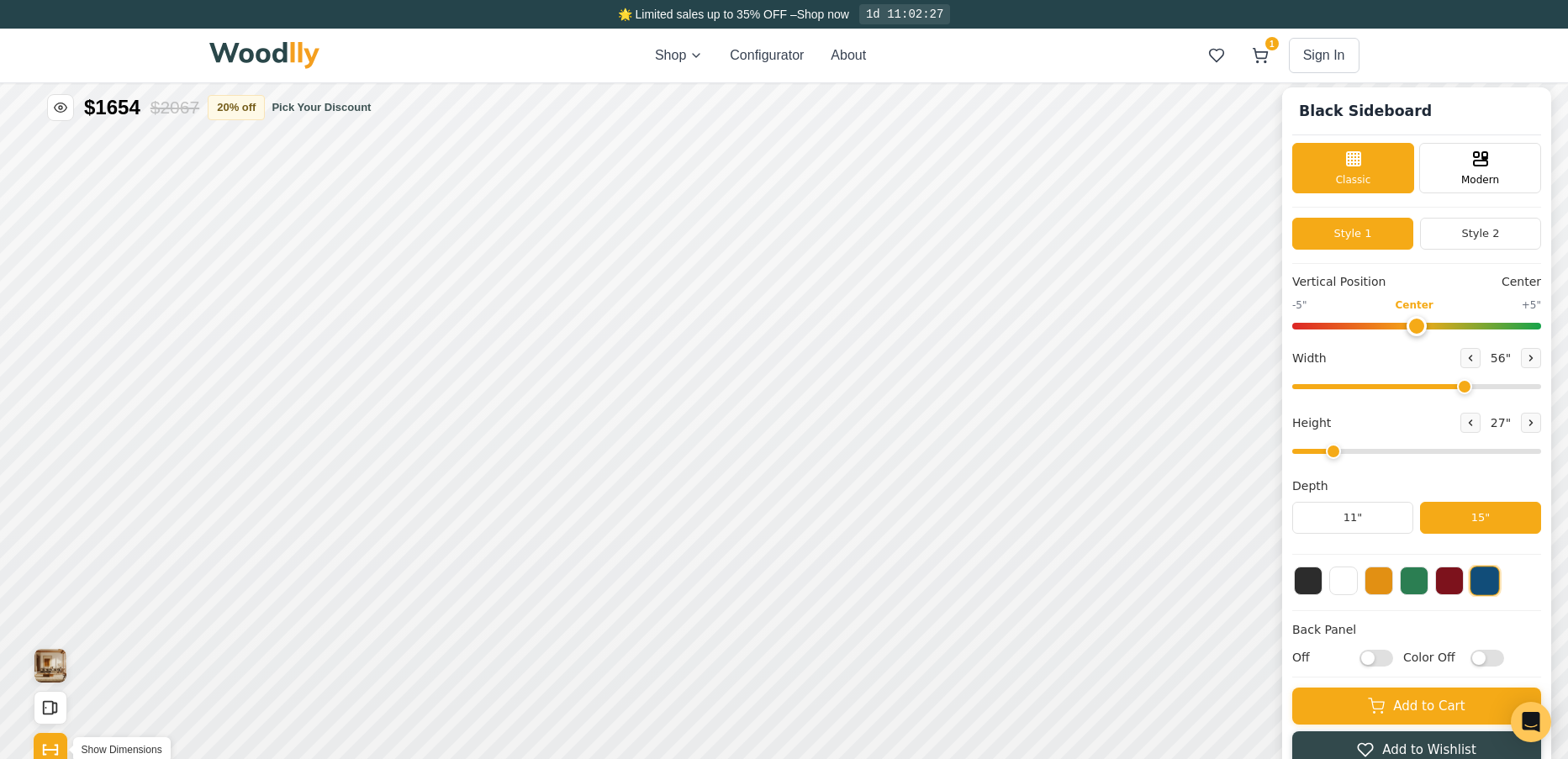
scroll to position [0, 0]
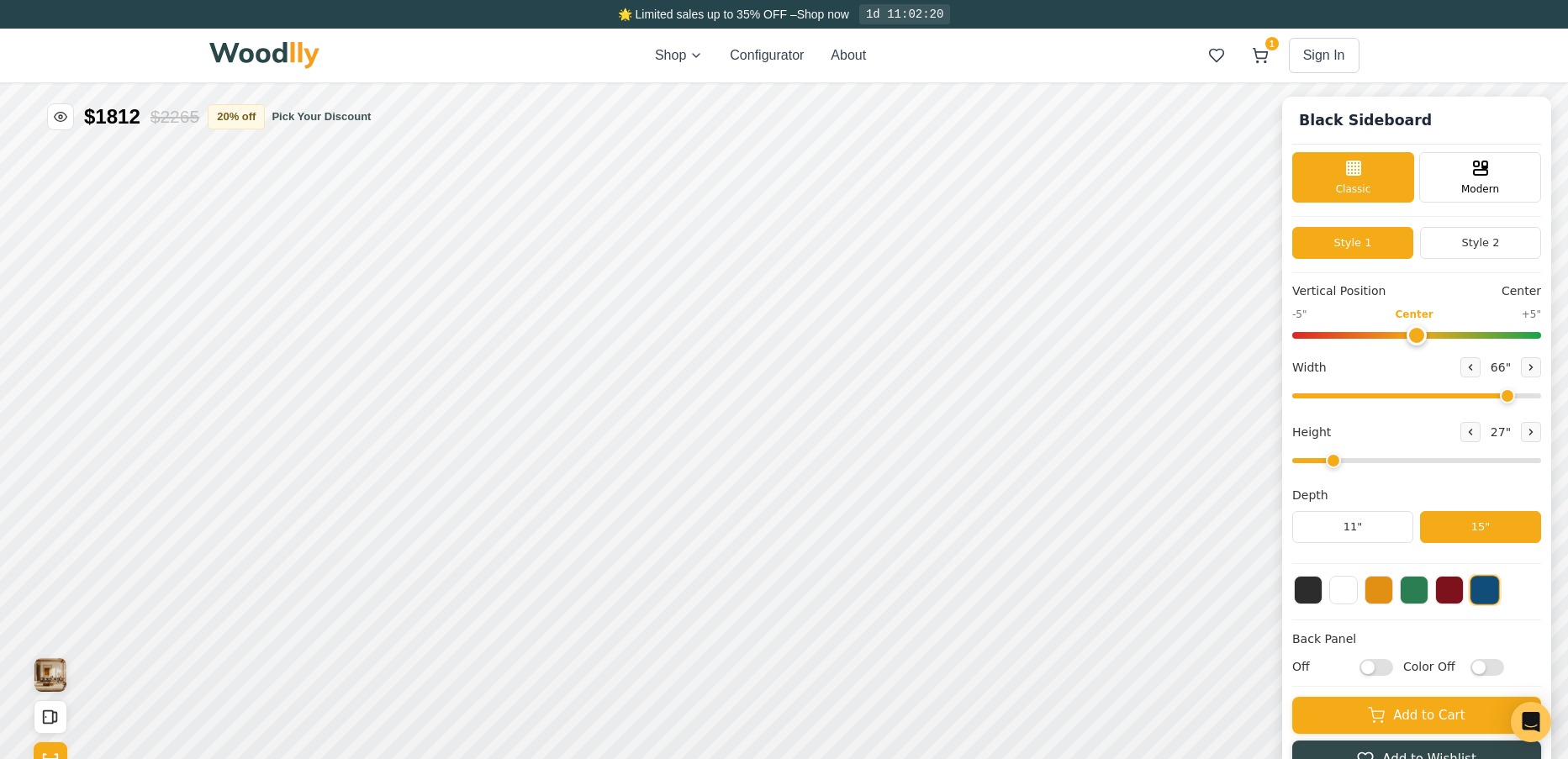
drag, startPoint x: 1476, startPoint y: 398, endPoint x: 1521, endPoint y: 406, distance: 45.7
type input "66"
click at [1521, 398] on input "range" at bounding box center [1417, 395] width 249 height 5
click at [868, 378] on icon at bounding box center [870, 373] width 20 height 20
click at [967, 475] on icon at bounding box center [964, 470] width 20 height 20
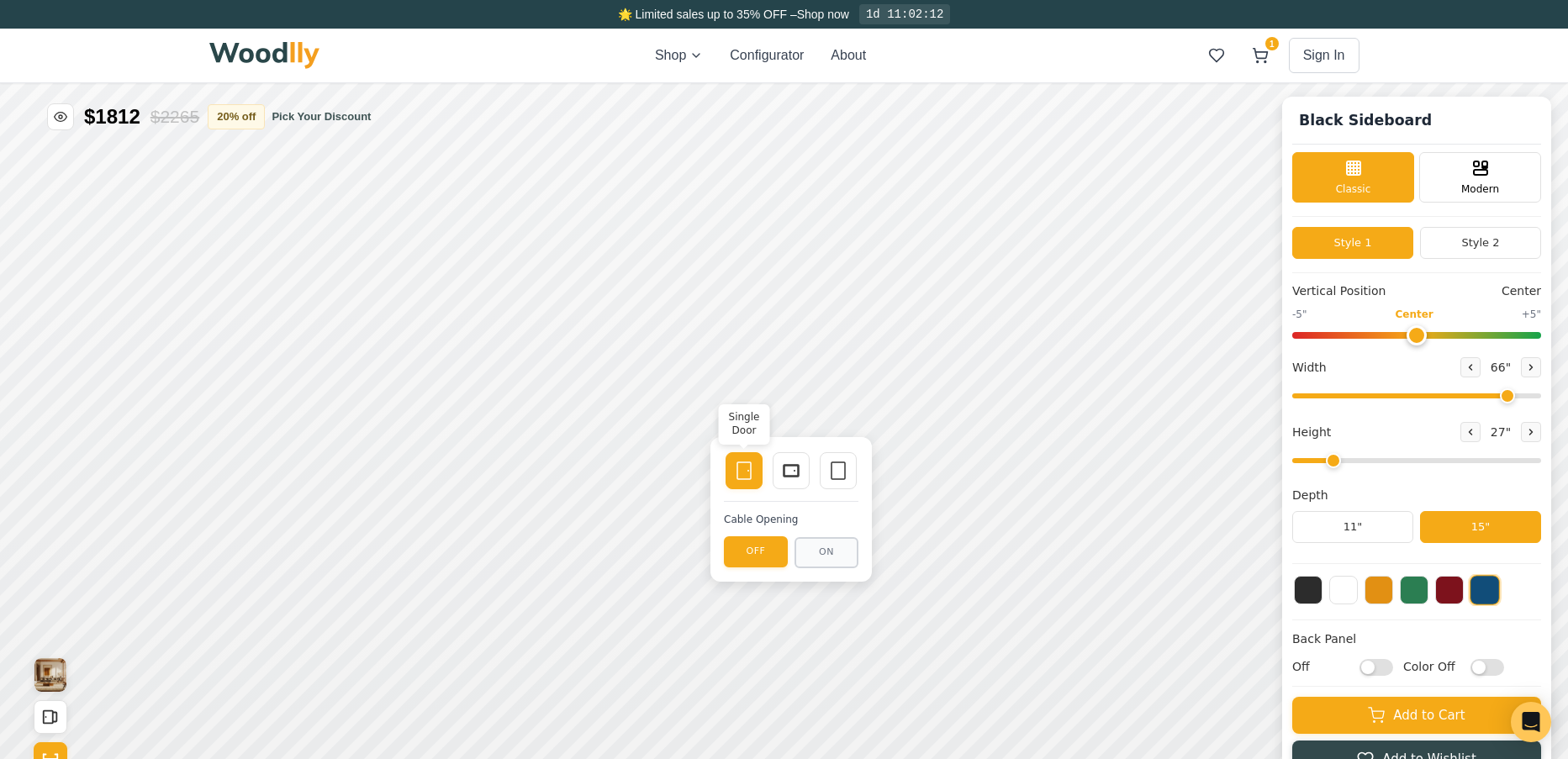
click at [751, 470] on rect at bounding box center [744, 470] width 13 height 17
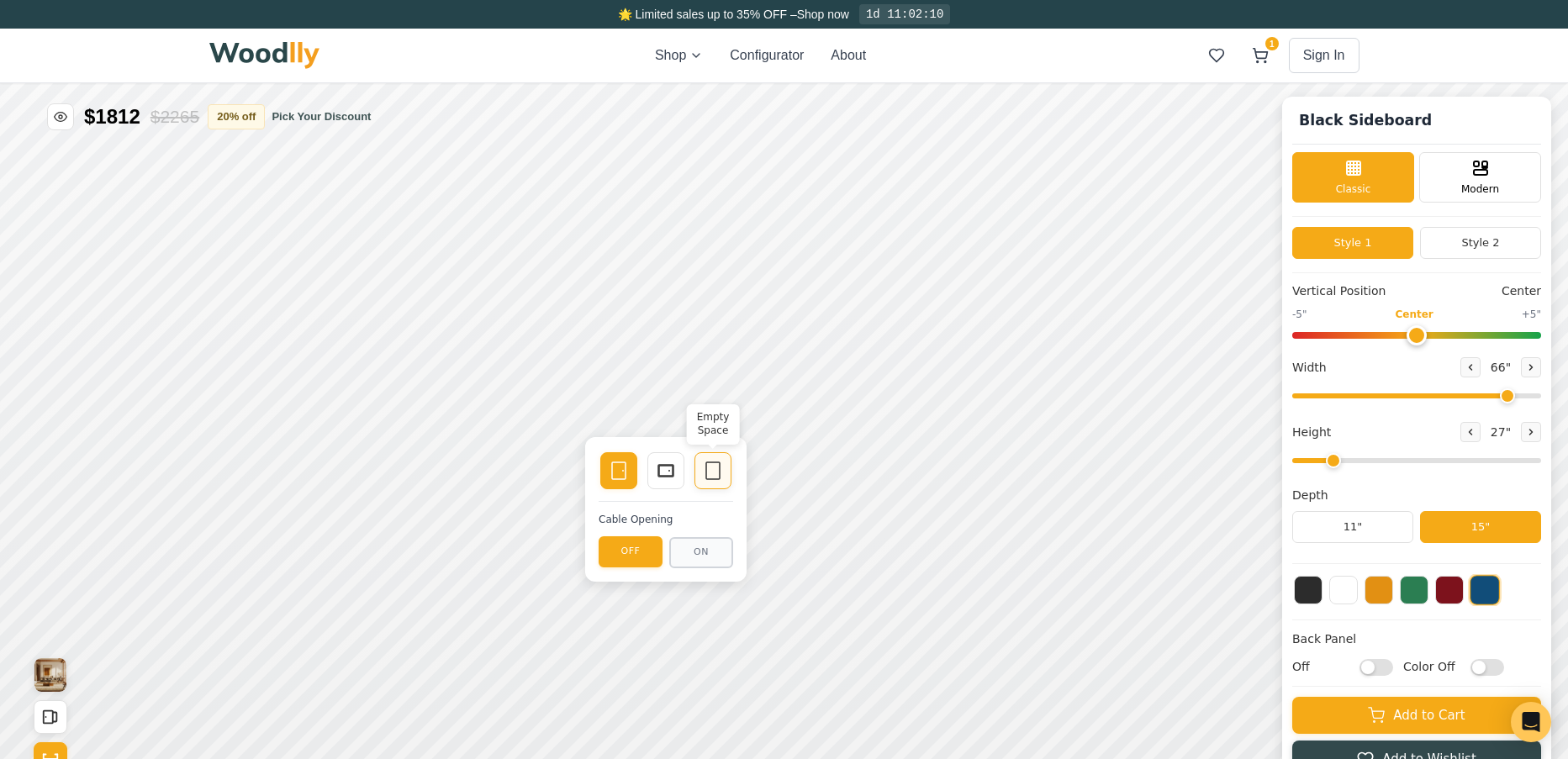
click at [726, 471] on div "Empty Space" at bounding box center [712, 470] width 37 height 37
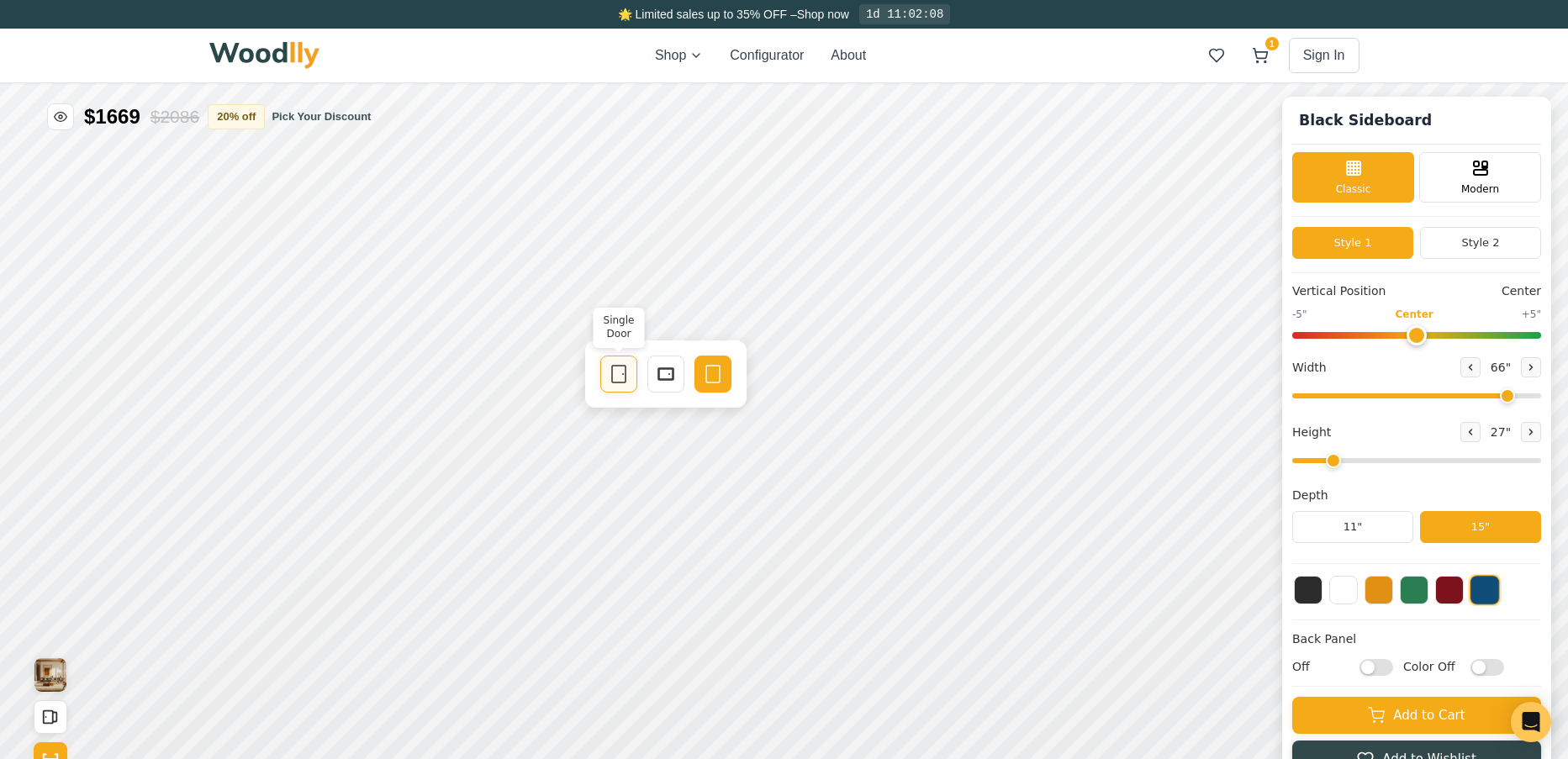
click at [615, 377] on icon at bounding box center [618, 373] width 20 height 20
click at [1001, 472] on icon at bounding box center [995, 470] width 20 height 20
